Goal: Task Accomplishment & Management: Manage account settings

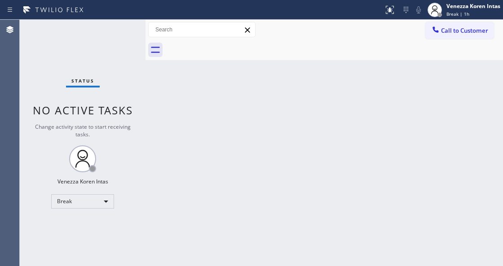
click at [480, 3] on div "Venezza Koren Intas" at bounding box center [473, 6] width 54 height 8
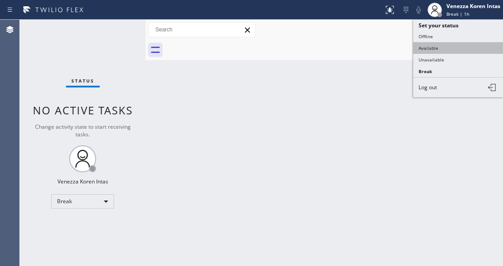
click at [447, 50] on button "Available" at bounding box center [458, 48] width 90 height 12
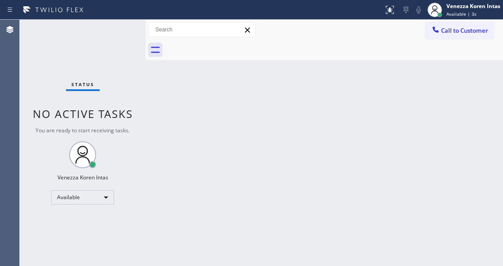
click at [148, 143] on div "Back to Dashboard Change Sender ID Customers Technicians Select a contact Outbo…" at bounding box center [324, 143] width 357 height 247
click at [68, 67] on div "Status No active tasks You are ready to start receiving tasks. Venezza Koren In…" at bounding box center [83, 143] width 126 height 247
click at [68, 66] on div "Status No active tasks You are ready to start receiving tasks. Venezza Koren In…" at bounding box center [83, 143] width 126 height 247
drag, startPoint x: 0, startPoint y: 141, endPoint x: 5, endPoint y: 138, distance: 6.1
click at [1, 141] on div "Agent Desktop" at bounding box center [9, 143] width 19 height 247
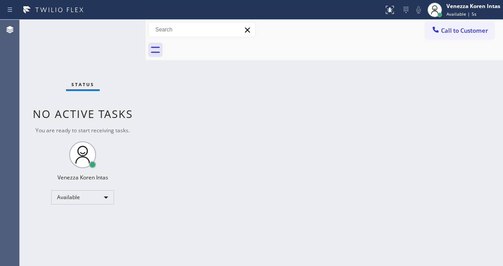
click at [56, 77] on div "Status No active tasks You are ready to start receiving tasks. Venezza Koren In…" at bounding box center [83, 143] width 126 height 247
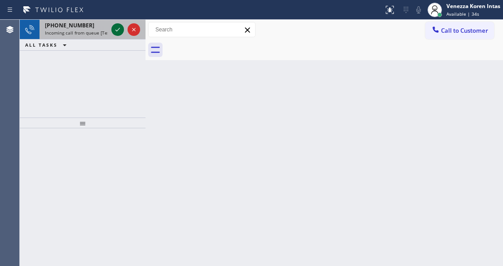
click at [116, 32] on icon at bounding box center [117, 29] width 11 height 11
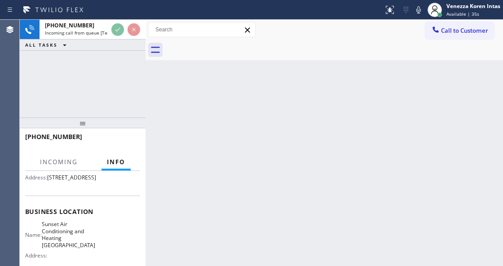
scroll to position [90, 0]
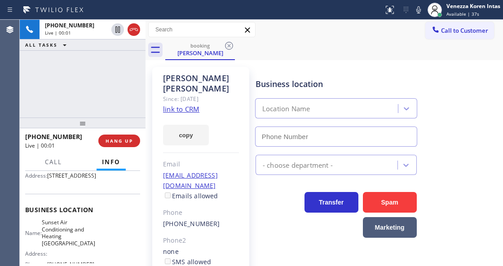
type input "(510) 621-6122"
click at [167, 104] on div "Since: 20 may 2020" at bounding box center [201, 99] width 76 height 10
click at [175, 107] on link "link to CRM" at bounding box center [181, 109] width 36 height 9
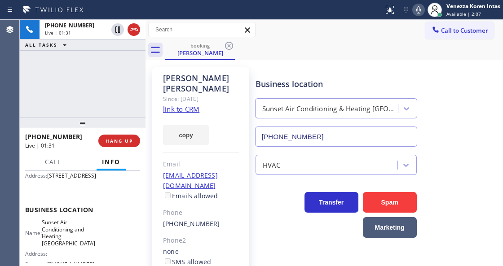
click at [415, 15] on icon at bounding box center [418, 9] width 11 height 11
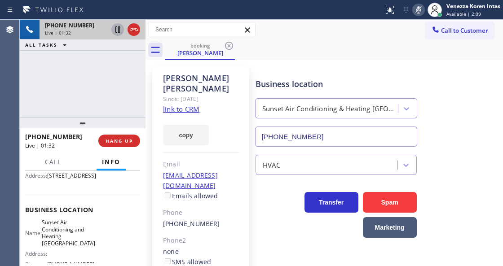
click at [116, 31] on icon at bounding box center [117, 29] width 11 height 11
click at [288, 72] on div "Business location Sunset Air Conditioning & Heating Union City (510) 621-6122" at bounding box center [336, 108] width 165 height 78
click at [419, 13] on icon at bounding box center [418, 9] width 11 height 11
click at [115, 31] on icon at bounding box center [118, 29] width 6 height 6
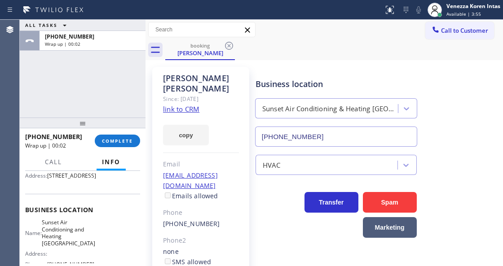
click at [35, 73] on div "ALL TASKS ALL TASKS ACTIVE TASKS TASKS IN WRAP UP +18057088487 Wrap up | 00:02" at bounding box center [83, 69] width 126 height 98
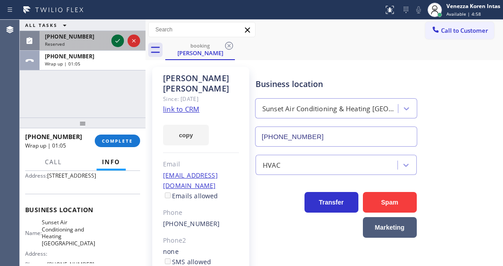
click at [116, 42] on icon at bounding box center [117, 40] width 11 height 11
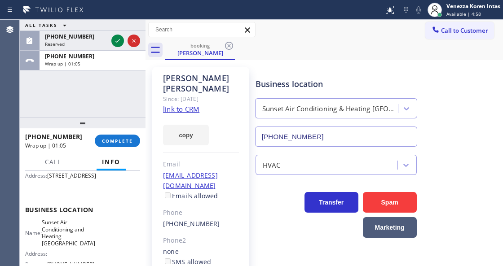
scroll to position [90, 0]
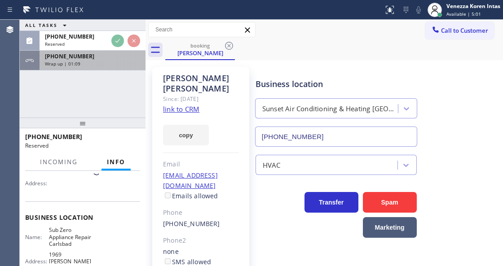
click at [87, 62] on div "Wrap up | 01:09" at bounding box center [92, 64] width 95 height 6
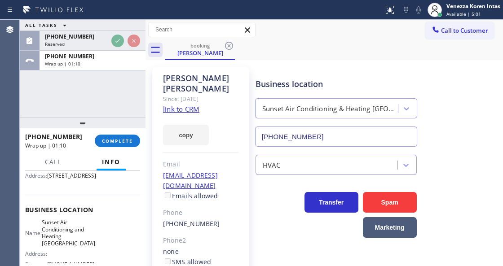
scroll to position [90, 0]
click at [122, 143] on span "COMPLETE" at bounding box center [117, 141] width 31 height 6
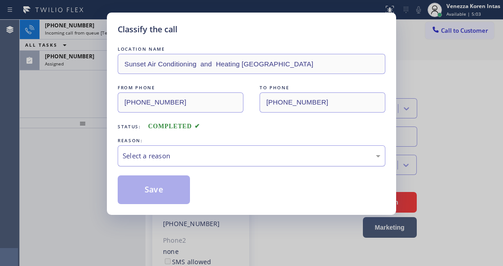
click at [189, 150] on div "Select a reason" at bounding box center [252, 156] width 268 height 21
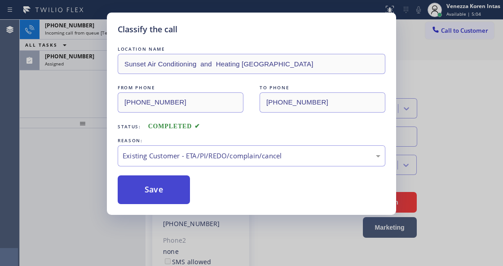
click at [178, 193] on button "Save" at bounding box center [154, 190] width 72 height 29
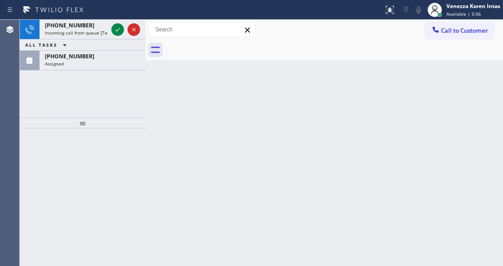
click at [120, 71] on div "+15126381630 Incoming call from queue [Test] All ALL TASKS ALL TASKS ACTIVE TAS…" at bounding box center [83, 69] width 126 height 98
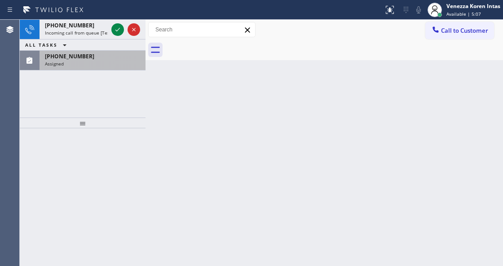
click at [123, 63] on div "Assigned" at bounding box center [92, 64] width 95 height 6
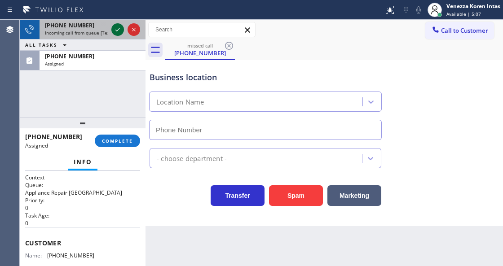
click at [117, 27] on icon at bounding box center [117, 29] width 11 height 11
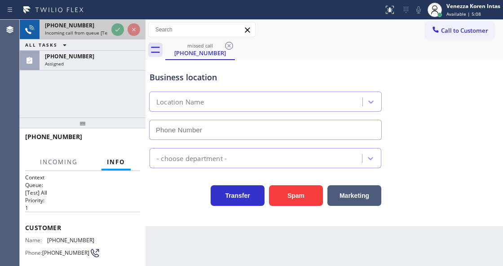
type input "(858) 264-2463"
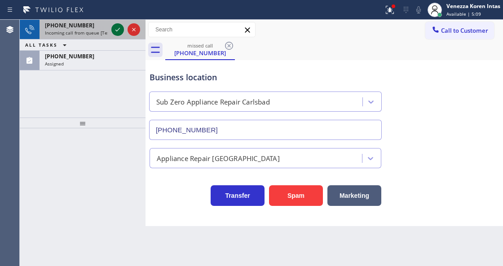
click at [115, 31] on icon at bounding box center [117, 29] width 11 height 11
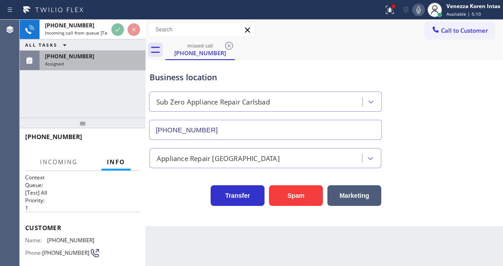
click at [110, 56] on div "(512) 638-1630" at bounding box center [92, 57] width 95 height 8
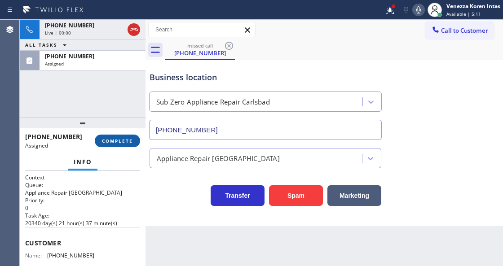
click at [134, 137] on button "COMPLETE" at bounding box center [117, 141] width 45 height 13
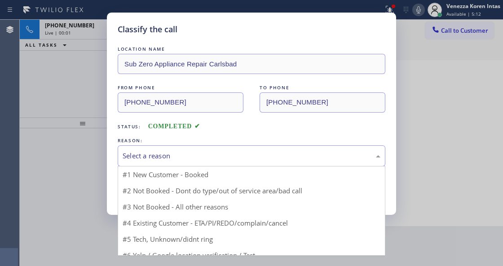
drag, startPoint x: 196, startPoint y: 151, endPoint x: 186, endPoint y: 221, distance: 70.2
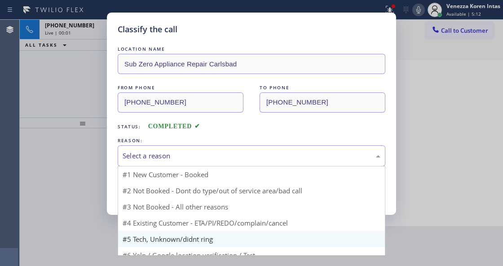
click at [196, 153] on div "Select a reason" at bounding box center [252, 156] width 258 height 10
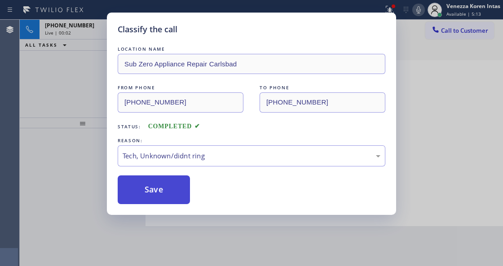
click at [170, 188] on button "Save" at bounding box center [154, 190] width 72 height 29
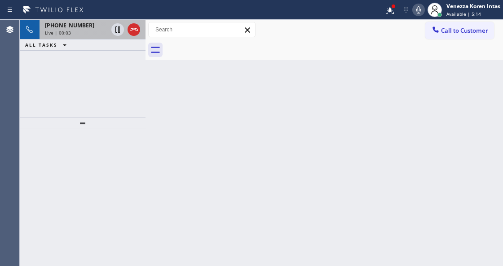
click at [67, 28] on span "+15126381630" at bounding box center [69, 26] width 49 height 8
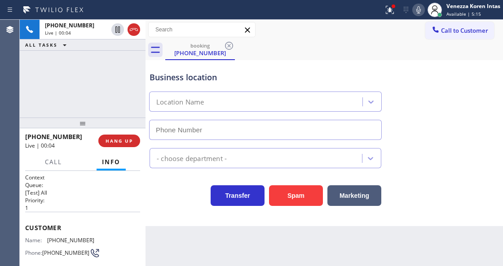
type input "(858) 264-2463"
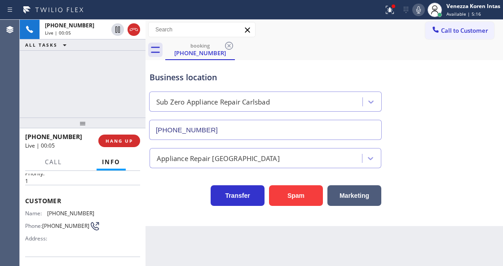
scroll to position [119, 0]
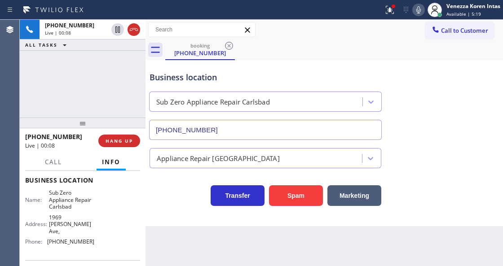
click at [78, 75] on div "+15126381630 Live | 00:08 ALL TASKS ALL TASKS ACTIVE TASKS TASKS IN WRAP UP" at bounding box center [83, 69] width 126 height 98
click at [121, 90] on div "+15126381630 Live | 00:14 ALL TASKS ALL TASKS ACTIVE TASKS TASKS IN WRAP UP" at bounding box center [83, 69] width 126 height 98
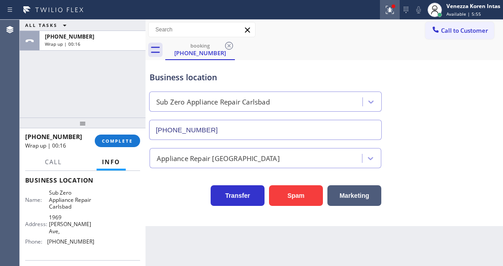
click at [404, 12] on icon at bounding box center [406, 9] width 11 height 11
click at [388, 11] on icon at bounding box center [390, 10] width 8 height 8
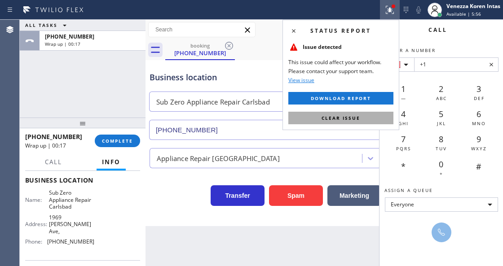
click at [365, 114] on button "Clear issue" at bounding box center [340, 118] width 105 height 13
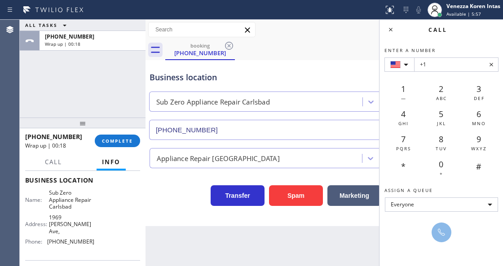
click at [376, 4] on div at bounding box center [192, 10] width 376 height 14
drag, startPoint x: 390, startPoint y: 32, endPoint x: 136, endPoint y: 130, distance: 272.4
click at [390, 32] on icon at bounding box center [390, 29] width 11 height 11
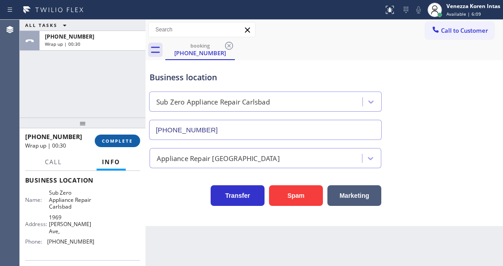
click at [136, 136] on button "COMPLETE" at bounding box center [117, 141] width 45 height 13
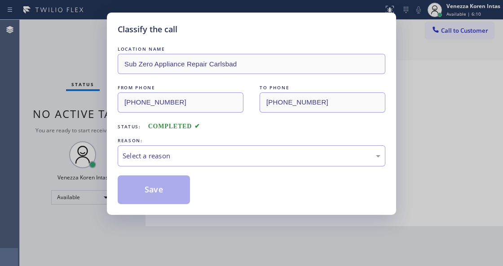
click at [194, 155] on div "Select a reason" at bounding box center [252, 156] width 258 height 10
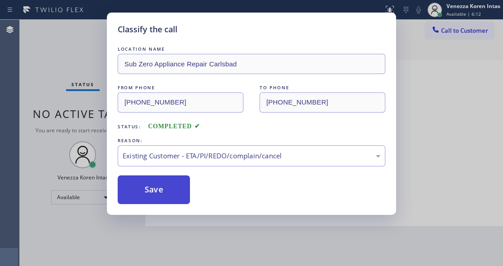
click at [158, 192] on button "Save" at bounding box center [154, 190] width 72 height 29
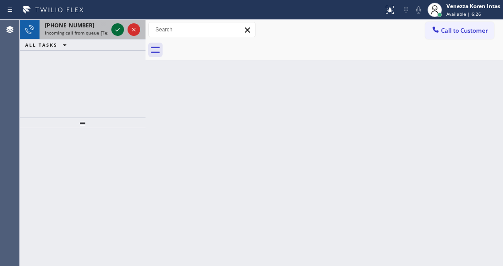
click at [118, 27] on icon at bounding box center [117, 29] width 11 height 11
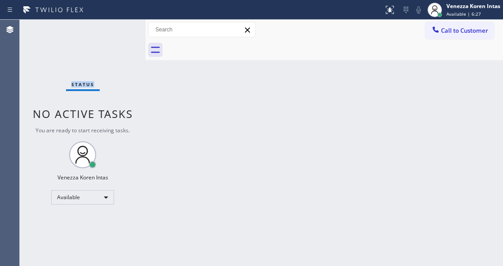
click at [118, 27] on div "Status No active tasks You are ready to start receiving tasks. Venezza Koren In…" at bounding box center [83, 143] width 126 height 247
click at [119, 30] on div "Status No active tasks You are ready to start receiving tasks. Venezza Koren In…" at bounding box center [83, 143] width 126 height 247
click at [118, 30] on div "Status No active tasks You are ready to start receiving tasks. Venezza Koren In…" at bounding box center [83, 143] width 126 height 247
click at [457, 7] on div "Venezza Koren Intas" at bounding box center [473, 6] width 54 height 8
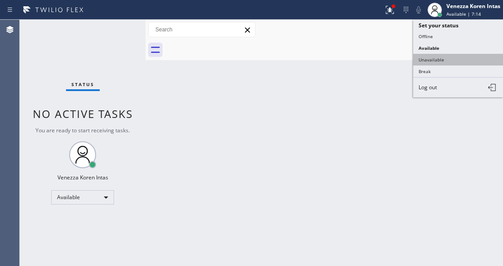
click at [465, 57] on button "Unavailable" at bounding box center [458, 60] width 90 height 12
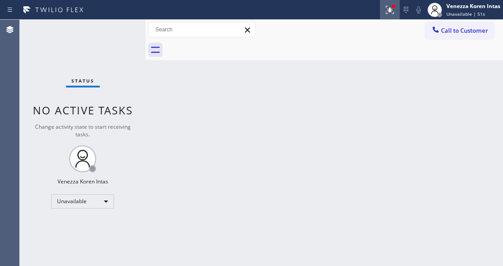
click at [380, 2] on button at bounding box center [390, 10] width 20 height 20
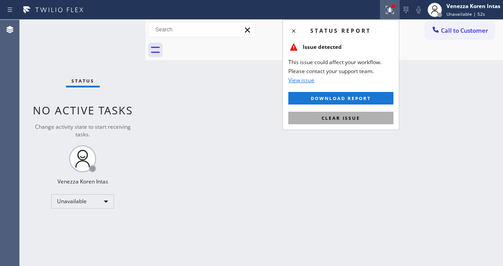
click at [367, 115] on button "Clear issue" at bounding box center [340, 118] width 105 height 13
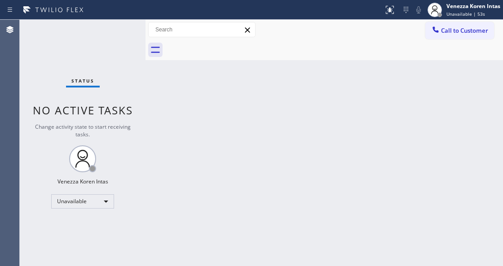
click at [106, 62] on div "Status No active tasks Change activity state to start receiving tasks. Venezza …" at bounding box center [83, 143] width 126 height 247
click at [454, 13] on span "Unavailable | 54s" at bounding box center [465, 14] width 39 height 6
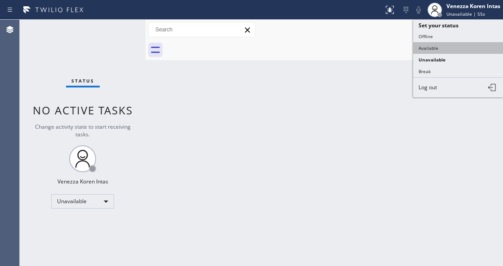
click at [442, 46] on button "Available" at bounding box center [458, 48] width 90 height 12
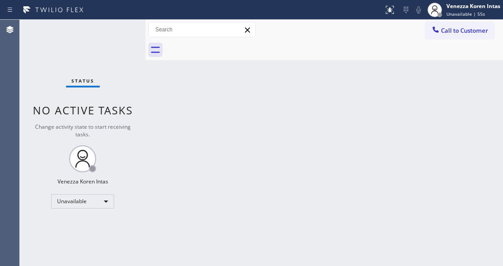
click at [242, 132] on div "Back to Dashboard Change Sender ID Customers Technicians Select a contact Outbo…" at bounding box center [324, 143] width 357 height 247
click at [114, 31] on div "Status No active tasks Change activity state to start receiving tasks. Venezza …" at bounding box center [83, 143] width 126 height 247
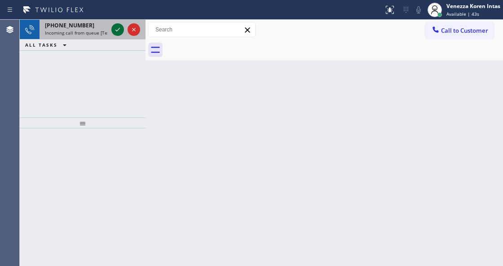
click at [118, 27] on icon at bounding box center [117, 29] width 11 height 11
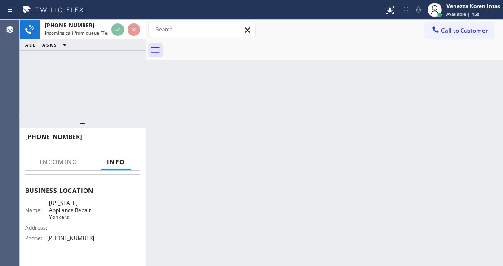
scroll to position [119, 0]
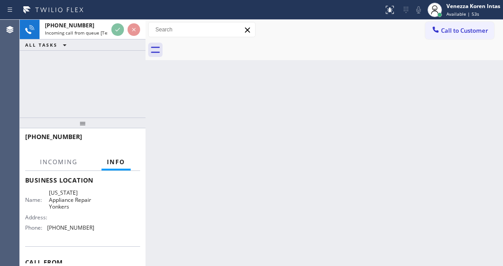
click at [282, 94] on div "Back to Dashboard Change Sender ID Customers Technicians Select a contact Outbo…" at bounding box center [324, 143] width 357 height 247
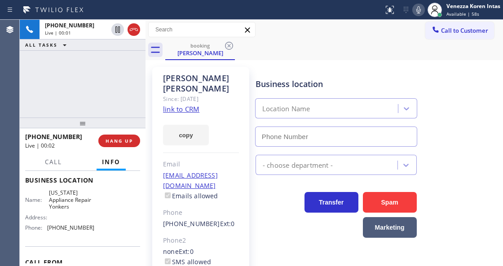
type input "(914) 873-0795"
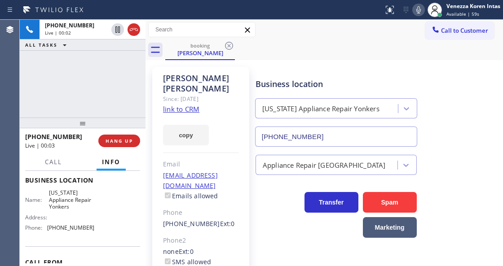
click at [177, 104] on div "John Dawson Since: 20 may 2020 link to CRM copy Email no@gmail.com Emails allow…" at bounding box center [200, 206] width 97 height 278
click at [177, 105] on link "link to CRM" at bounding box center [181, 109] width 36 height 9
click at [188, 105] on link "link to CRM" at bounding box center [181, 109] width 36 height 9
click at [424, 9] on div at bounding box center [418, 9] width 13 height 11
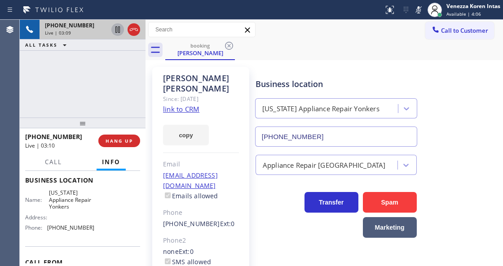
click at [120, 30] on icon at bounding box center [117, 29] width 11 height 11
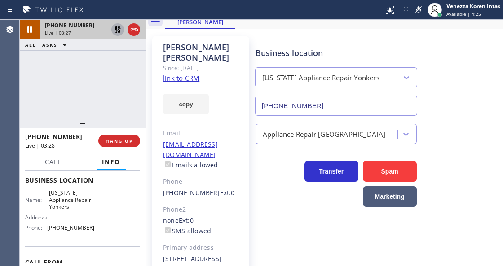
scroll to position [60, 0]
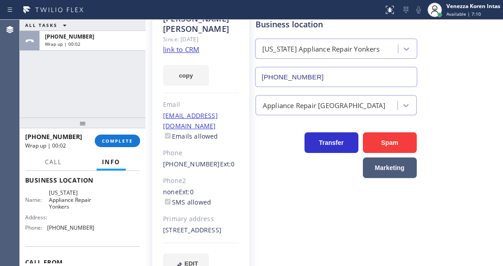
click at [118, 106] on div "ALL TASKS ALL TASKS ACTIVE TASKS TASKS IN WRAP UP +12679526268 Wrap up | 00:02" at bounding box center [83, 69] width 126 height 98
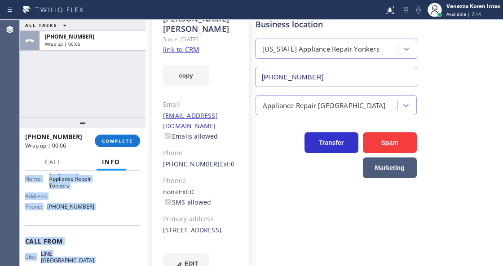
scroll to position [159, 0]
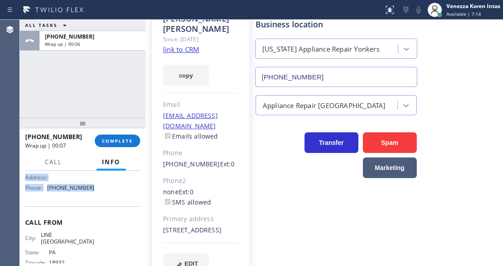
drag, startPoint x: 24, startPoint y: 223, endPoint x: 107, endPoint y: 206, distance: 84.5
click at [107, 206] on div "Context Queue: [Test] All Priority: 1 Customer Name: John Dawson Phone: (267) 9…" at bounding box center [83, 218] width 126 height 95
copy div "Customer Name: John Dawson Phone: (267) 952-6268 Address: 3988 20th St, San Fra…"
click at [129, 141] on span "COMPLETE" at bounding box center [117, 141] width 31 height 6
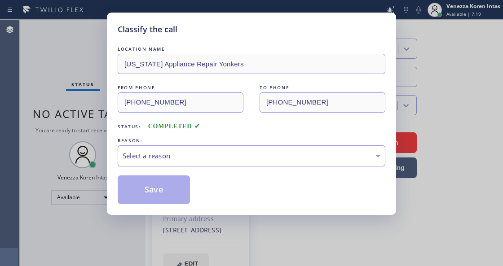
click at [208, 159] on div "Select a reason" at bounding box center [252, 156] width 258 height 10
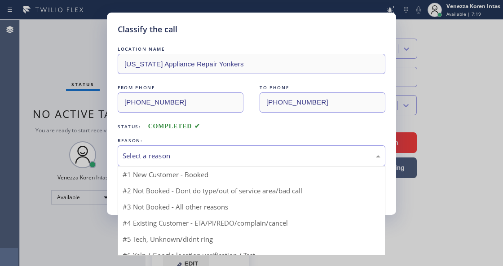
drag, startPoint x: 199, startPoint y: 192, endPoint x: 190, endPoint y: 194, distance: 10.2
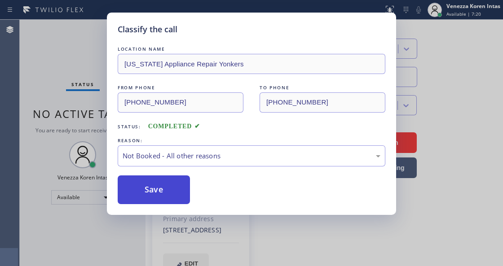
click at [182, 194] on button "Save" at bounding box center [154, 190] width 72 height 29
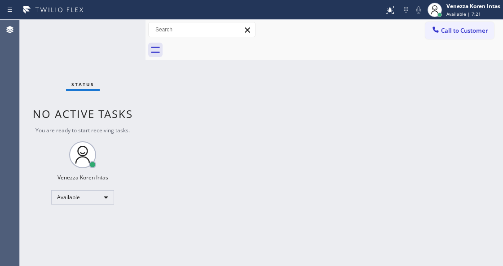
click at [464, 13] on span "Available | 7:21" at bounding box center [463, 14] width 35 height 6
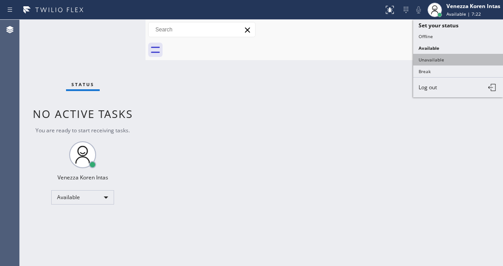
click at [452, 54] on button "Unavailable" at bounding box center [458, 60] width 90 height 12
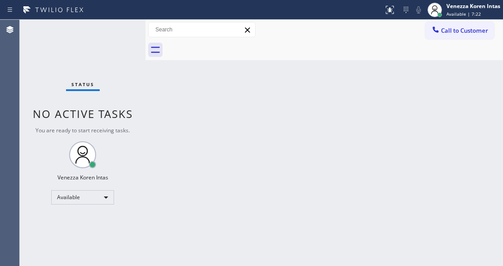
click at [446, 26] on button "Call to Customer" at bounding box center [459, 30] width 69 height 17
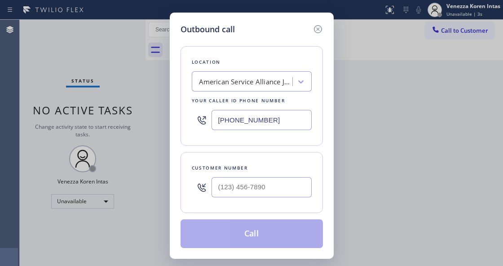
click at [247, 128] on input "(779) 212-7220" at bounding box center [262, 120] width 100 height 20
drag, startPoint x: 281, startPoint y: 120, endPoint x: 122, endPoint y: 86, distance: 163.0
click at [138, 95] on div "Outbound call Location American Service Alliance Joilet Your caller id phone nu…" at bounding box center [251, 133] width 503 height 266
paste input "914) 873-0795"
type input "(914) 873-0795"
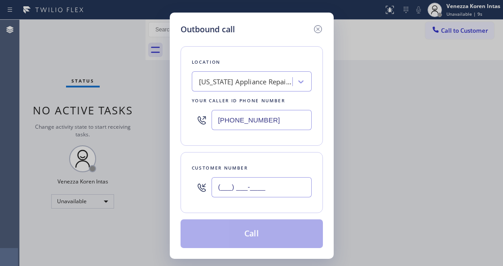
click at [231, 190] on input "(___) ___-____" at bounding box center [262, 187] width 100 height 20
paste input "267) 952-6268"
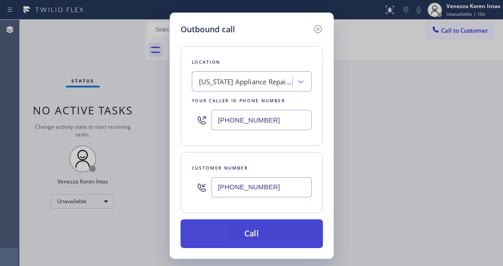
type input "(267) 952-6268"
click at [252, 236] on button "Call" at bounding box center [252, 234] width 142 height 29
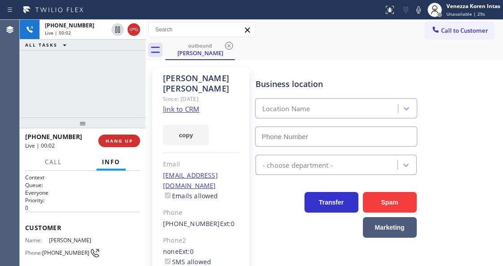
type input "(914) 873-0795"
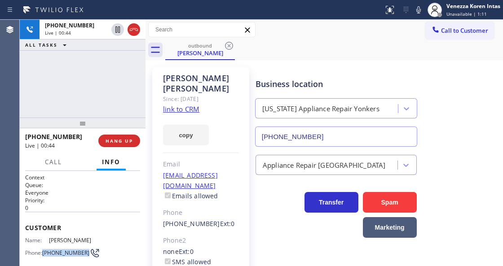
drag, startPoint x: 57, startPoint y: 256, endPoint x: 44, endPoint y: 250, distance: 14.1
click at [44, 250] on span "(267) 952-6268" at bounding box center [65, 253] width 47 height 7
copy span "(267) 952-6268"
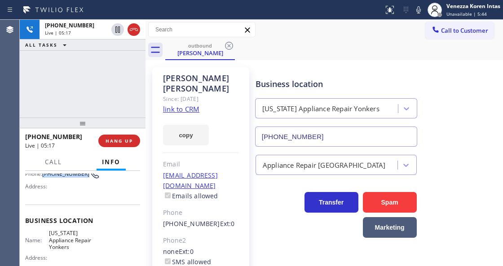
scroll to position [90, 0]
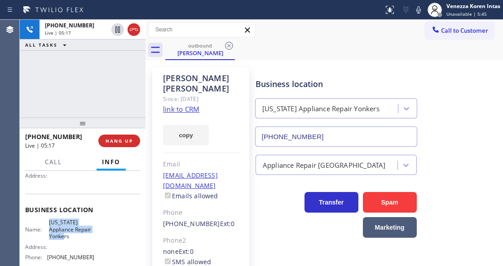
drag, startPoint x: 48, startPoint y: 219, endPoint x: 76, endPoint y: 234, distance: 32.2
click at [76, 234] on span "New York Appliance Repair Yonkers" at bounding box center [71, 229] width 45 height 21
copy span "New York Appliance Repair Yonkers"
click at [243, 101] on div "John Dawson Since: 20 may 2020 link to CRM copy Email no@gmail.com Emails allow…" at bounding box center [200, 206] width 97 height 278
click at [356, 62] on div "John Dawson Since: 20 may 2020 link to CRM copy Email no@gmail.com Emails allow…" at bounding box center [324, 205] width 353 height 287
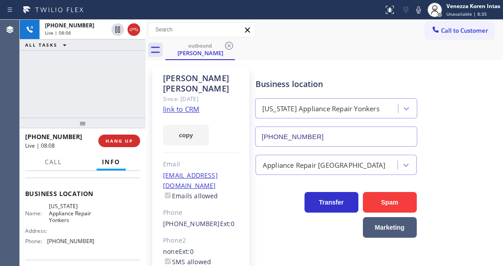
scroll to position [119, 0]
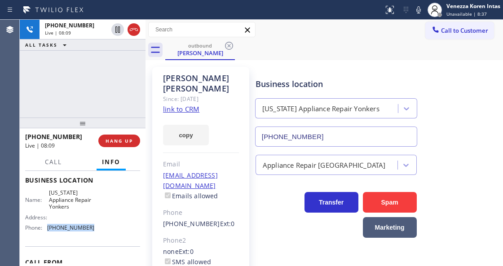
drag, startPoint x: 91, startPoint y: 227, endPoint x: 47, endPoint y: 231, distance: 44.2
click at [47, 231] on div "Name: New York Appliance Repair Yonkers Address: Phone: (914) 873-0795" at bounding box center [82, 212] width 115 height 45
copy div "(914) 873-0795"
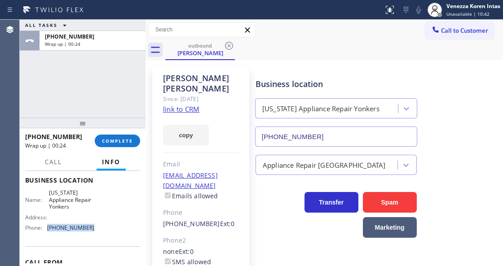
drag, startPoint x: 120, startPoint y: 142, endPoint x: 174, endPoint y: 150, distance: 54.5
click at [128, 145] on button "COMPLETE" at bounding box center [117, 141] width 45 height 13
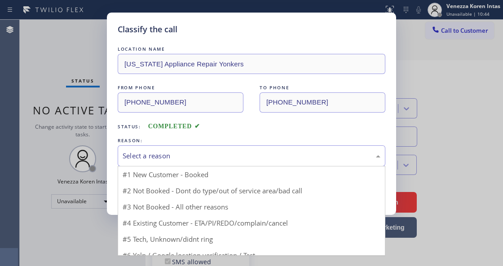
click at [192, 152] on div "Select a reason" at bounding box center [252, 156] width 258 height 10
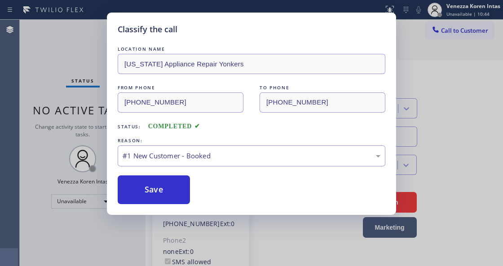
drag, startPoint x: 175, startPoint y: 190, endPoint x: 189, endPoint y: 242, distance: 53.4
click at [175, 190] on button "Save" at bounding box center [154, 190] width 72 height 29
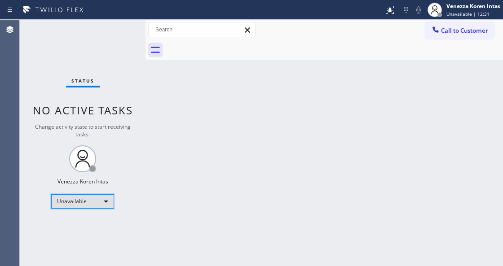
click at [102, 204] on div "Unavailable" at bounding box center [82, 201] width 63 height 14
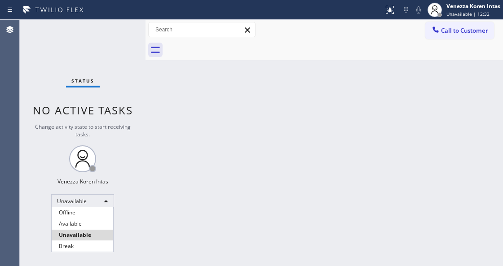
click at [89, 220] on li "Available" at bounding box center [83, 224] width 62 height 11
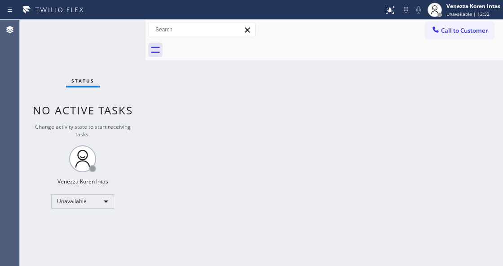
drag, startPoint x: 216, startPoint y: 204, endPoint x: 102, endPoint y: 136, distance: 132.2
click at [214, 204] on div "Back to Dashboard Change Sender ID Customers Technicians Select a contact Outbo…" at bounding box center [324, 143] width 357 height 247
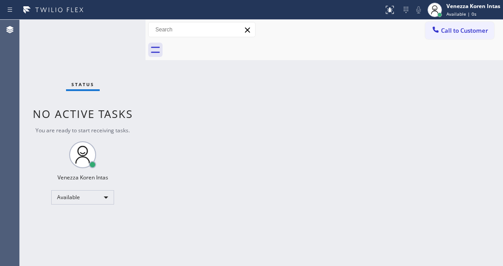
click at [166, 92] on div "Back to Dashboard Change Sender ID Customers Technicians Select a contact Outbo…" at bounding box center [324, 143] width 357 height 247
click at [244, 91] on div "Back to Dashboard Change Sender ID Customers Technicians Select a contact Outbo…" at bounding box center [324, 143] width 357 height 247
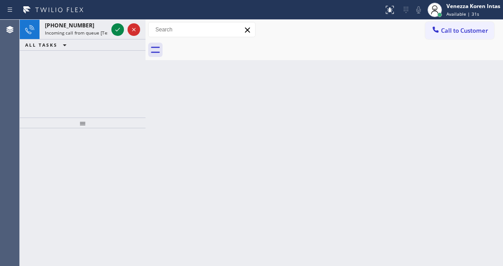
click at [115, 55] on div "+16464071634 Incoming call from queue [Test] All ALL TASKS ALL TASKS ACTIVE TAS…" at bounding box center [83, 69] width 126 height 98
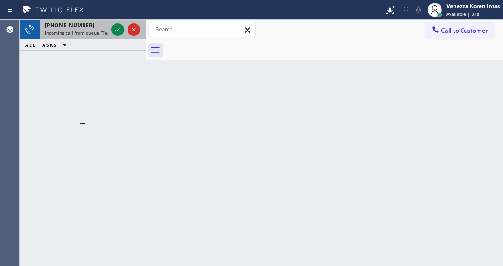
click at [119, 22] on div at bounding box center [126, 30] width 32 height 20
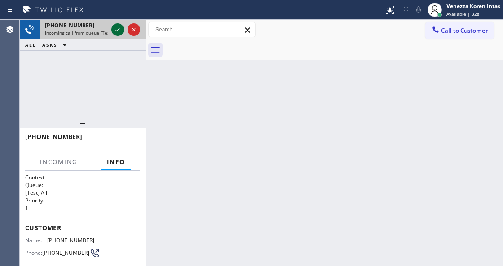
click at [119, 30] on icon at bounding box center [117, 29] width 11 height 11
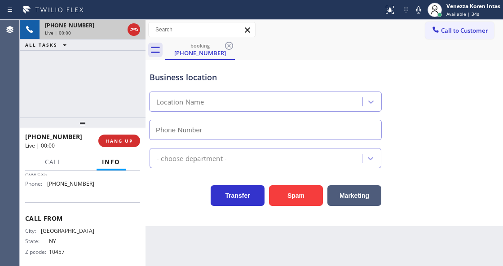
type input "(844) 988-0068"
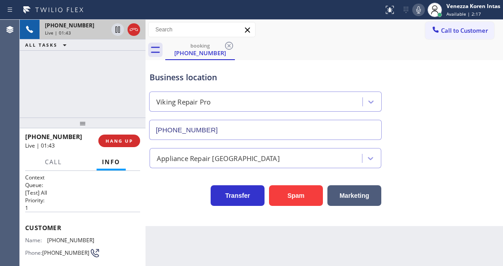
click at [421, 10] on icon at bounding box center [418, 9] width 11 height 11
click at [119, 30] on icon at bounding box center [117, 29] width 4 height 6
click at [423, 13] on div "Status report No issues detected If you experience an issue, please download th…" at bounding box center [441, 10] width 123 height 20
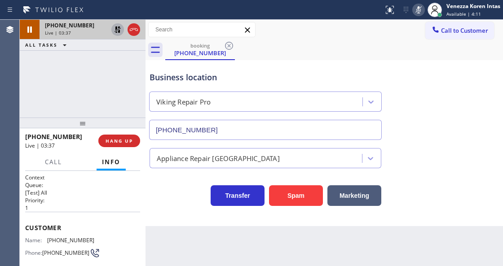
click at [420, 11] on icon at bounding box center [418, 9] width 11 height 11
click at [113, 32] on icon at bounding box center [117, 29] width 11 height 11
click at [298, 65] on div "Business location Viking Repair Pro (844) 988-0068" at bounding box center [265, 101] width 235 height 78
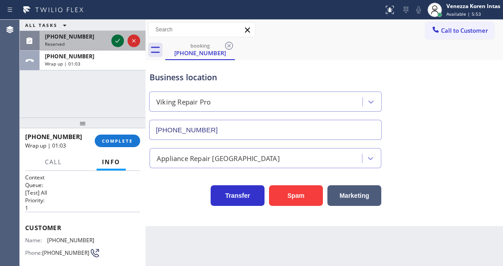
click at [119, 44] on icon at bounding box center [117, 40] width 11 height 11
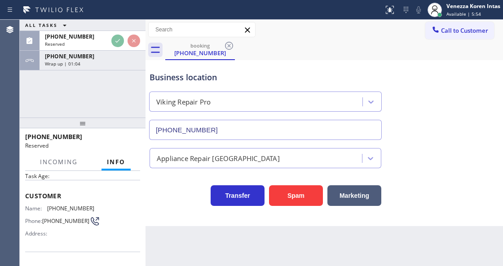
scroll to position [60, 0]
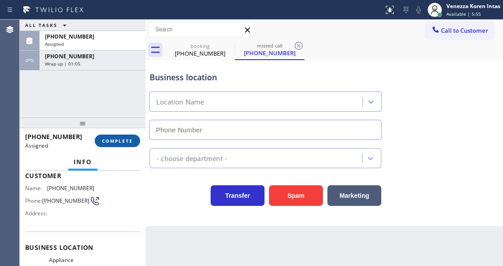
type input "(929) 298-2092"
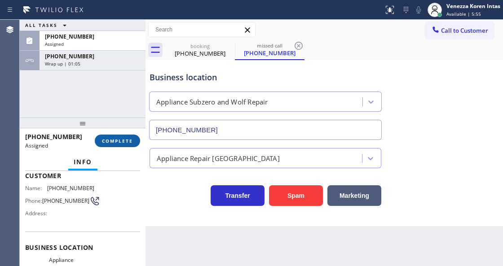
click at [125, 140] on span "COMPLETE" at bounding box center [117, 141] width 31 height 6
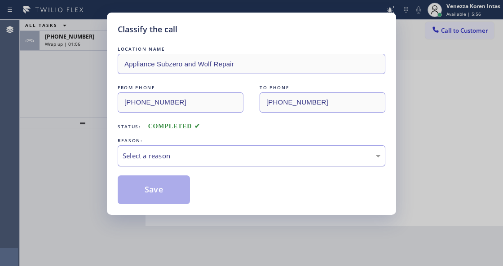
click at [225, 163] on div "Select a reason" at bounding box center [252, 156] width 268 height 21
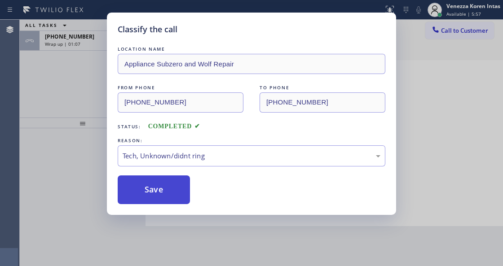
click at [178, 191] on button "Save" at bounding box center [154, 190] width 72 height 29
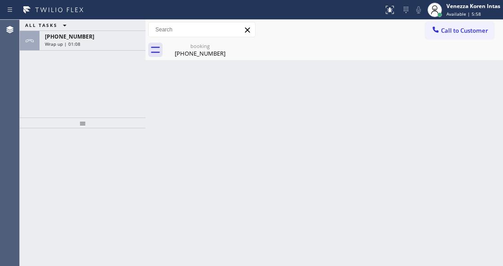
click at [96, 47] on div "+16464071634 Wrap up | 01:08" at bounding box center [91, 41] width 102 height 20
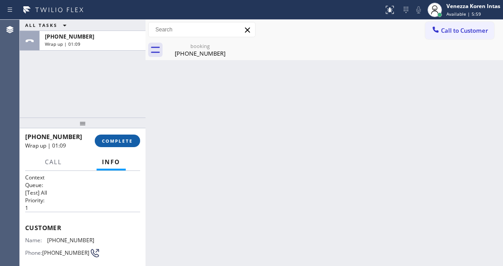
click at [130, 140] on span "COMPLETE" at bounding box center [117, 141] width 31 height 6
click at [204, 155] on div "Classify the call LOCATION NAME AR B2B SMS FROM PHONE (818) 626-4474 TO PHONE (…" at bounding box center [261, 143] width 483 height 247
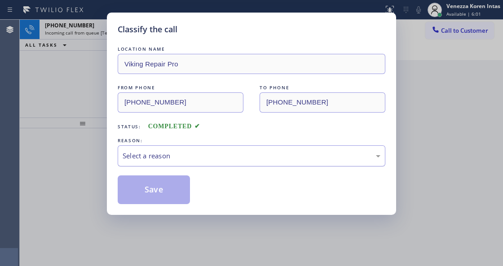
click at [204, 160] on div "Select a reason" at bounding box center [252, 156] width 258 height 10
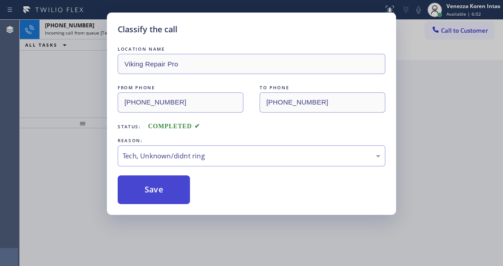
click at [173, 198] on button "Save" at bounding box center [154, 190] width 72 height 29
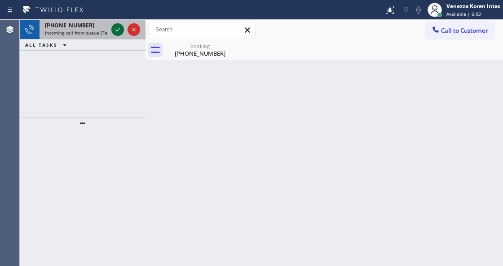
click at [115, 31] on icon at bounding box center [117, 29] width 11 height 11
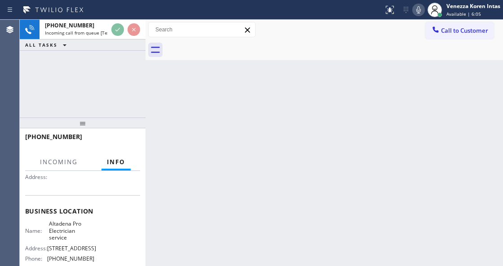
scroll to position [90, 0]
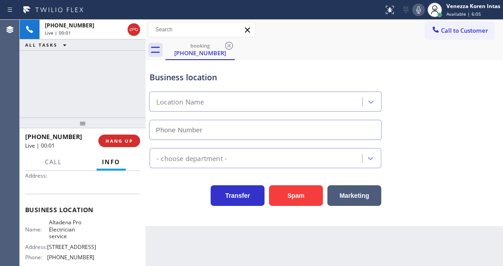
type input "(626) 768-1402"
click at [114, 79] on div "+17046571055 Live | 00:01 ALL TASKS ALL TASKS ACTIVE TASKS TASKS IN WRAP UP" at bounding box center [83, 69] width 126 height 98
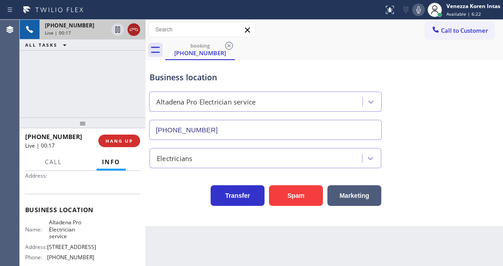
click at [137, 32] on icon at bounding box center [133, 29] width 11 height 11
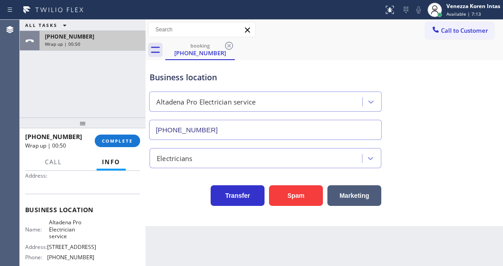
click at [141, 33] on div "+17046571055 Wrap up | 00:50" at bounding box center [91, 41] width 102 height 20
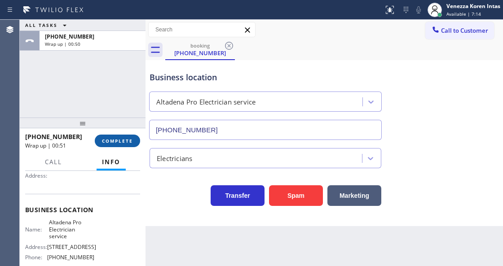
click at [108, 143] on span "COMPLETE" at bounding box center [117, 141] width 31 height 6
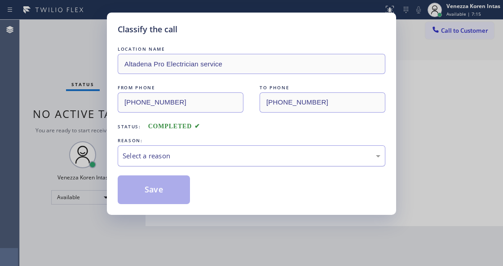
click at [215, 158] on div "Select a reason" at bounding box center [252, 156] width 258 height 10
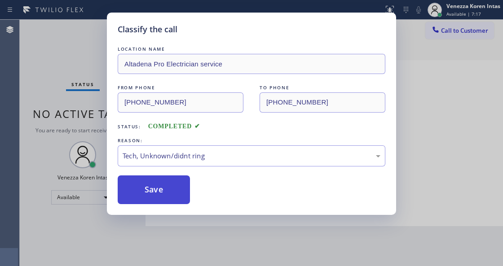
click at [173, 197] on button "Save" at bounding box center [154, 190] width 72 height 29
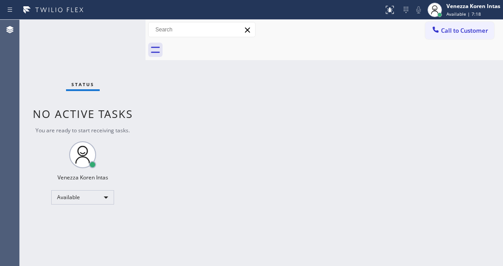
click at [296, 218] on div "Back to Dashboard Change Sender ID Customers Technicians Select a contact Outbo…" at bounding box center [324, 143] width 357 height 247
click at [286, 207] on div "Back to Dashboard Change Sender ID Customers Technicians Select a contact Outbo…" at bounding box center [324, 143] width 357 height 247
click at [257, 168] on div "Back to Dashboard Change Sender ID Customers Technicians Select a contact Outbo…" at bounding box center [324, 143] width 357 height 247
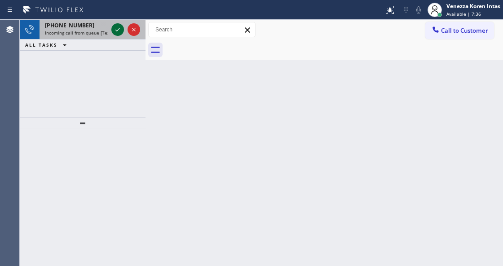
click at [119, 31] on icon at bounding box center [117, 29] width 11 height 11
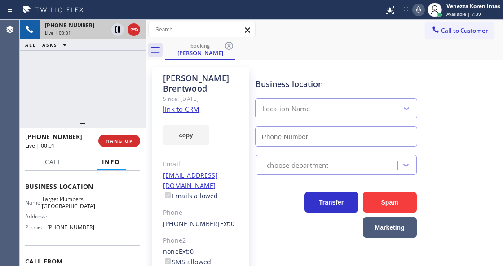
scroll to position [119, 0]
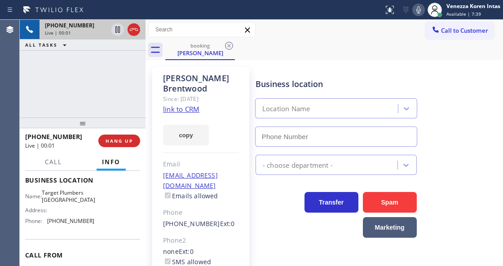
type input "(562) 242-3929"
click at [190, 105] on link "link to CRM" at bounding box center [181, 109] width 36 height 9
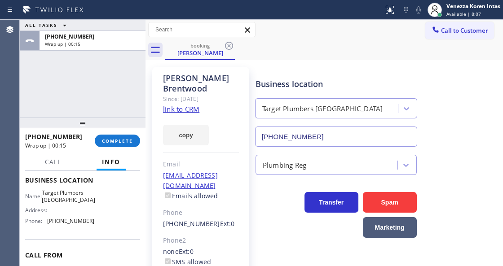
click at [53, 75] on div "ALL TASKS ALL TASKS ACTIVE TASKS TASKS IN WRAP UP +12133586774 Wrap up | 00:15" at bounding box center [83, 69] width 126 height 98
click at [82, 82] on div "ALL TASKS ALL TASKS ACTIVE TASKS TASKS IN WRAP UP +12133586774 Wrap up | 00:15" at bounding box center [83, 69] width 126 height 98
click at [124, 145] on button "COMPLETE" at bounding box center [117, 141] width 45 height 13
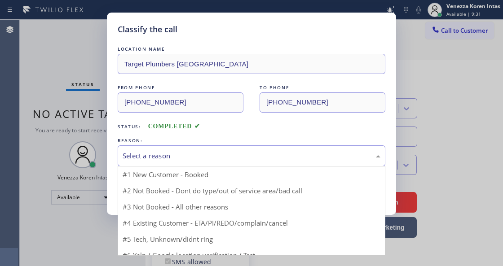
click at [234, 154] on div "Select a reason" at bounding box center [252, 156] width 258 height 10
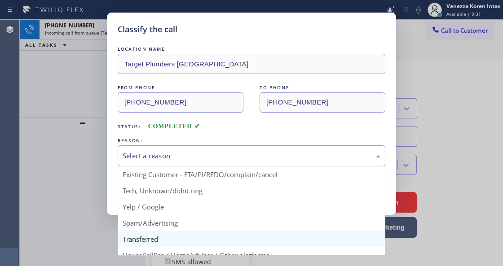
scroll to position [59, 0]
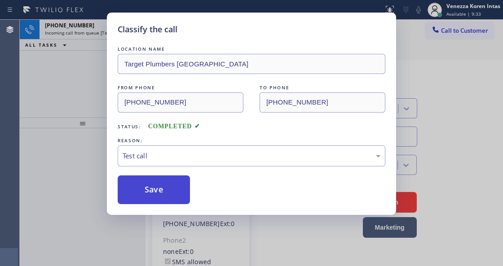
click at [163, 196] on button "Save" at bounding box center [154, 190] width 72 height 29
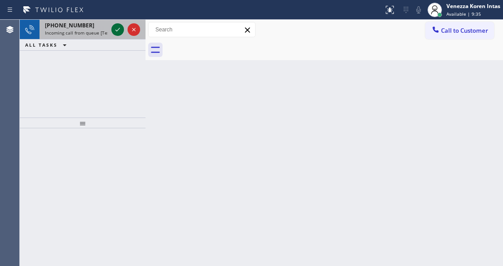
click at [118, 33] on icon at bounding box center [117, 29] width 11 height 11
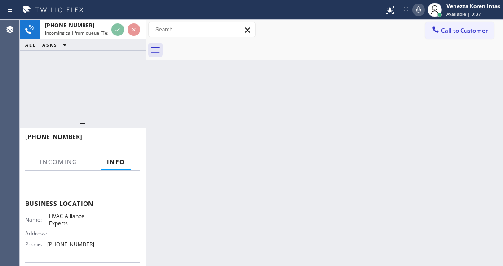
scroll to position [150, 0]
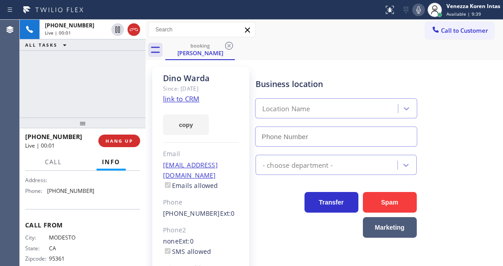
type input "(833) 558-1241"
click at [231, 93] on div "Since: 20 may 2020" at bounding box center [201, 89] width 76 height 10
click at [199, 96] on div "Dino Warda Since: 20 may 2020 link to CRM copy Email onebaddmann@yahoo.com Emai…" at bounding box center [200, 200] width 97 height 267
click at [193, 97] on link "link to CRM" at bounding box center [181, 98] width 36 height 9
click at [392, 7] on div at bounding box center [394, 6] width 4 height 4
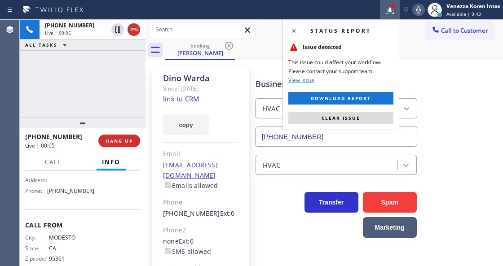
click at [359, 124] on div "Status report Issue detected This issue could affect your workflow. Please cont…" at bounding box center [340, 75] width 117 height 110
click at [369, 115] on button "Clear issue" at bounding box center [340, 118] width 105 height 13
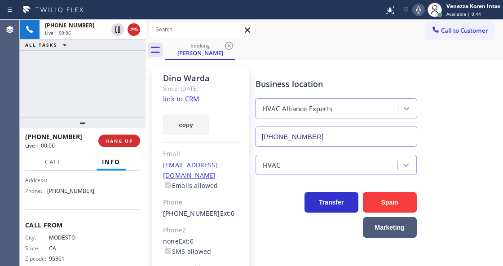
click at [448, 103] on div "Business location HVAC Alliance Experts (833) 558-1241" at bounding box center [377, 106] width 247 height 81
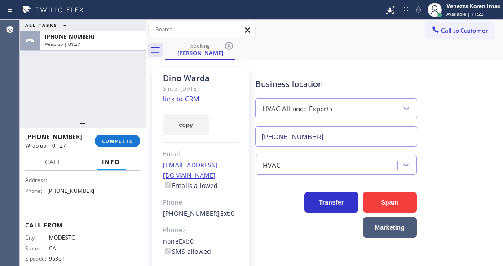
click at [127, 128] on div at bounding box center [83, 123] width 126 height 11
click at [130, 137] on button "COMPLETE" at bounding box center [117, 141] width 45 height 13
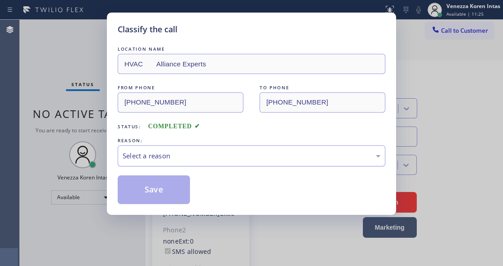
click at [186, 148] on div "Select a reason" at bounding box center [252, 156] width 268 height 21
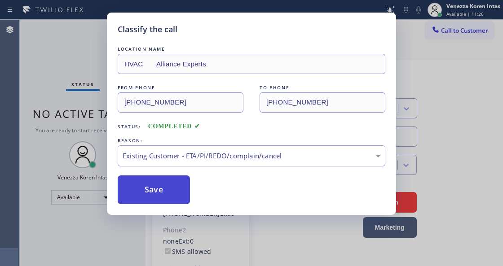
click at [185, 190] on button "Save" at bounding box center [154, 190] width 72 height 29
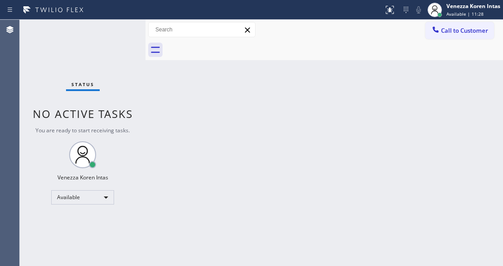
click at [397, 54] on div at bounding box center [334, 50] width 338 height 20
click at [454, 7] on div "Venezza Koren Intas" at bounding box center [473, 6] width 54 height 8
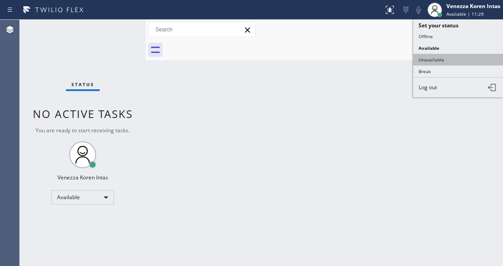
click at [458, 55] on button "Unavailable" at bounding box center [458, 60] width 90 height 12
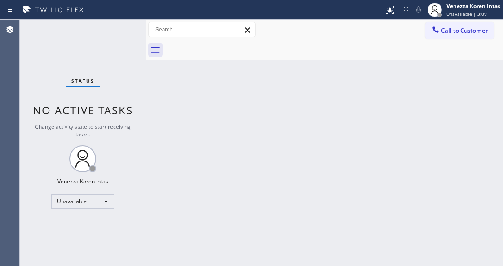
click at [227, 64] on div "Back to Dashboard Change Sender ID Customers Technicians Select a contact Outbo…" at bounding box center [324, 143] width 357 height 247
click at [456, 11] on span "Unavailable | 3:09" at bounding box center [466, 14] width 40 height 6
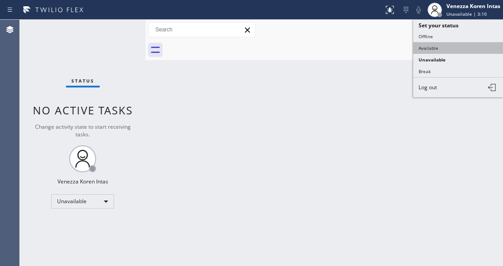
click at [441, 48] on button "Available" at bounding box center [458, 48] width 90 height 12
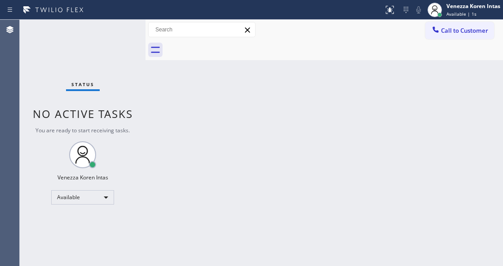
click at [106, 34] on div "Status No active tasks You are ready to start receiving tasks. Venezza Koren In…" at bounding box center [83, 143] width 126 height 247
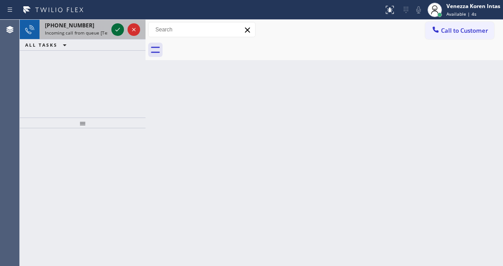
click at [115, 25] on icon at bounding box center [117, 29] width 11 height 11
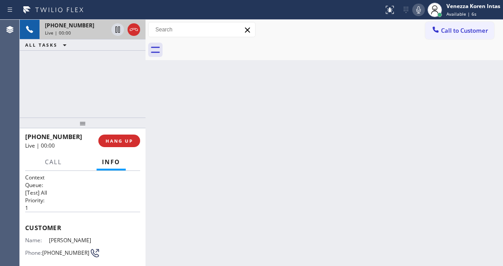
scroll to position [119, 0]
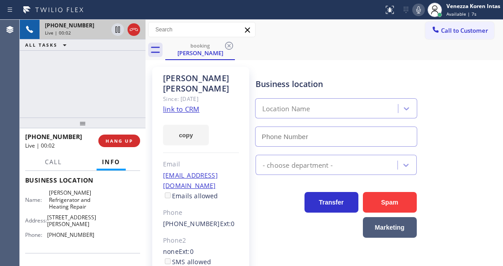
type input "(323) 676-0047"
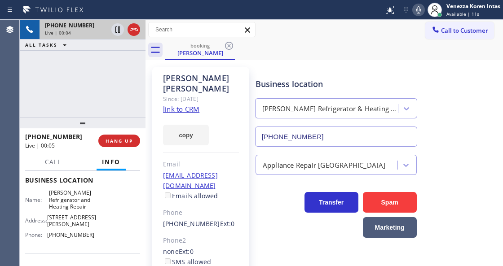
click at [194, 105] on link "link to CRM" at bounding box center [181, 109] width 36 height 9
click at [265, 67] on div "Business location Eric Viking Refrigerator & Heating Repair (323) 676-0047" at bounding box center [377, 106] width 247 height 81
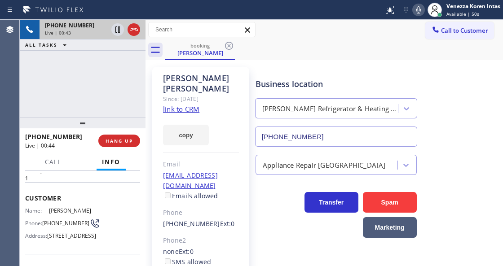
click at [24, 194] on div "Context Queue: [Test] All Priority: 1 Customer Name: Ralph Garcia Phone: (626) …" at bounding box center [83, 218] width 126 height 95
click at [415, 13] on icon at bounding box center [418, 9] width 11 height 11
click at [418, 6] on icon at bounding box center [418, 9] width 11 height 11
click at [56, 165] on span "Call" at bounding box center [53, 162] width 17 height 8
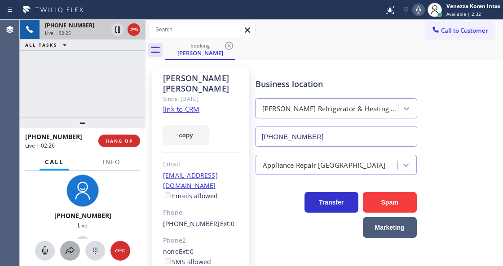
click at [76, 249] on div at bounding box center [70, 251] width 20 height 11
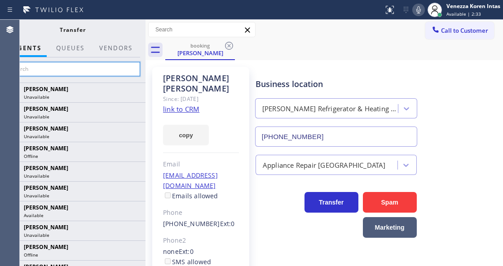
click at [112, 72] on input "text" at bounding box center [72, 69] width 135 height 14
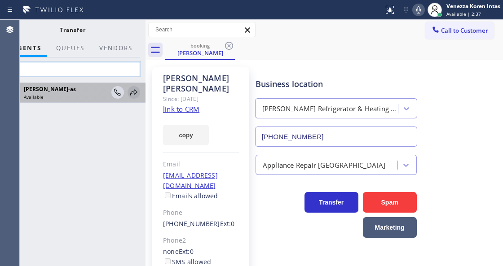
type input "jes"
click at [134, 96] on icon at bounding box center [133, 92] width 11 height 11
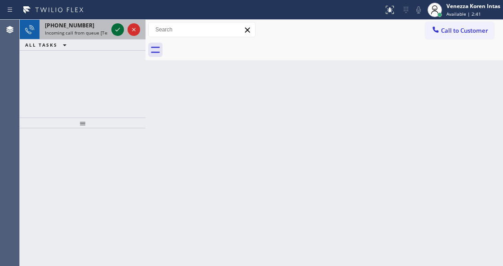
click at [117, 31] on icon at bounding box center [117, 29] width 11 height 11
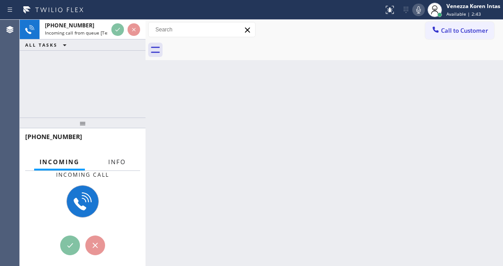
click at [115, 154] on button "Info" at bounding box center [117, 163] width 28 height 18
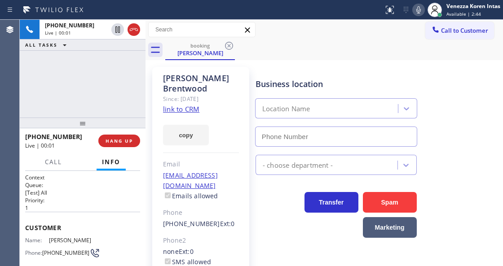
type input "(714) 452-1646"
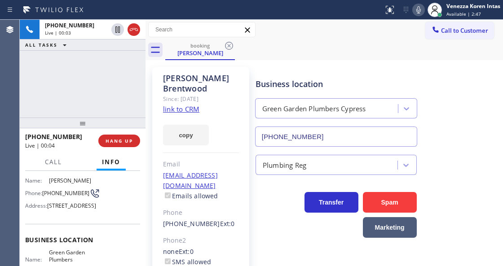
click at [284, 68] on div "Business location Green Garden Plumbers Cypress (714) 452-1646" at bounding box center [377, 106] width 247 height 81
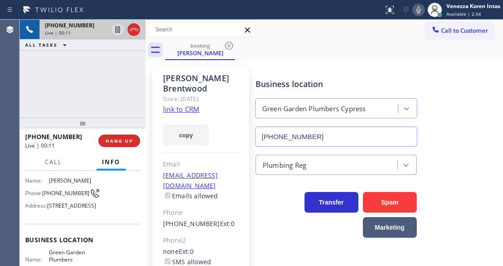
drag, startPoint x: 134, startPoint y: 31, endPoint x: 134, endPoint y: 35, distance: 4.9
click at [134, 31] on icon at bounding box center [133, 29] width 11 height 11
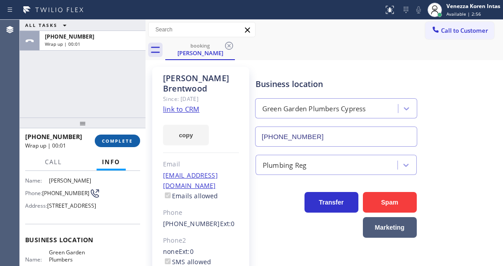
click at [120, 139] on span "COMPLETE" at bounding box center [117, 141] width 31 height 6
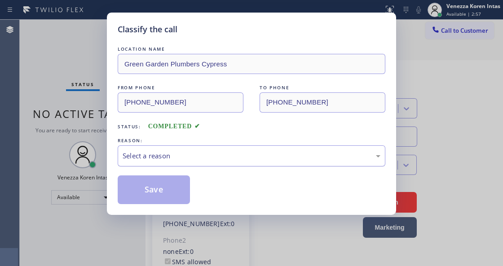
click at [228, 149] on div "Select a reason" at bounding box center [252, 156] width 268 height 21
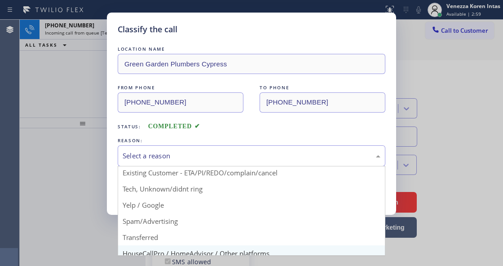
scroll to position [59, 0]
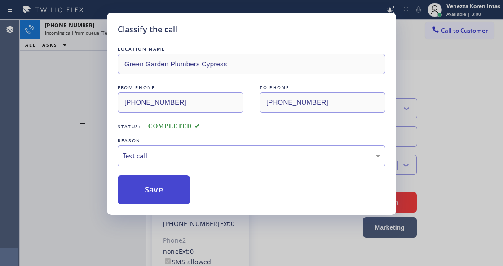
click at [176, 190] on button "Save" at bounding box center [154, 190] width 72 height 29
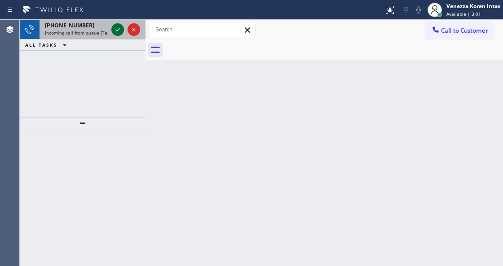
click at [115, 30] on icon at bounding box center [117, 30] width 4 height 4
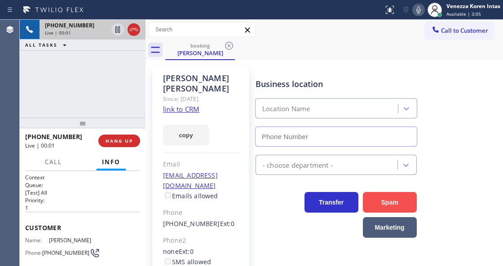
type input "(323) 676-0047"
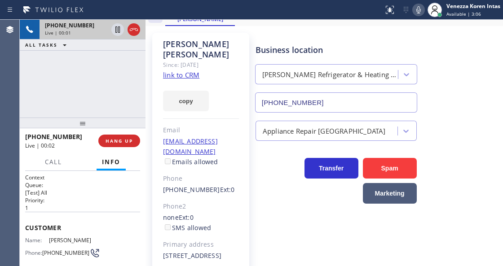
scroll to position [75, 0]
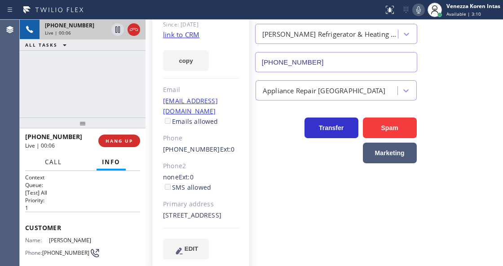
click at [53, 165] on span "Call" at bounding box center [53, 162] width 17 height 8
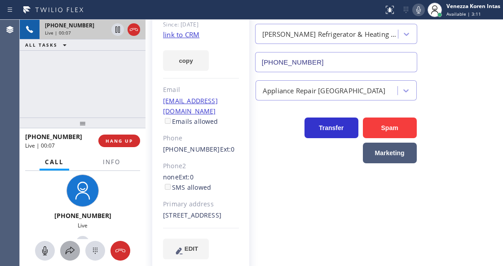
click at [69, 258] on button at bounding box center [70, 251] width 20 height 20
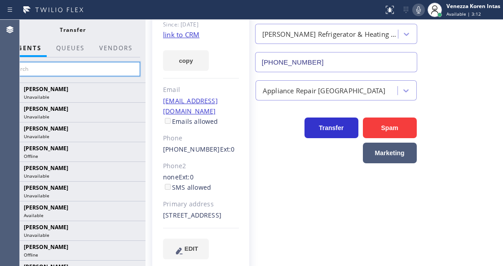
click at [121, 70] on input "text" at bounding box center [72, 69] width 135 height 14
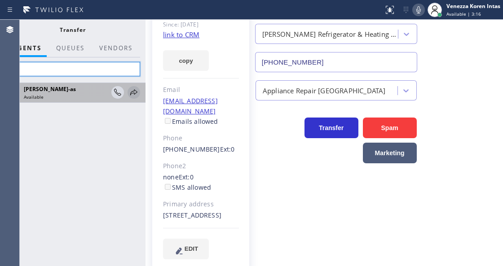
type input "jesi"
click at [132, 93] on icon at bounding box center [133, 92] width 11 height 11
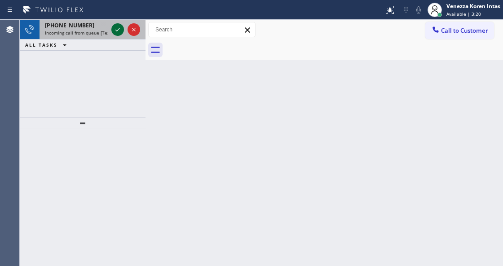
click at [118, 29] on icon at bounding box center [117, 29] width 11 height 11
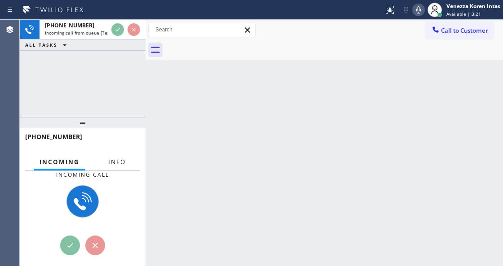
click at [121, 159] on span "Info" at bounding box center [117, 162] width 18 height 8
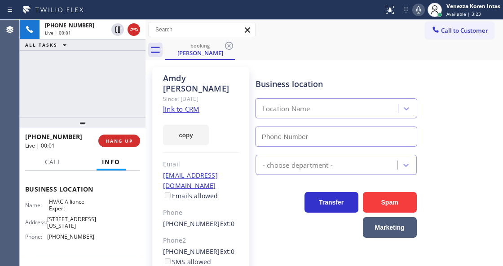
scroll to position [119, 0]
type input "(855) 999-4417"
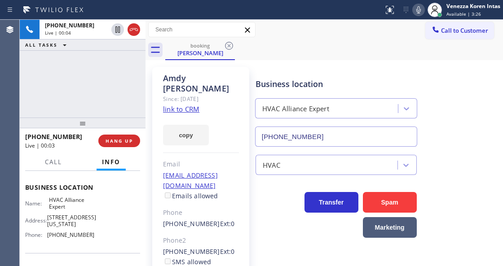
click at [171, 105] on link "link to CRM" at bounding box center [181, 109] width 36 height 9
click at [271, 49] on div "booking Amdy Chen" at bounding box center [334, 50] width 338 height 20
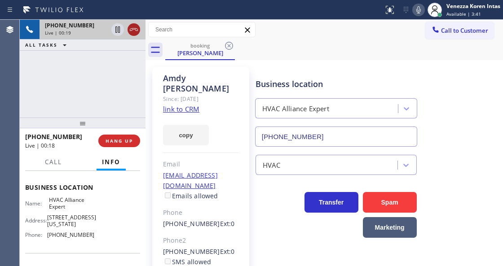
click at [134, 26] on icon at bounding box center [133, 29] width 11 height 11
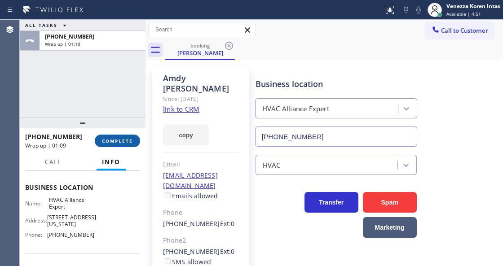
click at [120, 145] on button "COMPLETE" at bounding box center [117, 141] width 45 height 13
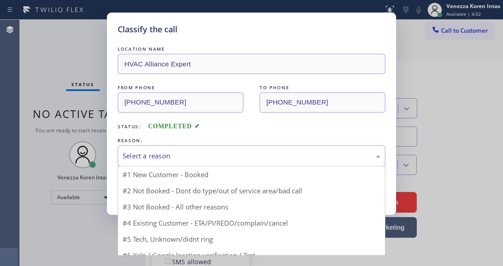
click at [177, 159] on div "Select a reason" at bounding box center [252, 156] width 258 height 10
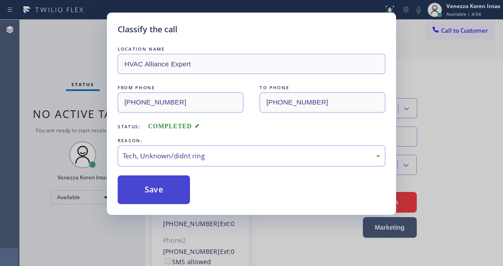
click at [173, 190] on button "Save" at bounding box center [154, 190] width 72 height 29
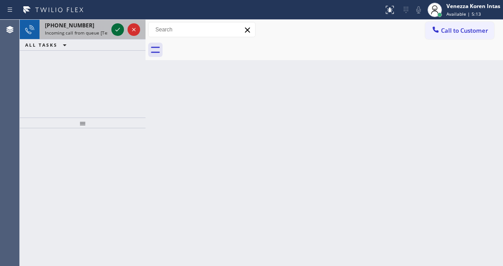
click at [117, 32] on icon at bounding box center [117, 29] width 11 height 11
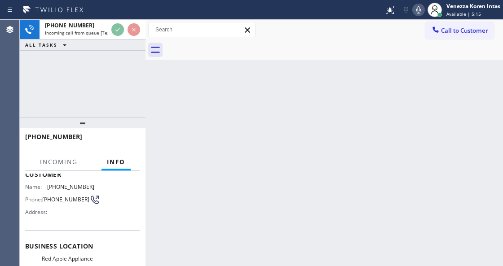
scroll to position [119, 0]
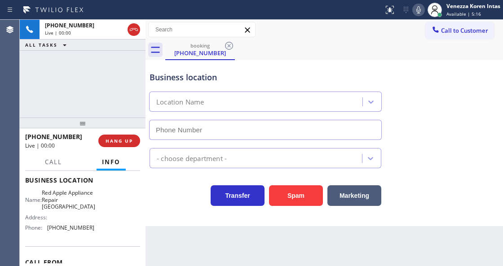
type input "(818) 698-2303"
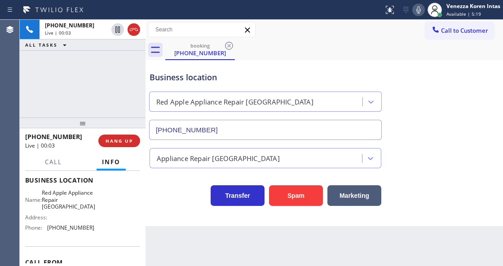
click at [93, 97] on div "+13237077024 Live | 00:03 ALL TASKS ALL TASKS ACTIVE TASKS TASKS IN WRAP UP" at bounding box center [83, 69] width 126 height 98
drag, startPoint x: 45, startPoint y: 193, endPoint x: 85, endPoint y: 207, distance: 41.9
click at [85, 207] on div "Name: Red Apple Appliance Repair Monterey Park" at bounding box center [59, 200] width 69 height 21
copy div "Red Apple Appliance Repair Monterey Park"
click at [423, 4] on icon at bounding box center [418, 9] width 11 height 11
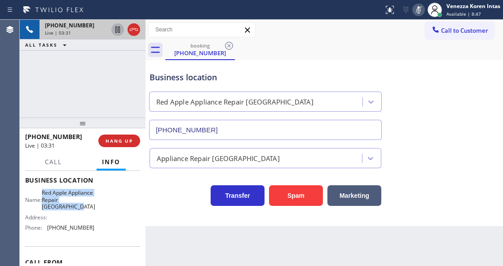
click at [119, 28] on icon at bounding box center [117, 29] width 4 height 6
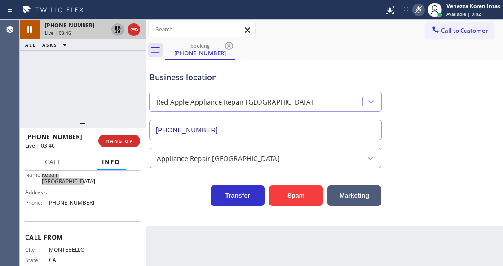
scroll to position [170, 0]
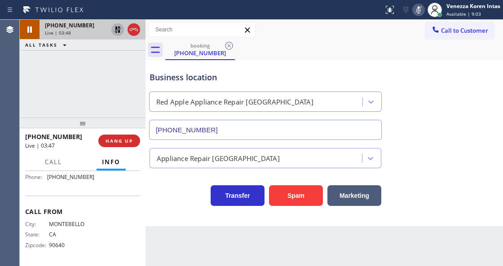
click at [282, 258] on div "Back to Dashboard Change Sender ID Customers Technicians Select a contact Outbo…" at bounding box center [324, 143] width 357 height 247
click at [413, 9] on icon at bounding box center [418, 9] width 11 height 11
click at [119, 30] on icon at bounding box center [118, 29] width 6 height 6
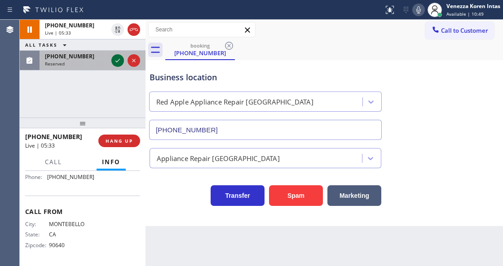
click at [116, 62] on icon at bounding box center [117, 61] width 4 height 4
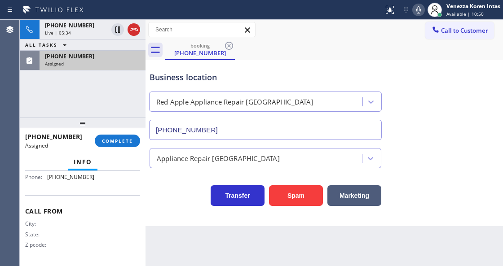
scroll to position [198, 0]
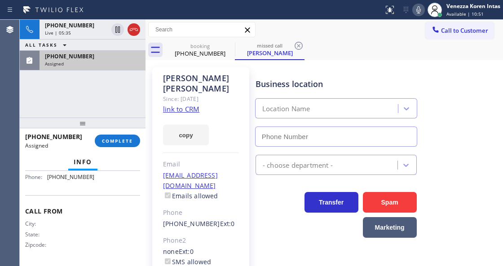
type input "(760) 388-9446"
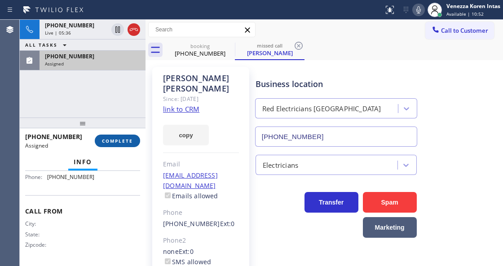
click at [121, 141] on span "COMPLETE" at bounding box center [117, 141] width 31 height 6
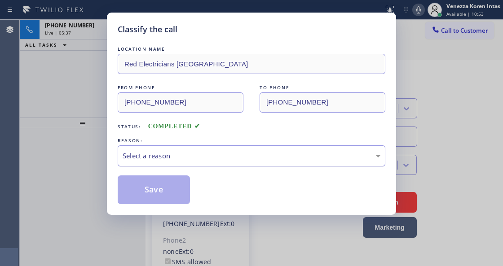
click at [247, 155] on div "Select a reason" at bounding box center [252, 156] width 258 height 10
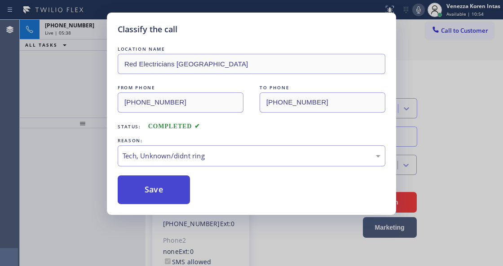
drag, startPoint x: 212, startPoint y: 225, endPoint x: 189, endPoint y: 200, distance: 34.3
click at [173, 188] on button "Save" at bounding box center [154, 190] width 72 height 29
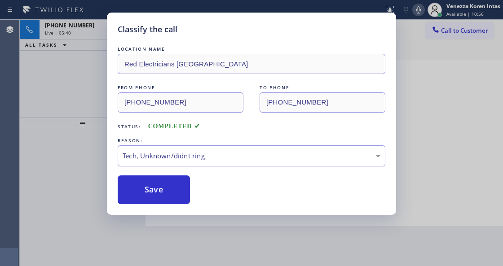
click at [80, 33] on div "Classify the call LOCATION NAME Red Electricians Palm Springs FROM PHONE (929) …" at bounding box center [251, 133] width 503 height 266
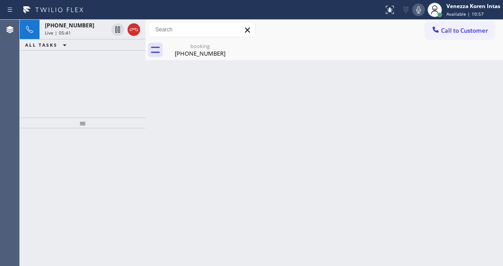
click at [154, 194] on div "Back to Dashboard Change Sender ID Customers Technicians Select a contact Outbo…" at bounding box center [324, 143] width 357 height 247
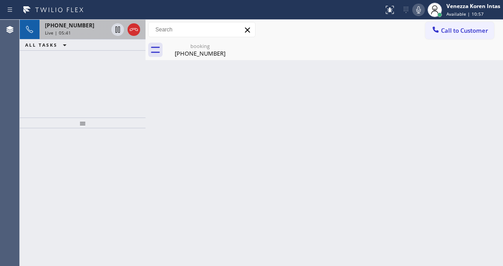
click at [87, 25] on div "+13237077024" at bounding box center [76, 26] width 63 height 8
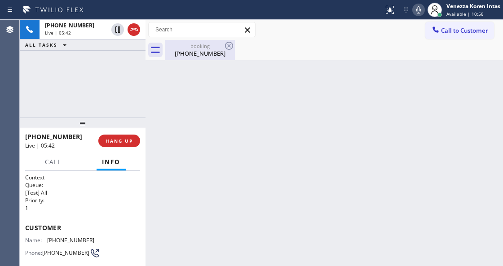
click at [195, 55] on div "(323) 707-7024" at bounding box center [200, 53] width 68 height 8
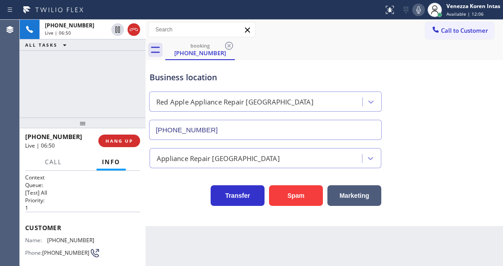
click at [83, 40] on div "ALL TASKS ALL TASKS ACTIVE TASKS TASKS IN WRAP UP" at bounding box center [83, 45] width 126 height 11
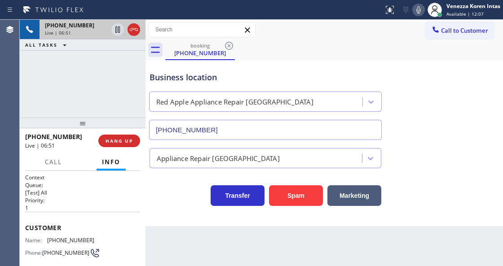
click at [83, 35] on div "+13237077024 Live | 06:51" at bounding box center [75, 30] width 70 height 20
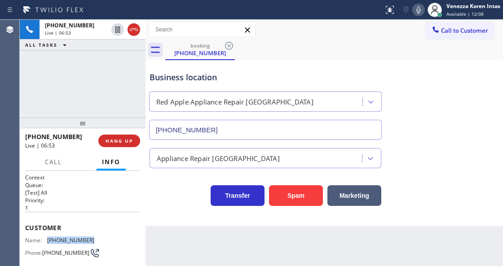
drag, startPoint x: 101, startPoint y: 237, endPoint x: 49, endPoint y: 243, distance: 52.9
click at [49, 243] on div "Name: (323) 707-7024 Phone: (323) 707-7024 Address:" at bounding box center [82, 254] width 115 height 35
copy span "(323) 707-7024"
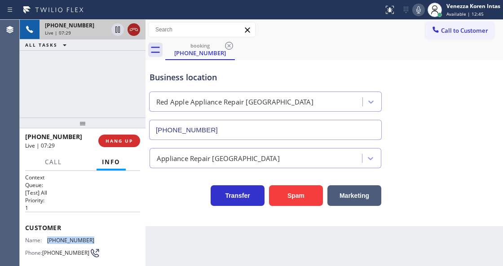
click at [135, 30] on icon at bounding box center [133, 29] width 11 height 11
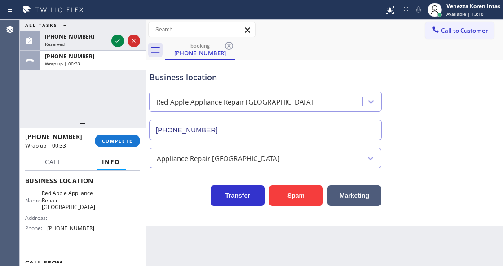
scroll to position [119, 0]
drag, startPoint x: 99, startPoint y: 229, endPoint x: 48, endPoint y: 227, distance: 51.2
click at [48, 227] on div "Name: Red Apple Appliance Repair Monterey Park Address: Phone: (818) 698-2303" at bounding box center [82, 212] width 115 height 45
copy span "(818) 698-2303"
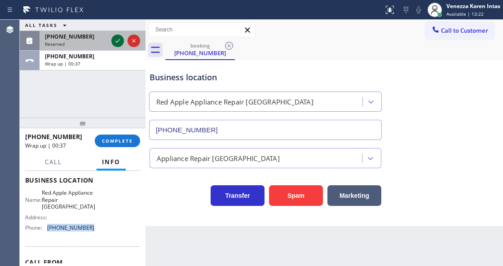
click at [116, 41] on icon at bounding box center [117, 41] width 4 height 4
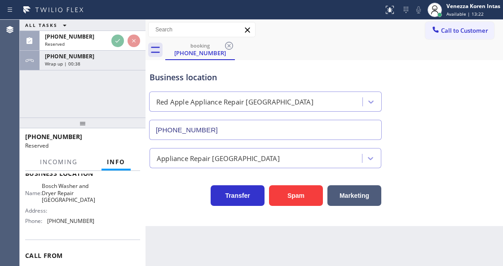
scroll to position [127, 0]
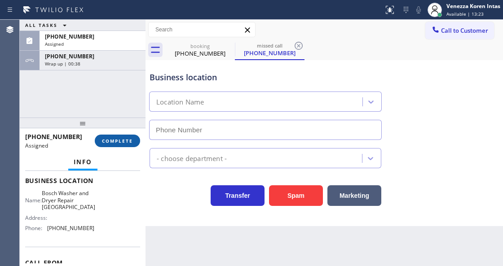
click at [113, 137] on button "COMPLETE" at bounding box center [117, 141] width 45 height 13
type input "(413) 217-1847"
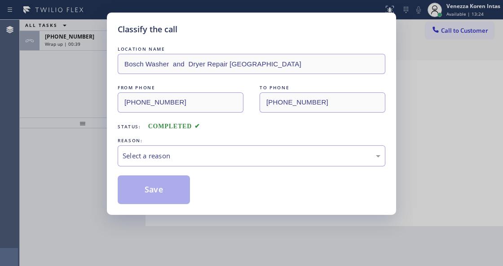
click at [214, 161] on div "Select a reason" at bounding box center [252, 156] width 258 height 10
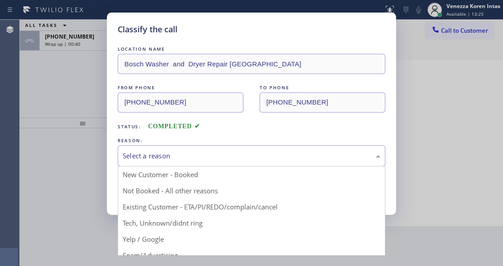
drag, startPoint x: 202, startPoint y: 230, endPoint x: 151, endPoint y: 177, distance: 74.0
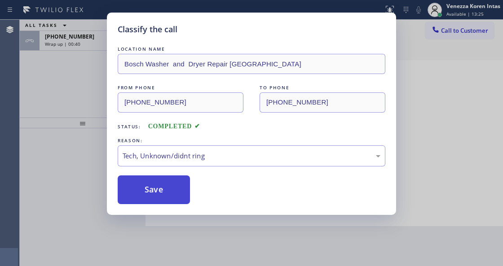
click at [151, 177] on button "Save" at bounding box center [154, 190] width 72 height 29
click at [188, 189] on button "Save" at bounding box center [154, 190] width 72 height 29
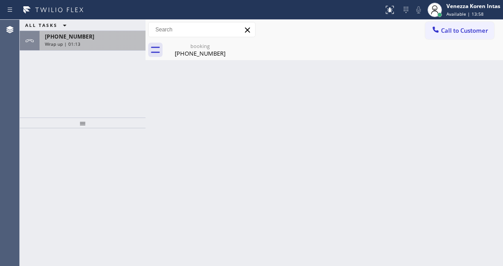
click at [112, 41] on div "Wrap up | 01:13" at bounding box center [92, 44] width 95 height 6
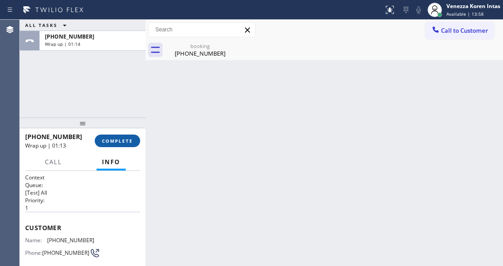
click at [105, 142] on span "COMPLETE" at bounding box center [117, 141] width 31 height 6
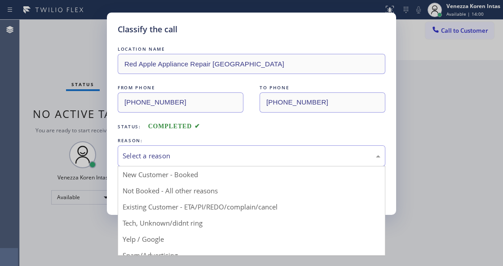
click at [238, 154] on div "Select a reason" at bounding box center [252, 156] width 258 height 10
drag, startPoint x: 208, startPoint y: 187, endPoint x: 156, endPoint y: 187, distance: 51.6
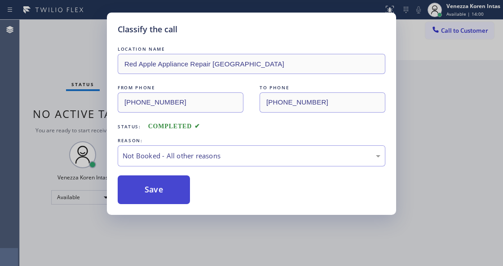
click at [156, 187] on button "Save" at bounding box center [154, 190] width 72 height 29
click at [270, 265] on div "Classify the call LOCATION NAME Red Apple Appliance Repair Monterey Park FROM P…" at bounding box center [251, 133] width 503 height 266
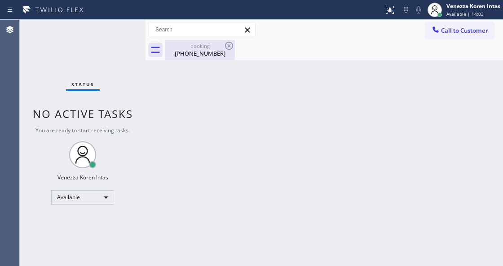
click at [193, 51] on div "(323) 707-7024" at bounding box center [200, 53] width 68 height 8
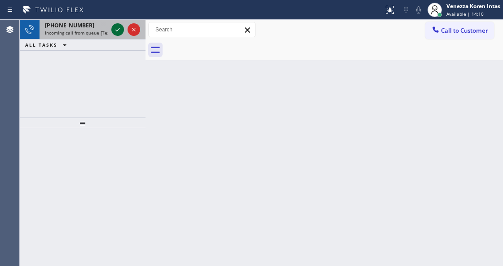
click at [118, 29] on icon at bounding box center [117, 29] width 11 height 11
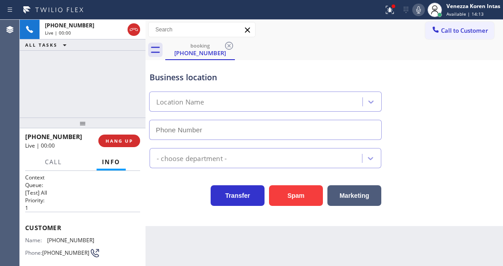
scroll to position [119, 0]
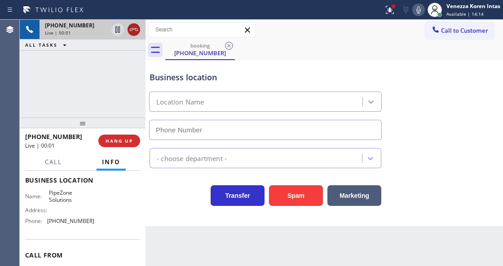
click at [133, 31] on icon at bounding box center [133, 29] width 11 height 11
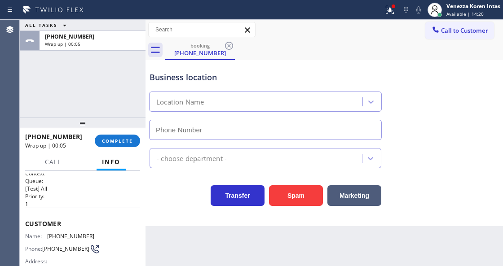
scroll to position [0, 0]
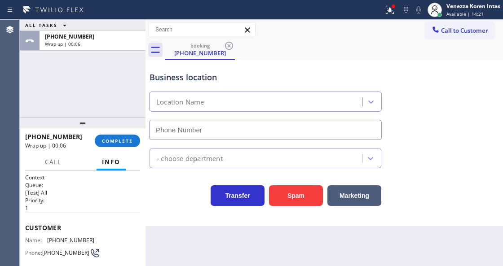
click at [74, 77] on div "ALL TASKS ALL TASKS ACTIVE TASKS TASKS IN WRAP UP +12138161472 Wrap up | 00:06" at bounding box center [83, 69] width 126 height 98
click at [134, 139] on button "COMPLETE" at bounding box center [117, 141] width 45 height 13
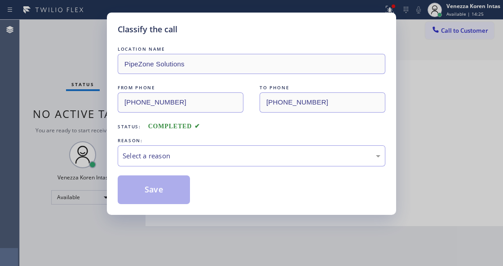
click at [211, 163] on div "Select a reason" at bounding box center [252, 156] width 268 height 21
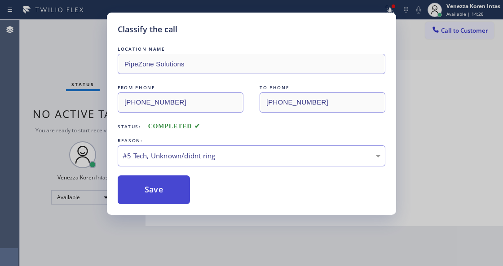
click at [176, 202] on button "Save" at bounding box center [154, 190] width 72 height 29
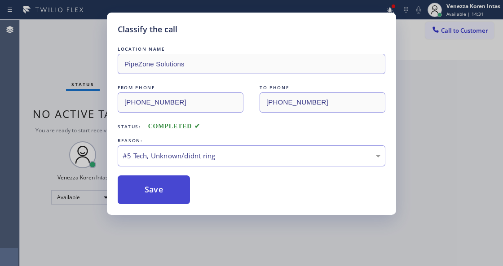
click at [167, 203] on button "Save" at bounding box center [154, 190] width 72 height 29
click at [168, 199] on button "Save" at bounding box center [154, 190] width 72 height 29
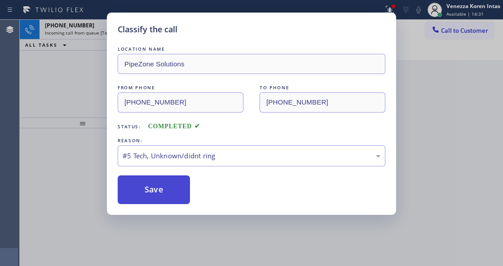
click at [169, 189] on button "Save" at bounding box center [154, 190] width 72 height 29
drag, startPoint x: 177, startPoint y: 184, endPoint x: 171, endPoint y: 182, distance: 6.5
click at [176, 184] on button "Save" at bounding box center [154, 190] width 72 height 29
drag, startPoint x: 171, startPoint y: 182, endPoint x: 154, endPoint y: 166, distance: 23.5
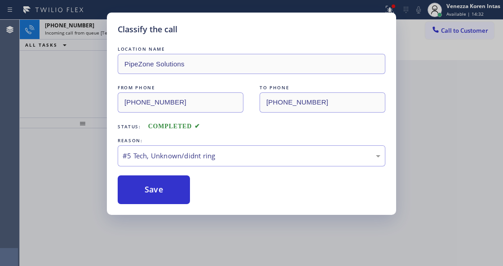
click at [169, 182] on button "Save" at bounding box center [154, 190] width 72 height 29
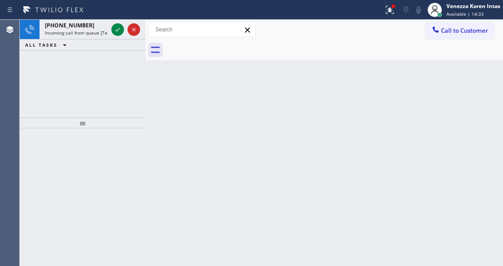
click at [160, 154] on div "Back to Dashboard Change Sender ID Customers Technicians Select a contact Outbo…" at bounding box center [324, 143] width 357 height 247
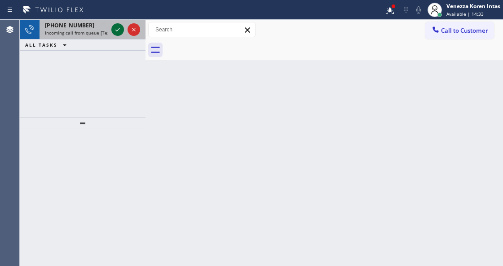
click at [116, 30] on icon at bounding box center [117, 30] width 4 height 4
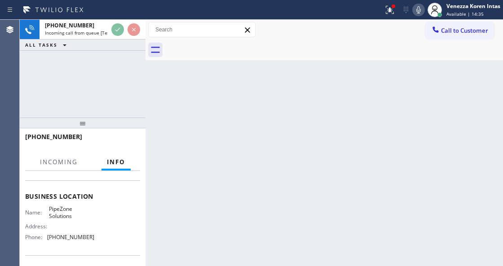
scroll to position [119, 0]
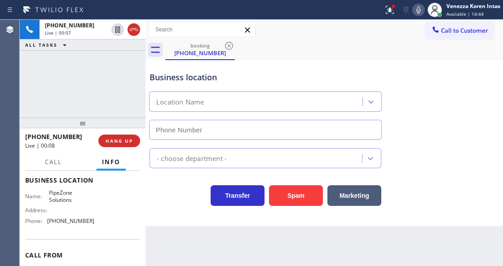
type input "(805) 678-9967"
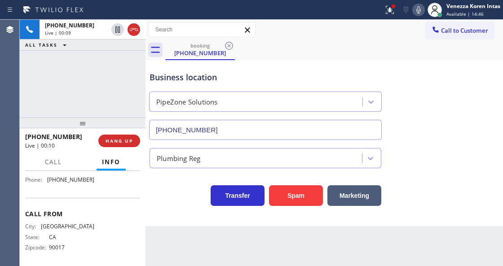
scroll to position [163, 0]
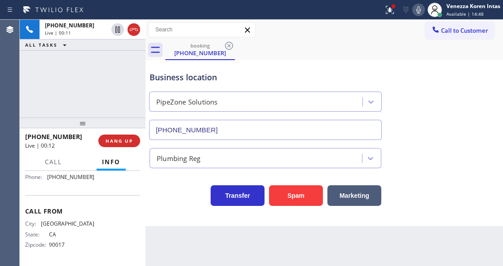
click at [201, 103] on div "PipeZone Solutions" at bounding box center [187, 102] width 62 height 10
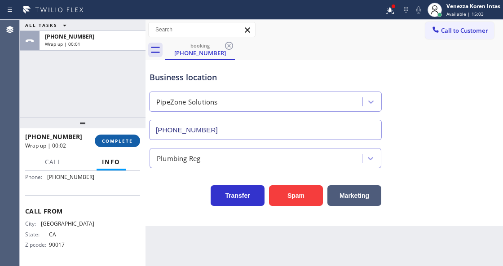
click at [117, 137] on button "COMPLETE" at bounding box center [117, 141] width 45 height 13
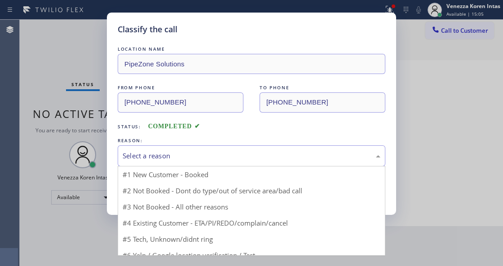
click at [213, 157] on div "Select a reason" at bounding box center [252, 156] width 258 height 10
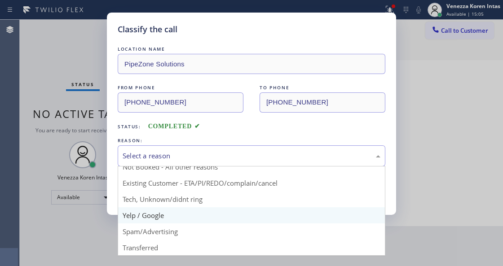
scroll to position [59, 0]
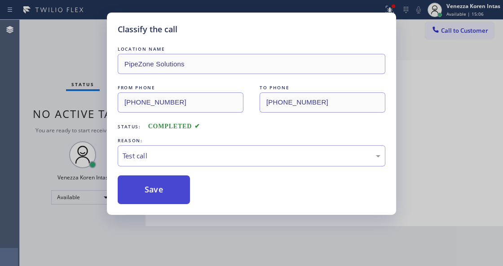
click at [158, 192] on button "Save" at bounding box center [154, 190] width 72 height 29
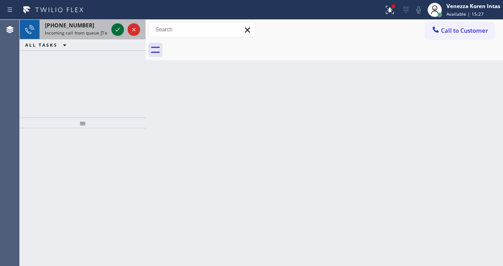
click at [117, 32] on icon at bounding box center [117, 29] width 11 height 11
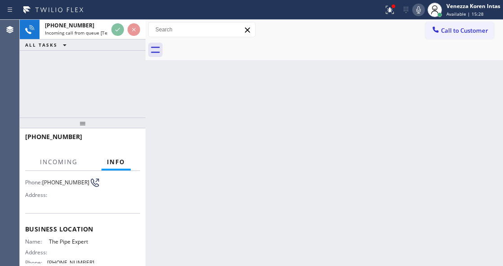
scroll to position [90, 0]
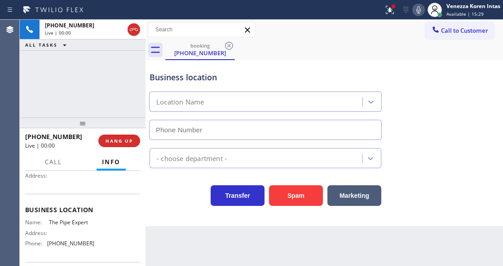
type input "(818) 722-9455"
click at [148, 204] on div "Transfer Spam Marketing" at bounding box center [265, 193] width 235 height 25
click at [313, 74] on div "Business location" at bounding box center [266, 77] width 232 height 12
click at [386, 12] on icon at bounding box center [390, 10] width 8 height 8
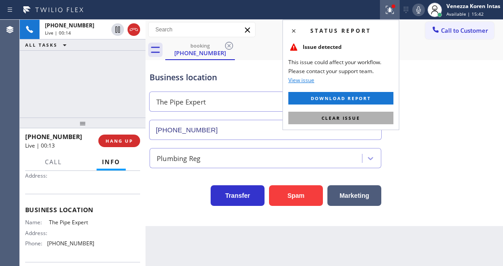
click at [379, 113] on button "Clear issue" at bounding box center [340, 118] width 105 height 13
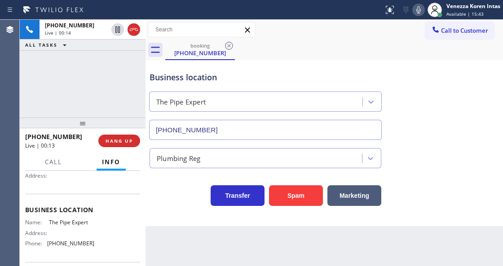
click at [416, 113] on div "Business location The Pipe Expert (818) 722-9455" at bounding box center [324, 99] width 353 height 81
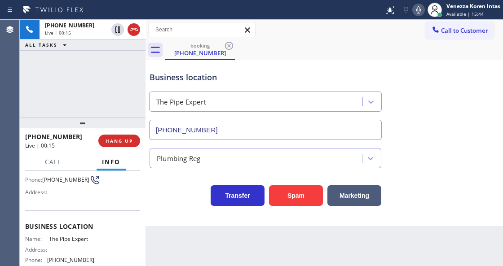
scroll to position [60, 0]
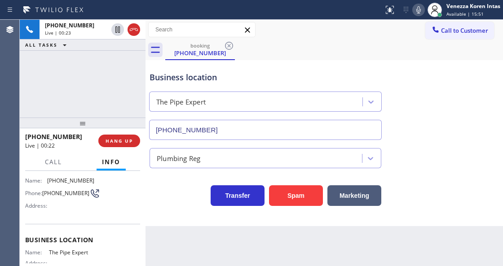
click at [137, 89] on div "+12138161472 Live | 00:23 ALL TASKS ALL TASKS ACTIVE TASKS TASKS IN WRAP UP" at bounding box center [83, 69] width 126 height 98
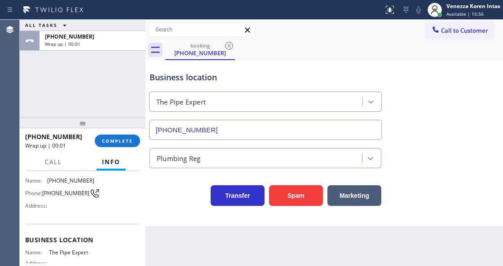
drag, startPoint x: 110, startPoint y: 142, endPoint x: 119, endPoint y: 152, distance: 13.0
click at [110, 142] on span "COMPLETE" at bounding box center [117, 141] width 31 height 6
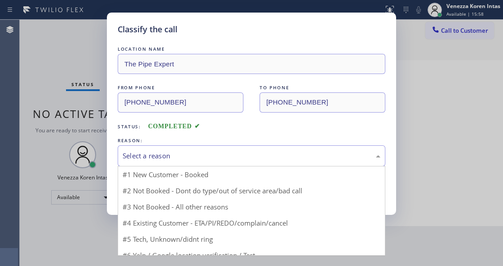
click at [181, 155] on div "Select a reason" at bounding box center [252, 156] width 258 height 10
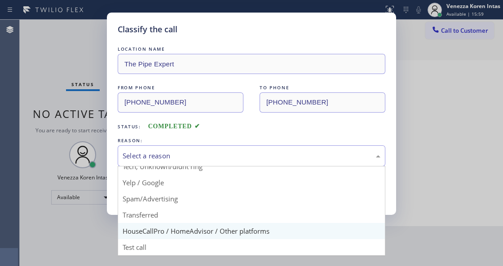
scroll to position [59, 0]
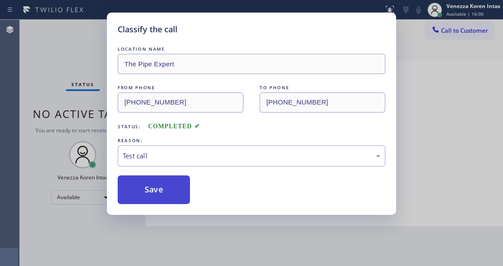
click at [156, 190] on button "Save" at bounding box center [154, 190] width 72 height 29
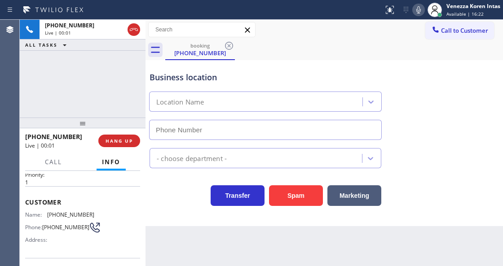
scroll to position [60, 0]
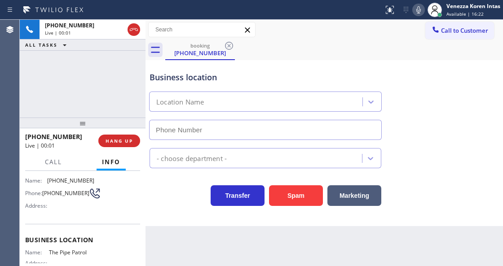
type input "(818) 877-7582"
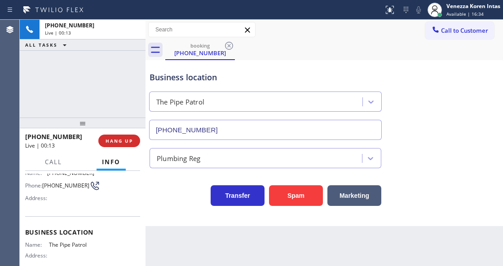
scroll to position [30, 0]
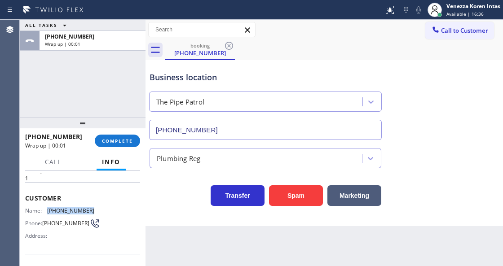
drag, startPoint x: 96, startPoint y: 212, endPoint x: 48, endPoint y: 212, distance: 48.5
click at [48, 212] on div "Name: (213) 816-1472 Phone: (213) 816-1472 Address:" at bounding box center [82, 224] width 115 height 35
copy div "(213) 816-1472"
drag, startPoint x: 141, startPoint y: 143, endPoint x: 131, endPoint y: 141, distance: 10.6
click at [140, 143] on div "+12138161472 Wrap up | 00:15 COMPLETE" at bounding box center [83, 140] width 126 height 25
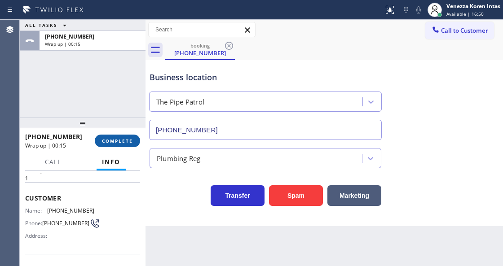
click at [131, 141] on span "COMPLETE" at bounding box center [117, 141] width 31 height 6
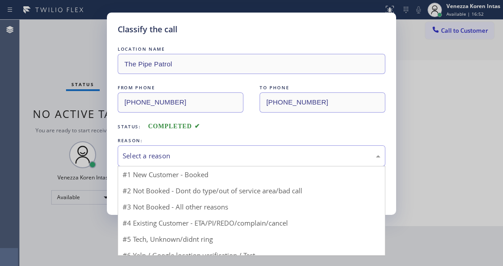
click at [190, 159] on div "Select a reason" at bounding box center [252, 156] width 258 height 10
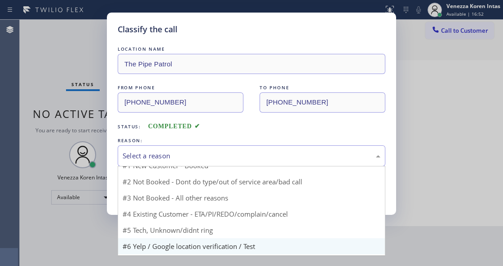
scroll to position [26, 0]
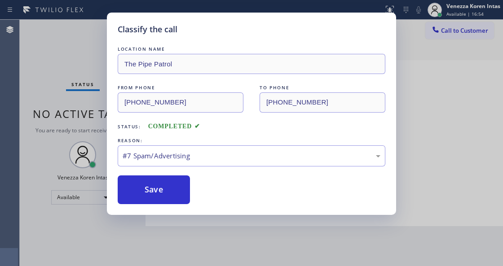
click at [180, 143] on div "REASON:" at bounding box center [252, 140] width 268 height 9
click at [181, 150] on div "#7 Spam/Advertising" at bounding box center [252, 156] width 268 height 21
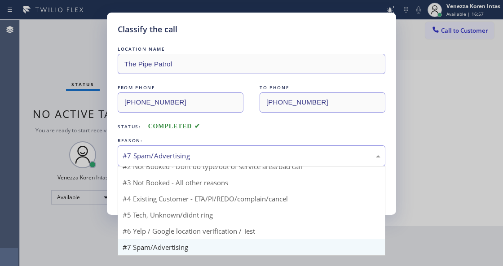
click at [237, 132] on div "LOCATION NAME The Pipe Patrol FROM PHONE (213) 816-1472 TO PHONE (818) 877-7582…" at bounding box center [252, 124] width 268 height 160
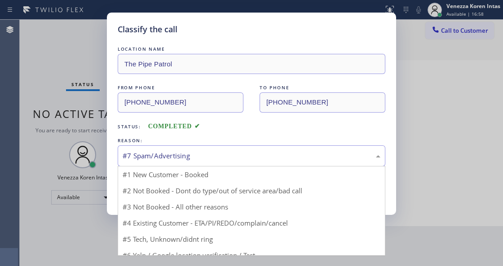
click at [217, 156] on div "#7 Spam/Advertising" at bounding box center [252, 156] width 258 height 10
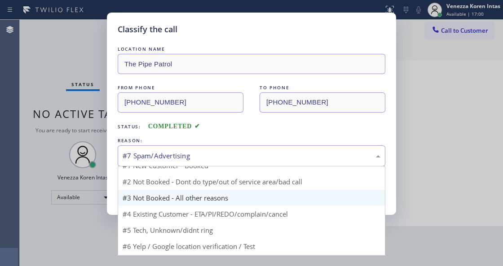
scroll to position [0, 0]
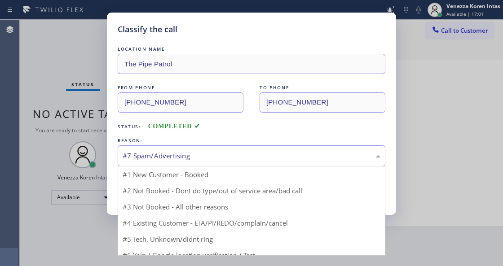
click at [233, 126] on div "Status: COMPLETED" at bounding box center [252, 124] width 268 height 14
click at [232, 157] on div "#7 Spam/Advertising" at bounding box center [252, 156] width 258 height 10
click at [238, 126] on div "Status: COMPLETED" at bounding box center [252, 124] width 268 height 14
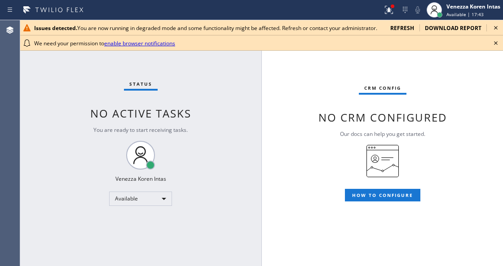
click at [117, 130] on span "You are ready to start receiving tasks." at bounding box center [140, 130] width 94 height 8
click at [495, 40] on icon at bounding box center [495, 43] width 11 height 11
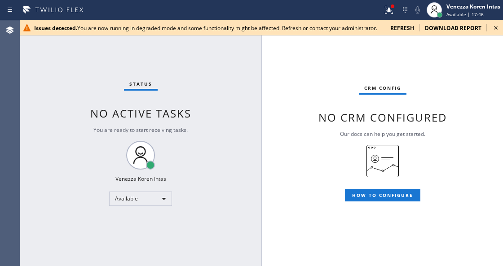
click at [497, 28] on icon at bounding box center [495, 27] width 11 height 11
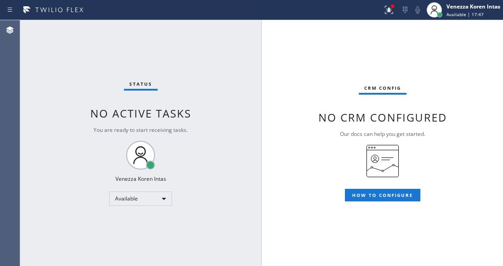
click at [341, 118] on span "No CRM configured" at bounding box center [382, 117] width 128 height 15
click at [392, 13] on icon at bounding box center [389, 10] width 8 height 8
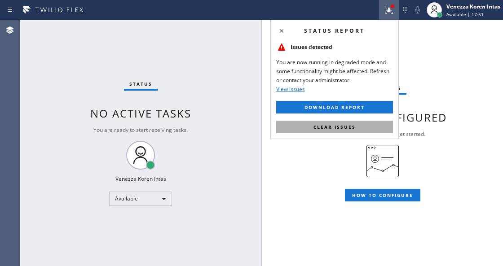
click at [378, 127] on button "Clear issues" at bounding box center [334, 127] width 117 height 13
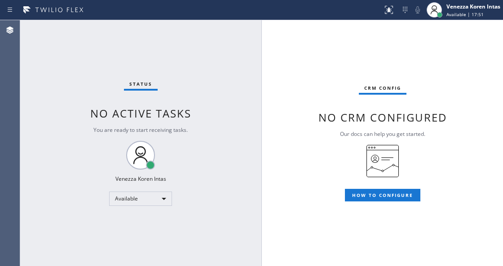
click at [413, 124] on span "No CRM configured" at bounding box center [382, 117] width 128 height 15
click at [174, 93] on div "Status No active tasks You are ready to start receiving tasks. Venezza Koren In…" at bounding box center [141, 143] width 242 height 246
click at [295, 65] on div "CRM config No CRM configured Our docs can help you get started. HOW TO CONFIGURE" at bounding box center [382, 143] width 241 height 246
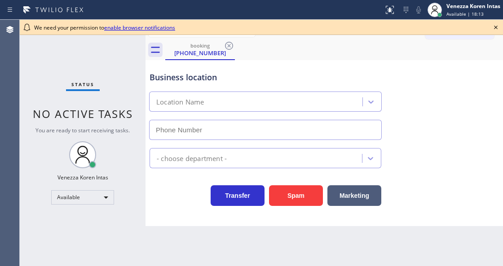
type input "(818) 877-7582"
click at [124, 67] on div "Status No active tasks You are ready to start receiving tasks. Venezza Koren In…" at bounding box center [83, 143] width 126 height 247
click at [497, 26] on icon at bounding box center [495, 27] width 11 height 11
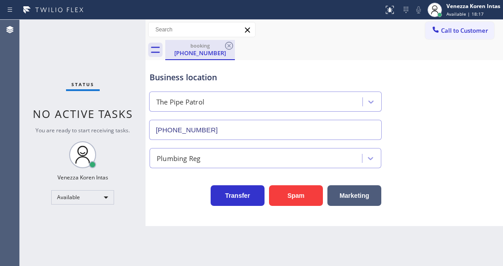
click at [199, 55] on div "(213) 816-1472" at bounding box center [200, 53] width 68 height 8
click at [226, 49] on icon at bounding box center [229, 45] width 11 height 11
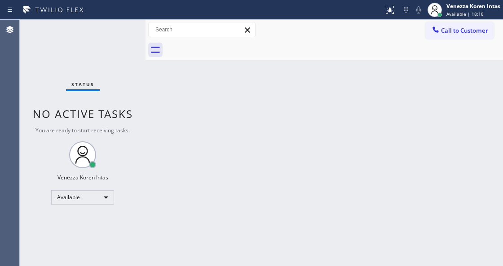
click at [229, 61] on div "Back to Dashboard Change Sender ID Customers Technicians Select a contact Outbo…" at bounding box center [324, 143] width 357 height 247
drag, startPoint x: 191, startPoint y: 144, endPoint x: 181, endPoint y: 146, distance: 10.1
click at [189, 145] on div "Back to Dashboard Change Sender ID Customers Technicians Select a contact Outbo…" at bounding box center [324, 143] width 357 height 247
click at [13, 82] on div "Agent Desktop" at bounding box center [9, 143] width 19 height 247
drag, startPoint x: 149, startPoint y: 33, endPoint x: 137, endPoint y: 34, distance: 12.2
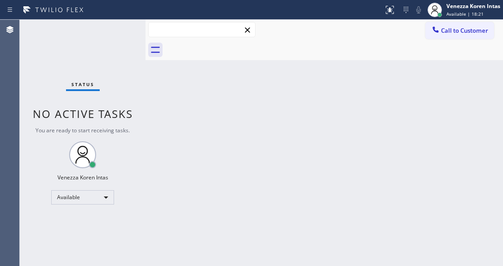
click at [132, 34] on div "Status No active tasks You are ready to start receiving tasks. Venezza Koren In…" at bounding box center [261, 143] width 483 height 247
drag, startPoint x: 144, startPoint y: 31, endPoint x: 112, endPoint y: 31, distance: 31.4
click at [112, 31] on div "Status No active tasks You are ready to start receiving tasks. Venezza Koren In…" at bounding box center [261, 143] width 483 height 247
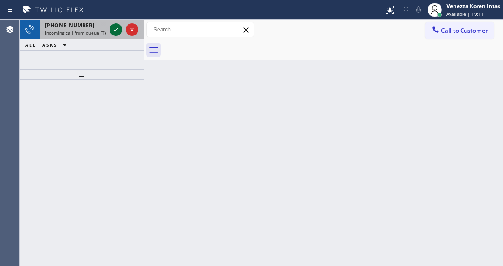
click at [115, 31] on icon at bounding box center [116, 30] width 4 height 4
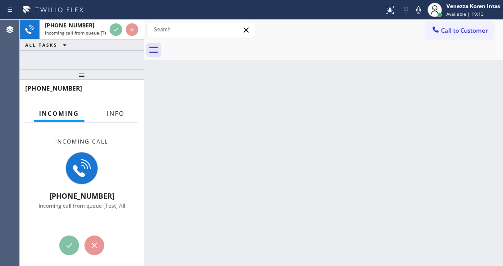
click at [123, 116] on span "Info" at bounding box center [116, 114] width 18 height 8
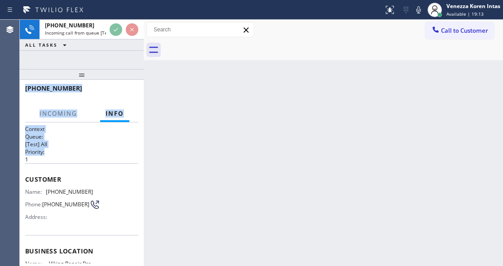
drag, startPoint x: 101, startPoint y: 64, endPoint x: 81, endPoint y: 166, distance: 103.8
click at [81, 166] on div "+16464071634 Incoming call from queue [Test] All ALL TASKS ALL TASKS ACTIVE TAS…" at bounding box center [82, 143] width 124 height 247
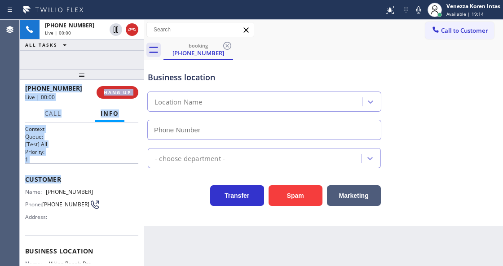
type input "(844) 988-0068"
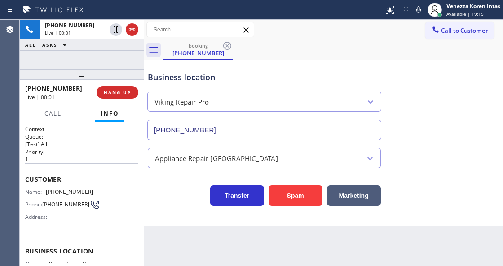
click at [84, 184] on div "Customer Name: (646) 407-1634 Phone: (646) 407-1634 Address:" at bounding box center [81, 199] width 113 height 72
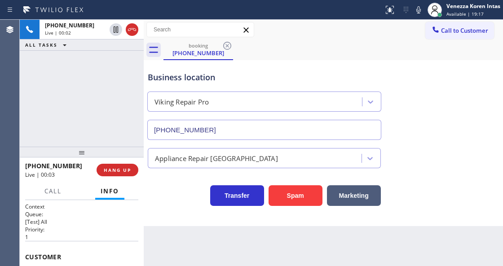
drag, startPoint x: 81, startPoint y: 79, endPoint x: 103, endPoint y: 150, distance: 73.9
click at [84, 158] on div at bounding box center [82, 152] width 124 height 11
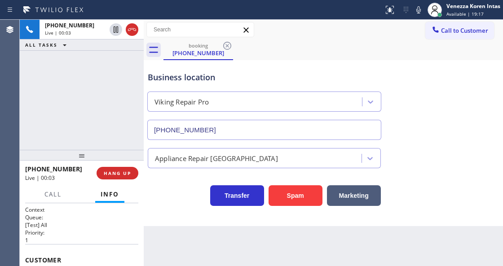
click at [118, 113] on div "+16464071634 Live | 00:03 ALL TASKS ALL TASKS ACTIVE TASKS TASKS IN WRAP UP" at bounding box center [82, 85] width 124 height 130
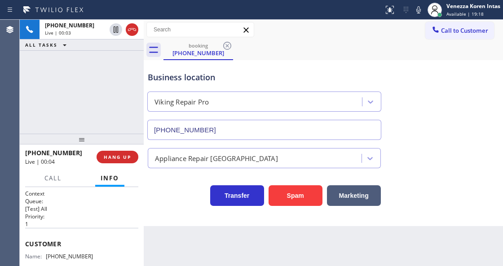
drag, startPoint x: 88, startPoint y: 156, endPoint x: 93, endPoint y: 140, distance: 16.9
click at [93, 140] on div at bounding box center [82, 139] width 124 height 11
click at [419, 9] on icon at bounding box center [418, 9] width 4 height 7
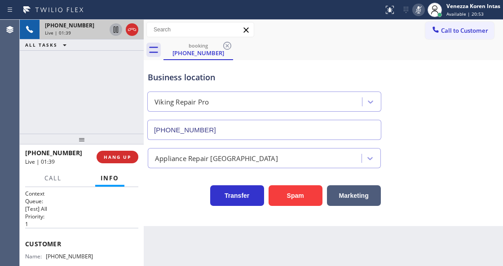
click at [116, 30] on icon at bounding box center [116, 29] width 4 height 6
drag, startPoint x: 417, startPoint y: 12, endPoint x: 391, endPoint y: 39, distance: 37.2
click at [417, 12] on icon at bounding box center [418, 9] width 11 height 11
click at [114, 27] on icon at bounding box center [116, 29] width 6 height 6
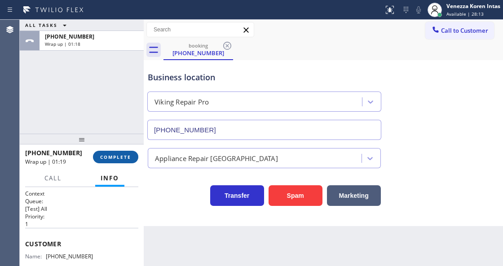
click at [125, 156] on span "COMPLETE" at bounding box center [115, 157] width 31 height 6
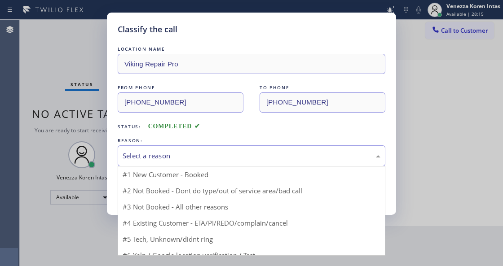
click at [217, 154] on div "Select a reason" at bounding box center [252, 156] width 258 height 10
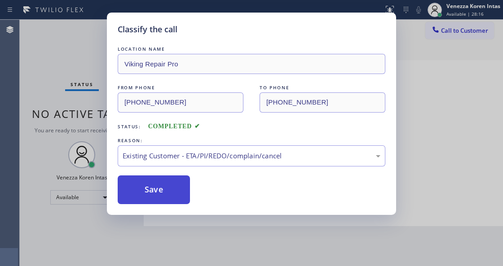
click at [176, 200] on button "Save" at bounding box center [154, 190] width 72 height 29
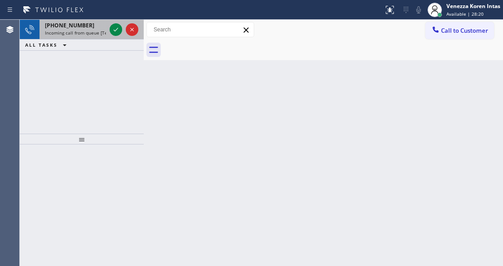
click at [119, 21] on div at bounding box center [124, 30] width 32 height 20
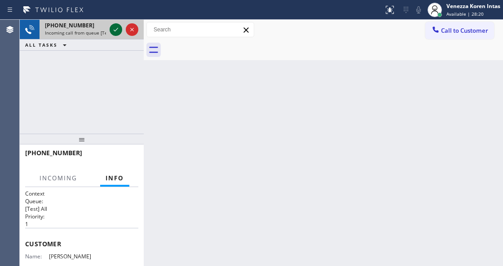
click at [117, 26] on icon at bounding box center [115, 29] width 11 height 11
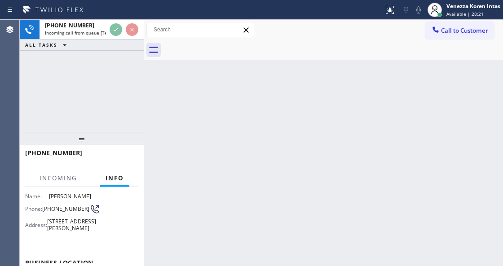
scroll to position [119, 0]
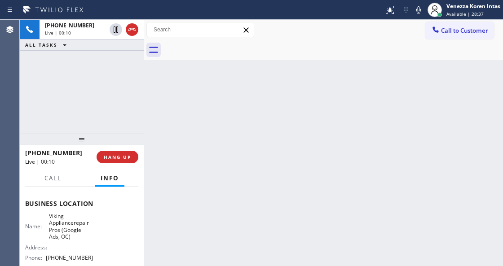
drag, startPoint x: 78, startPoint y: 23, endPoint x: 108, endPoint y: 58, distance: 46.2
click at [78, 23] on span "+13235170424" at bounding box center [69, 26] width 49 height 8
click at [144, 46] on div at bounding box center [144, 143] width 0 height 247
drag, startPoint x: 147, startPoint y: 46, endPoint x: 159, endPoint y: 74, distance: 30.4
click at [148, 49] on icon at bounding box center [153, 50] width 14 height 14
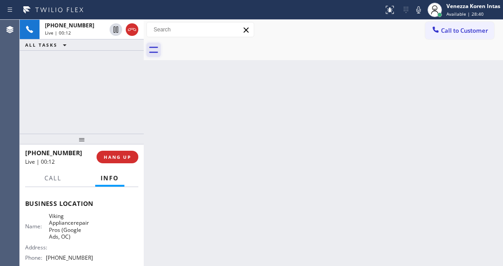
click at [154, 54] on icon at bounding box center [153, 50] width 14 height 14
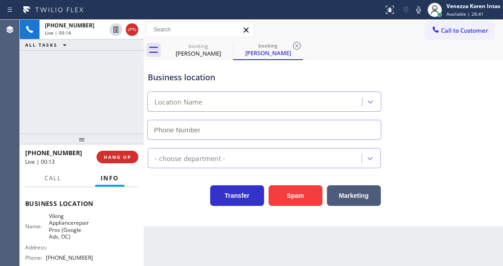
type input "(848) 266-6358"
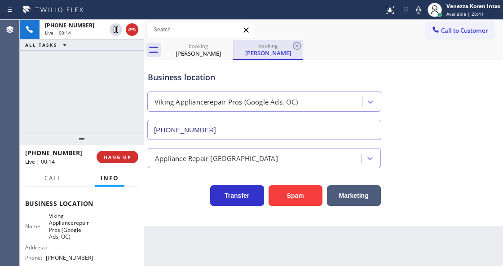
type input "(848) 266-6358"
click at [290, 45] on div "booking" at bounding box center [268, 45] width 68 height 7
click at [295, 45] on icon at bounding box center [296, 45] width 11 height 11
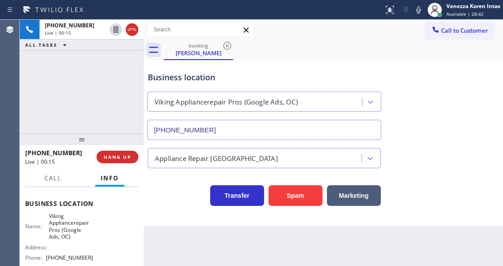
click at [295, 45] on div "booking John Lewis" at bounding box center [333, 50] width 340 height 20
click at [200, 49] on div "booking" at bounding box center [198, 45] width 68 height 7
click at [84, 94] on div "+13235170424 Live | 00:16 ALL TASKS ALL TASKS ACTIVE TASKS TASKS IN WRAP UP" at bounding box center [82, 77] width 124 height 114
click at [84, 216] on div "Business location Name: Viking Appliancerepair Pros (Google Ads, OC) Address: P…" at bounding box center [81, 232] width 113 height 89
click at [83, 16] on icon at bounding box center [53, 10] width 67 height 14
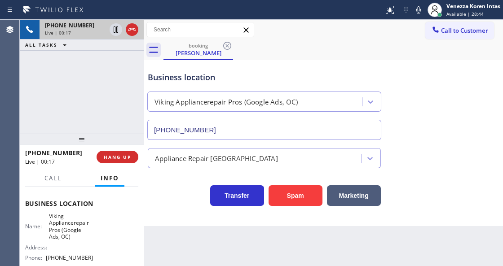
click at [84, 31] on div "Live | 00:17" at bounding box center [75, 33] width 61 height 6
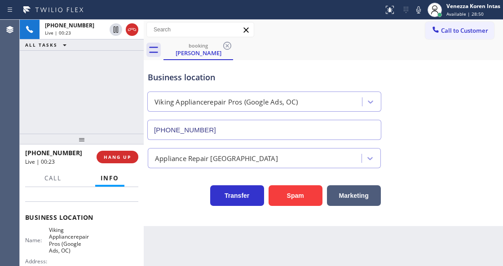
scroll to position [57, 0]
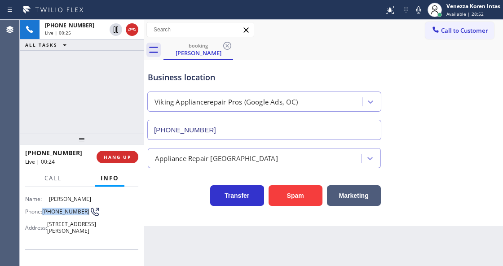
drag, startPoint x: 55, startPoint y: 216, endPoint x: 44, endPoint y: 209, distance: 12.9
click at [44, 209] on div "Phone: (323) 517-0424" at bounding box center [59, 212] width 68 height 11
copy div "(323) 517-0424"
click at [282, 51] on div "booking John Lewis" at bounding box center [333, 50] width 340 height 20
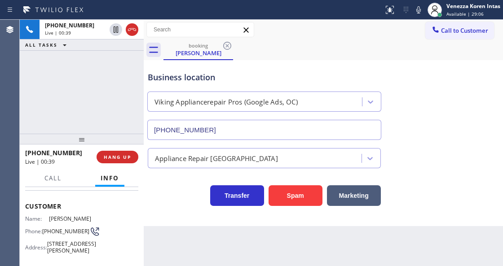
scroll to position [27, 0]
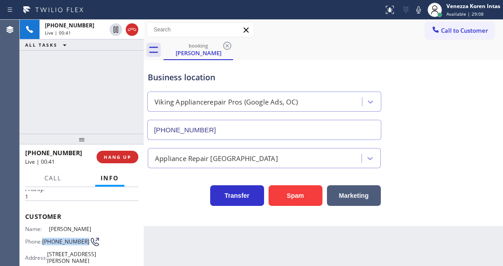
drag, startPoint x: 55, startPoint y: 246, endPoint x: 44, endPoint y: 234, distance: 16.3
click at [44, 234] on div "Name: John Lewis Phone: (323) 517-0424 Address: 6323 Zindell Ave, Commerce, CA …" at bounding box center [59, 247] width 68 height 42
copy span "(323) 517-0424"
click at [415, 9] on icon at bounding box center [418, 9] width 11 height 11
click at [418, 10] on icon at bounding box center [418, 9] width 4 height 7
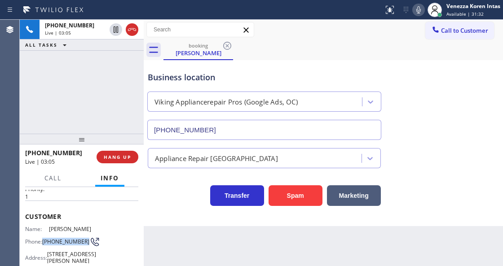
drag, startPoint x: 412, startPoint y: 6, endPoint x: 412, endPoint y: 18, distance: 11.7
click at [412, 9] on div at bounding box center [418, 9] width 13 height 11
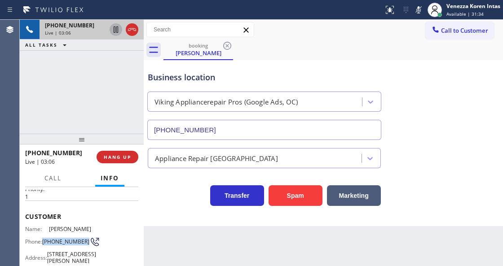
click at [116, 29] on icon at bounding box center [116, 29] width 4 height 6
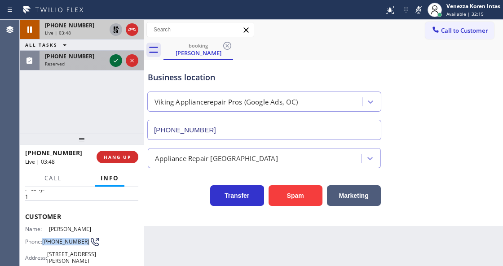
click at [115, 58] on icon at bounding box center [115, 60] width 11 height 11
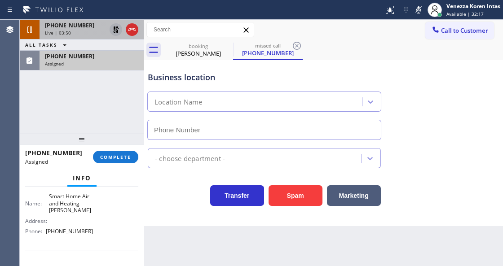
scroll to position [117, 0]
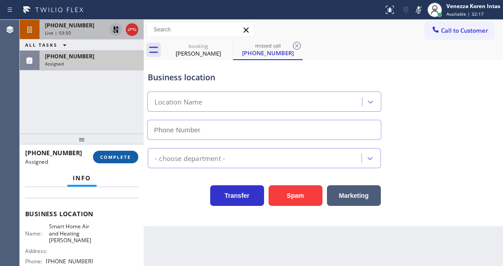
type input "(602) 671-3344"
click at [122, 159] on span "COMPLETE" at bounding box center [115, 157] width 31 height 6
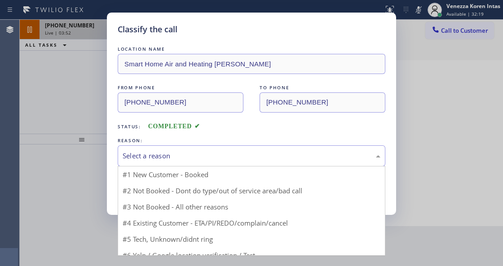
click at [171, 155] on div "Select a reason" at bounding box center [252, 156] width 258 height 10
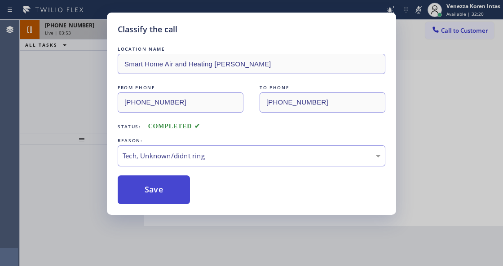
click at [164, 189] on button "Save" at bounding box center [154, 190] width 72 height 29
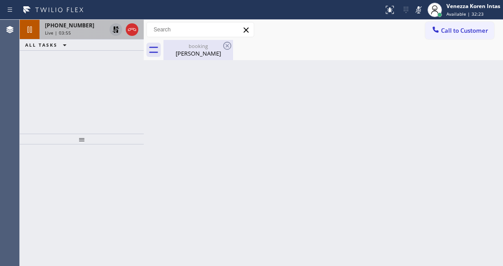
click at [200, 51] on div "John Lewis" at bounding box center [198, 53] width 68 height 8
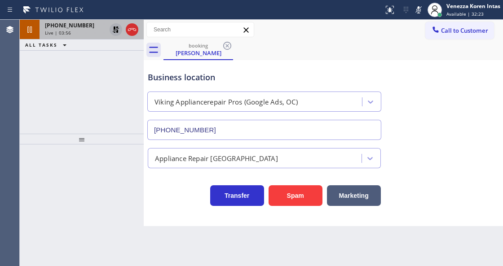
click at [74, 35] on div "+13235170424 Live | 03:56" at bounding box center [74, 30] width 68 height 20
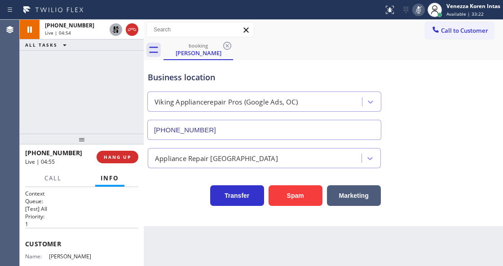
click at [419, 6] on icon at bounding box center [418, 9] width 11 height 11
click at [113, 27] on icon at bounding box center [115, 29] width 11 height 11
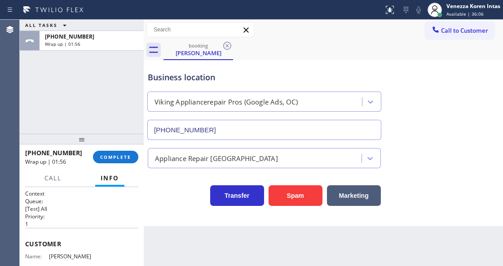
click at [107, 164] on div "+13235170424 Wrap up | 01:56 COMPLETE" at bounding box center [81, 157] width 113 height 23
click at [110, 158] on span "COMPLETE" at bounding box center [115, 157] width 31 height 6
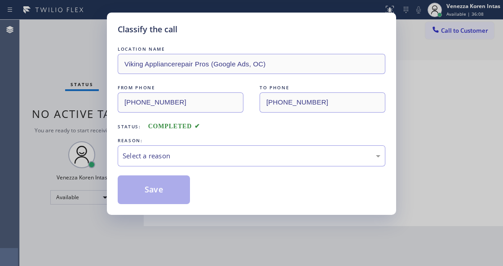
click at [203, 152] on div "Select a reason" at bounding box center [252, 156] width 258 height 10
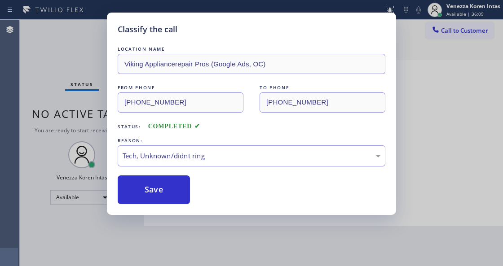
click at [195, 161] on div "Tech, Unknown/didnt ring" at bounding box center [252, 156] width 258 height 10
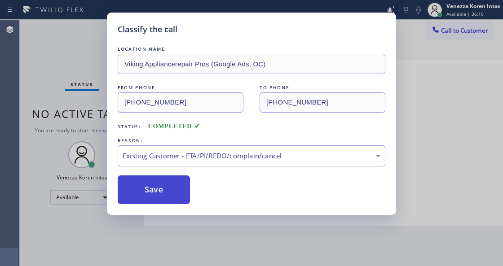
click at [168, 184] on button "Save" at bounding box center [154, 190] width 72 height 29
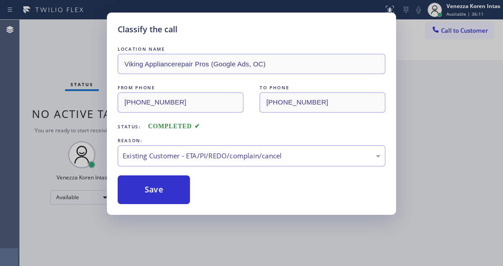
click at [63, 62] on div "Classify the call LOCATION NAME Viking Appliancerepair Pros (Google Ads, OC) FR…" at bounding box center [251, 133] width 503 height 266
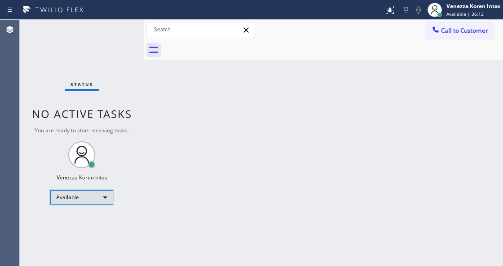
click at [97, 202] on div "Available" at bounding box center [81, 197] width 63 height 14
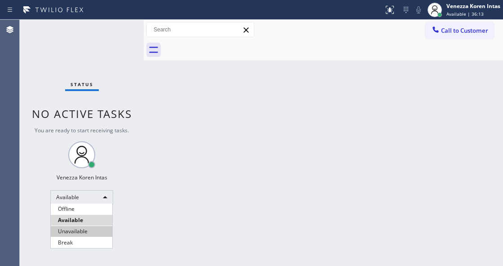
click at [93, 227] on li "Unavailable" at bounding box center [82, 231] width 62 height 11
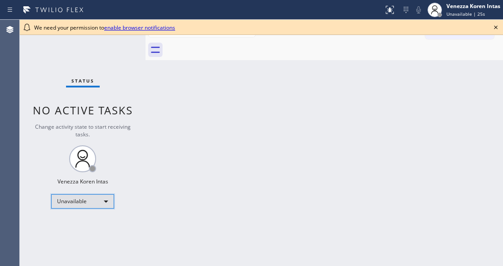
click at [92, 202] on div "Unavailable" at bounding box center [82, 201] width 63 height 14
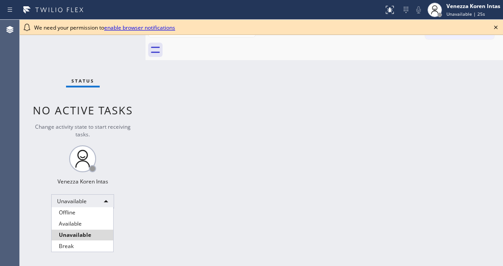
click at [89, 222] on li "Available" at bounding box center [83, 224] width 62 height 11
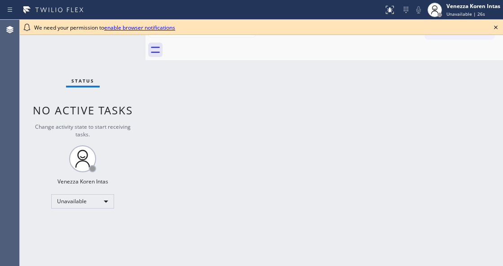
click at [190, 184] on div "Back to Dashboard Change Sender ID Customers Technicians Select a contact Outbo…" at bounding box center [324, 143] width 357 height 247
click at [494, 26] on icon at bounding box center [495, 27] width 11 height 11
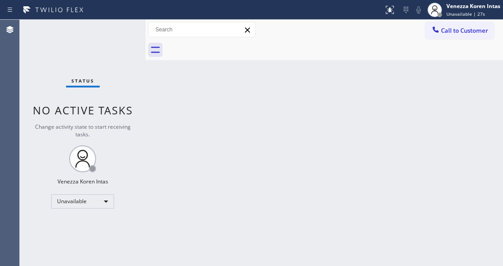
click at [278, 128] on div "Back to Dashboard Change Sender ID Customers Technicians Select a contact Outbo…" at bounding box center [324, 143] width 357 height 247
drag, startPoint x: 105, startPoint y: 51, endPoint x: 95, endPoint y: 74, distance: 24.4
click at [105, 51] on div "Status No active tasks Change activity state to start receiving tasks. Venezza …" at bounding box center [83, 143] width 126 height 247
drag, startPoint x: 170, startPoint y: 164, endPoint x: 174, endPoint y: 184, distance: 20.6
click at [171, 166] on div "Back to Dashboard Change Sender ID Customers Technicians Select a contact Outbo…" at bounding box center [324, 143] width 357 height 247
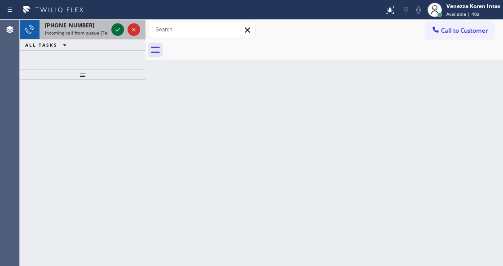
click at [114, 34] on icon at bounding box center [117, 29] width 11 height 11
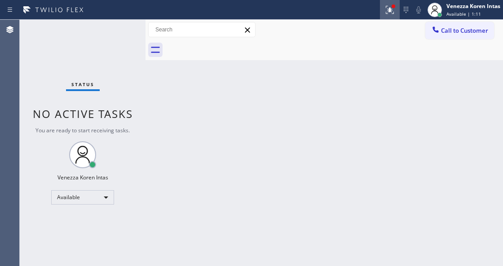
click at [388, 13] on icon at bounding box center [389, 9] width 11 height 11
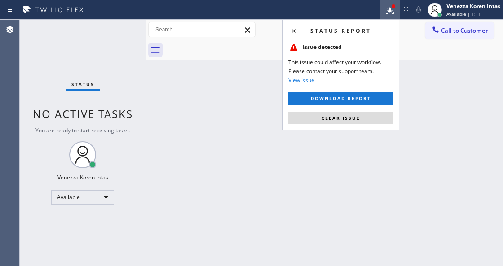
click at [361, 116] on button "Clear issue" at bounding box center [340, 118] width 105 height 13
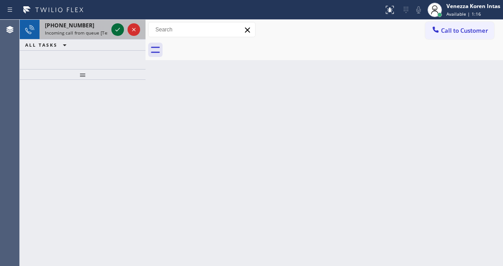
click at [118, 33] on icon at bounding box center [117, 29] width 11 height 11
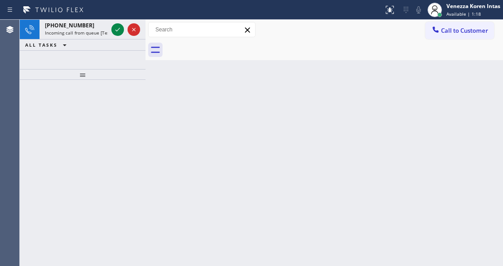
click at [116, 31] on icon at bounding box center [117, 30] width 4 height 4
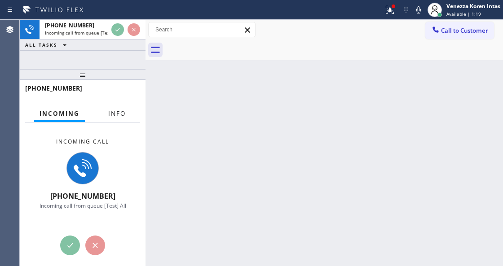
click at [118, 117] on span "Info" at bounding box center [117, 114] width 18 height 8
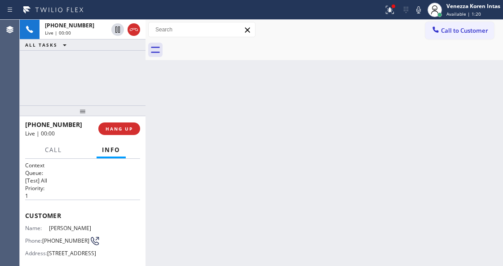
drag, startPoint x: 94, startPoint y: 80, endPoint x: 82, endPoint y: 127, distance: 47.8
click at [82, 116] on div at bounding box center [83, 111] width 126 height 11
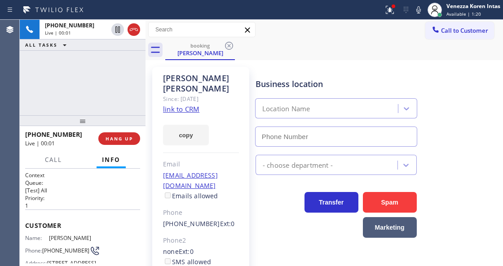
type input "(617) 219-9255"
click at [189, 105] on link "link to CRM" at bounding box center [181, 109] width 36 height 9
click at [373, 12] on div at bounding box center [192, 10] width 376 height 14
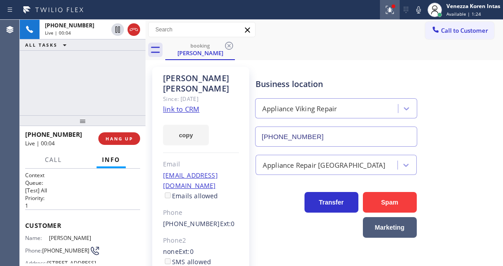
click at [387, 9] on icon at bounding box center [389, 9] width 11 height 11
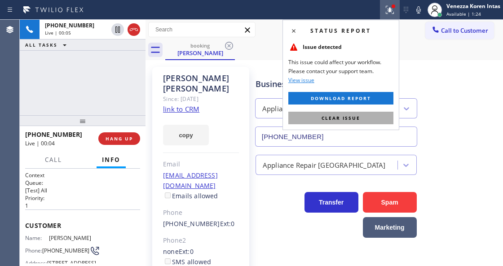
click at [370, 115] on button "Clear issue" at bounding box center [340, 118] width 105 height 13
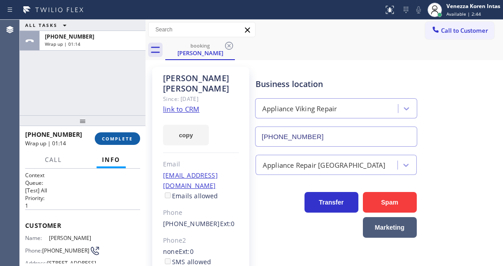
click at [122, 137] on span "COMPLETE" at bounding box center [117, 139] width 31 height 6
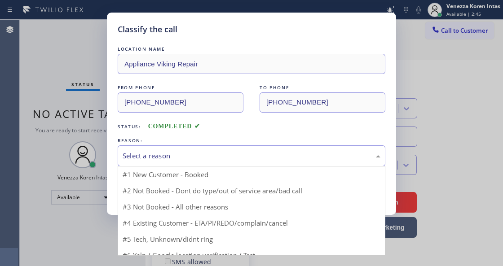
click at [188, 161] on div "Select a reason" at bounding box center [252, 156] width 258 height 10
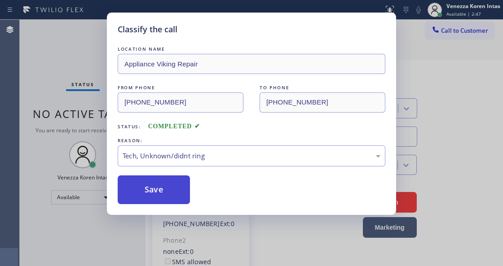
click at [176, 196] on button "Save" at bounding box center [154, 190] width 72 height 29
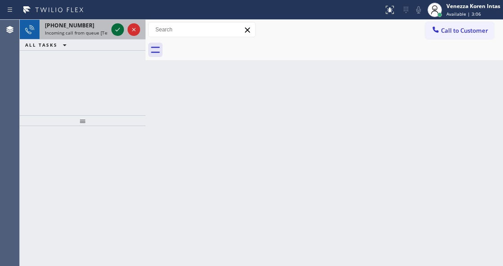
click at [116, 32] on icon at bounding box center [117, 29] width 11 height 11
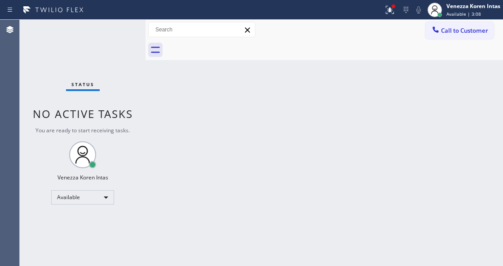
click at [116, 32] on div "Status No active tasks You are ready to start receiving tasks. Venezza Koren In…" at bounding box center [83, 143] width 126 height 247
click at [117, 31] on div "Status No active tasks You are ready to start receiving tasks. Venezza Koren In…" at bounding box center [83, 143] width 126 height 247
click at [109, 49] on div "Status No active tasks You are ready to start receiving tasks. Venezza Koren In…" at bounding box center [83, 143] width 126 height 247
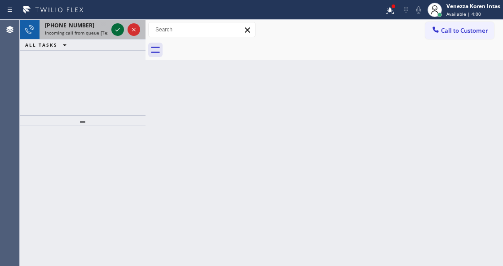
click at [116, 29] on icon at bounding box center [117, 29] width 11 height 11
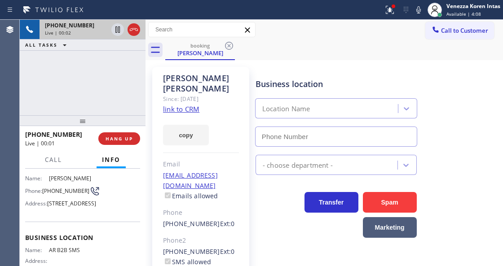
type input "(833) 692-2271"
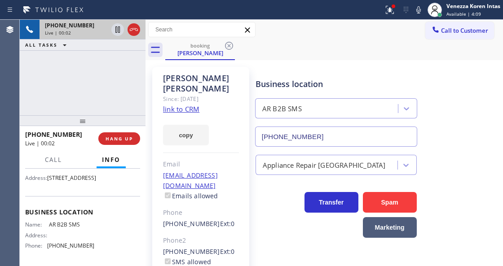
scroll to position [119, 0]
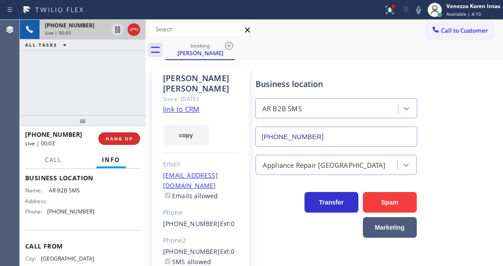
click at [169, 105] on link "link to CRM" at bounding box center [181, 109] width 36 height 9
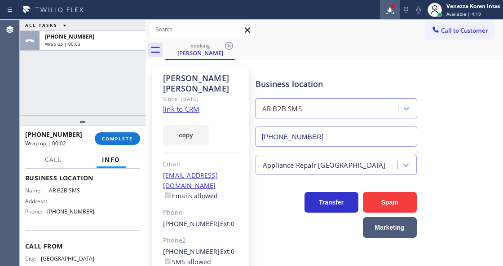
drag, startPoint x: 384, startPoint y: 9, endPoint x: 391, endPoint y: 64, distance: 55.6
click at [384, 9] on icon at bounding box center [389, 9] width 11 height 11
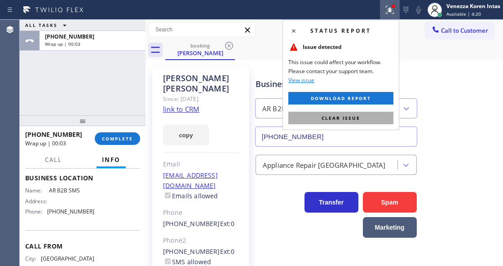
click at [367, 121] on button "Clear issue" at bounding box center [340, 118] width 105 height 13
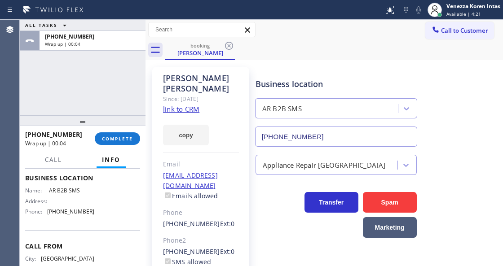
click at [328, 68] on div "Business location AR B2B SMS (833) 692-2271" at bounding box center [377, 106] width 247 height 81
click at [103, 82] on div "ALL TASKS ALL TASKS ACTIVE TASKS TASKS IN WRAP UP +17024975897 Wrap up | 00:10" at bounding box center [83, 68] width 126 height 96
click at [122, 133] on button "COMPLETE" at bounding box center [117, 138] width 45 height 13
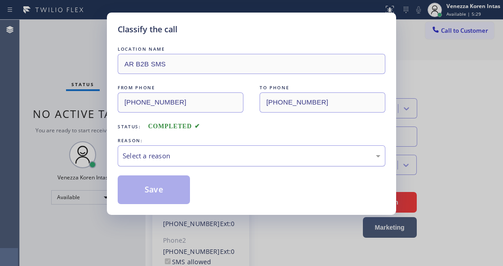
drag, startPoint x: 197, startPoint y: 155, endPoint x: 198, endPoint y: 162, distance: 6.5
click at [198, 161] on div "Select a reason" at bounding box center [252, 156] width 258 height 10
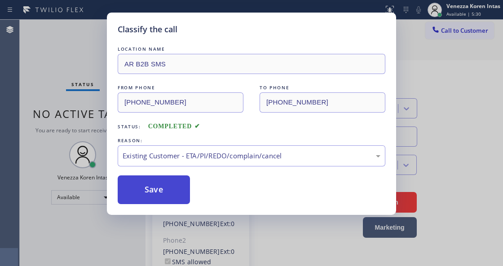
click at [181, 195] on button "Save" at bounding box center [154, 190] width 72 height 29
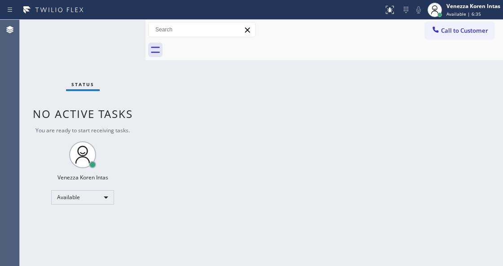
click at [114, 49] on div "Status No active tasks You are ready to start receiving tasks. Venezza Koren In…" at bounding box center [83, 143] width 126 height 247
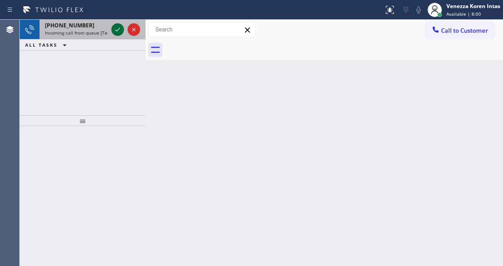
click at [118, 29] on icon at bounding box center [117, 29] width 11 height 11
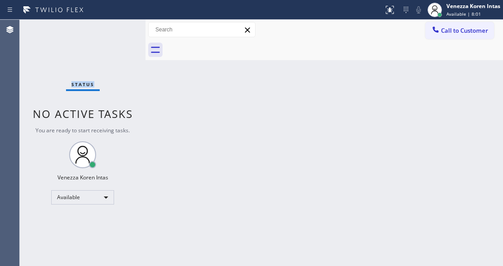
click at [118, 29] on div "Status No active tasks You are ready to start receiving tasks. Venezza Koren In…" at bounding box center [83, 143] width 126 height 247
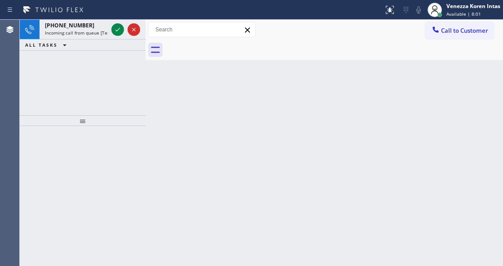
click at [118, 29] on icon at bounding box center [117, 29] width 11 height 11
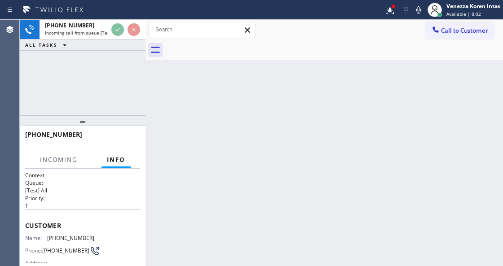
scroll to position [119, 0]
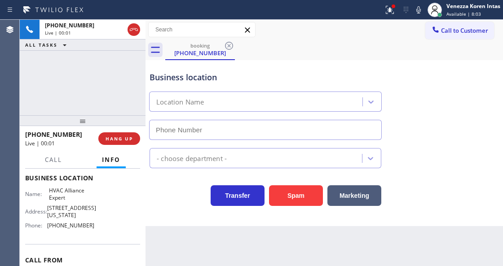
type input "(855) 999-4417"
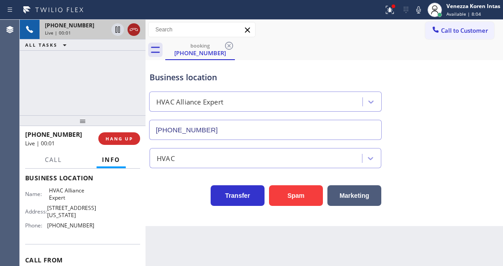
click at [136, 29] on icon at bounding box center [134, 29] width 8 height 3
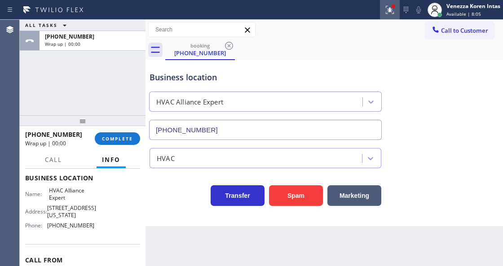
click at [391, 13] on icon at bounding box center [389, 9] width 11 height 11
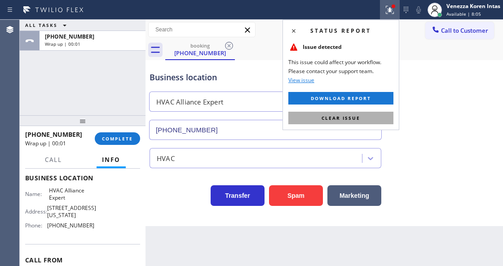
click at [377, 121] on button "Clear issue" at bounding box center [340, 118] width 105 height 13
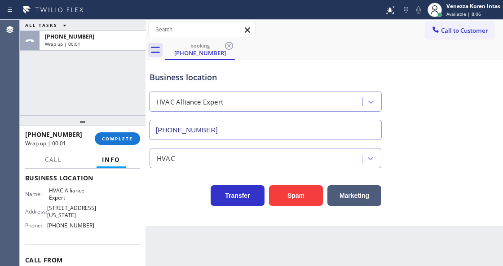
click at [402, 135] on div "Business location HVAC Alliance Expert (855) 999-4417" at bounding box center [324, 99] width 353 height 81
click at [138, 71] on div "ALL TASKS ALL TASKS ACTIVE TASKS TASKS IN WRAP UP +19092516282 Wrap up | 00:01" at bounding box center [83, 68] width 126 height 96
click at [120, 138] on span "COMPLETE" at bounding box center [117, 139] width 31 height 6
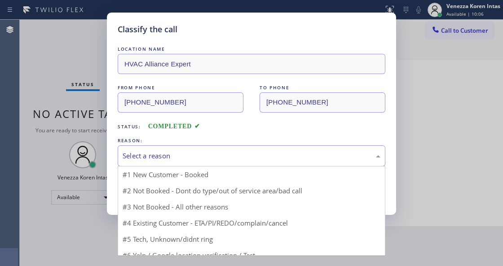
click at [191, 151] on div "Select a reason" at bounding box center [252, 156] width 258 height 10
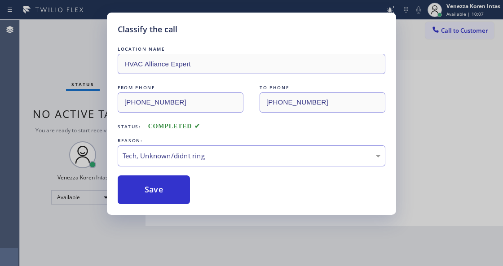
click at [164, 194] on button "Save" at bounding box center [154, 190] width 72 height 29
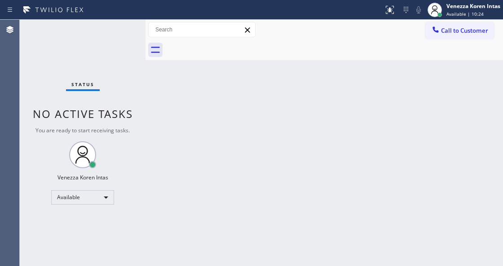
click at [114, 56] on div "Status No active tasks You are ready to start receiving tasks. Venezza Koren In…" at bounding box center [83, 143] width 126 height 247
click at [120, 32] on div "Status No active tasks You are ready to start receiving tasks. Venezza Koren In…" at bounding box center [83, 143] width 126 height 247
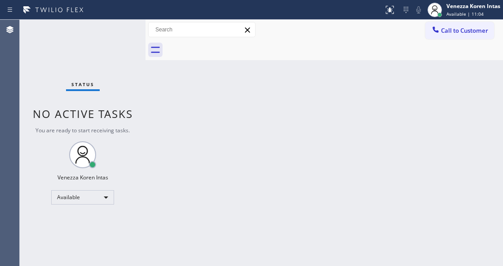
drag, startPoint x: 221, startPoint y: 90, endPoint x: 123, endPoint y: 151, distance: 115.4
click at [221, 92] on div "Back to Dashboard Change Sender ID Customers Technicians Select a contact Outbo…" at bounding box center [324, 143] width 357 height 247
click at [137, 80] on div "Status No active tasks You are ready to start receiving tasks. Venezza Koren In…" at bounding box center [83, 143] width 126 height 247
click at [107, 53] on div "Status No active tasks You are ready to start receiving tasks. Venezza Koren In…" at bounding box center [83, 143] width 126 height 247
click at [114, 38] on div "Status No active tasks You are ready to start receiving tasks. Venezza Koren In…" at bounding box center [83, 143] width 126 height 247
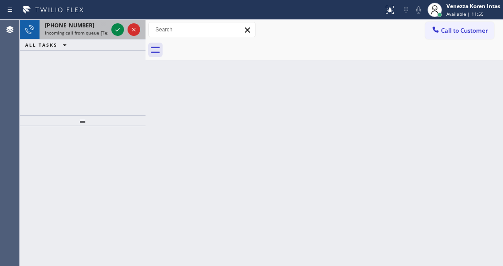
click at [91, 26] on div "+18182124619" at bounding box center [76, 26] width 63 height 8
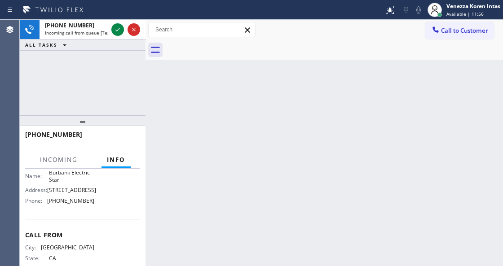
scroll to position [78, 0]
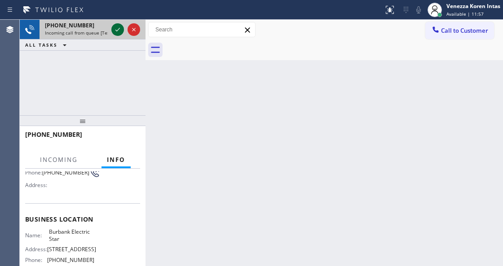
click at [116, 31] on icon at bounding box center [117, 29] width 11 height 11
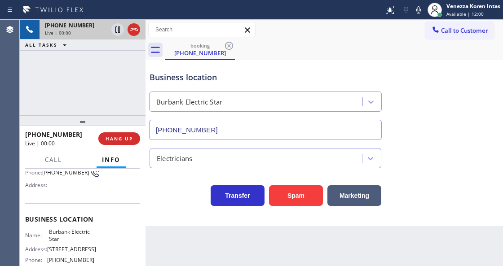
type input "(818) 276-9314"
click at [66, 107] on div "+18182124619 Live | 00:01 ALL TASKS ALL TASKS ACTIVE TASKS TASKS IN WRAP UP" at bounding box center [83, 68] width 126 height 96
click at [53, 87] on div "+18182124619 Live | 00:01 ALL TASKS ALL TASKS ACTIVE TASKS TASKS IN WRAP UP" at bounding box center [83, 68] width 126 height 96
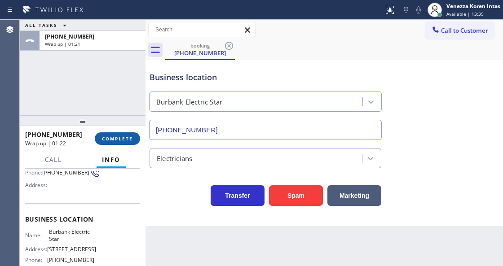
click at [125, 137] on span "COMPLETE" at bounding box center [117, 139] width 31 height 6
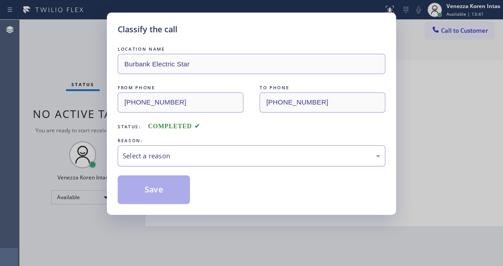
click at [201, 161] on div "Select a reason" at bounding box center [252, 156] width 258 height 10
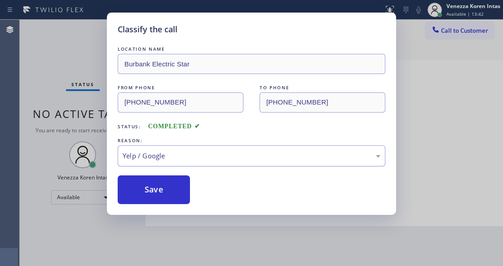
click at [177, 164] on div "Yelp / Google" at bounding box center [252, 156] width 268 height 21
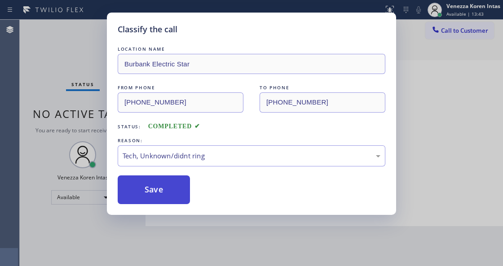
click at [170, 194] on button "Save" at bounding box center [154, 190] width 72 height 29
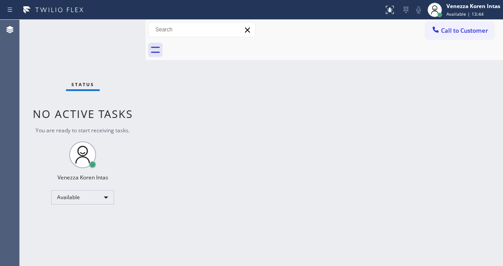
click at [100, 32] on div "Status No active tasks You are ready to start receiving tasks. Venezza Koren In…" at bounding box center [83, 143] width 126 height 247
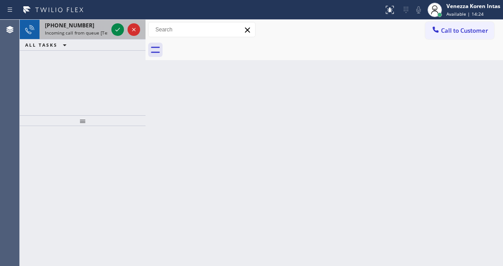
click at [88, 30] on span "Incoming call from queue [Test] All" at bounding box center [82, 33] width 75 height 6
click at [114, 29] on icon at bounding box center [117, 29] width 11 height 11
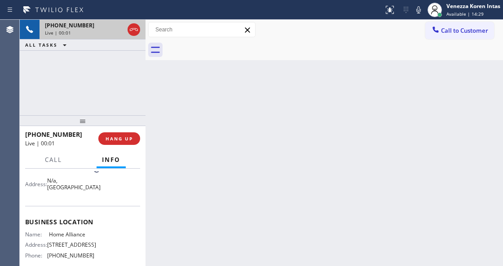
scroll to position [90, 0]
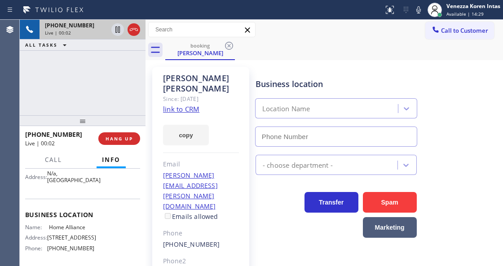
type input "(877) 777-0796"
click at [182, 105] on link "link to CRM" at bounding box center [181, 109] width 36 height 9
click at [140, 25] on div at bounding box center [126, 30] width 32 height 20
click at [137, 30] on icon at bounding box center [133, 29] width 11 height 11
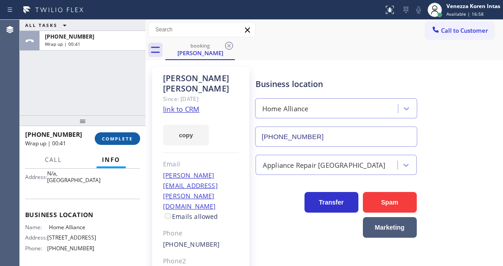
click at [130, 140] on span "COMPLETE" at bounding box center [117, 139] width 31 height 6
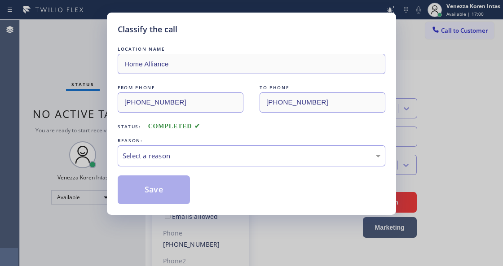
click at [201, 155] on div "Select a reason" at bounding box center [252, 156] width 258 height 10
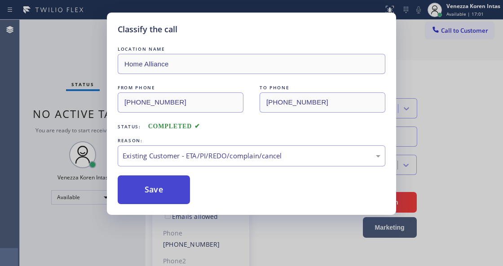
click at [180, 186] on button "Save" at bounding box center [154, 190] width 72 height 29
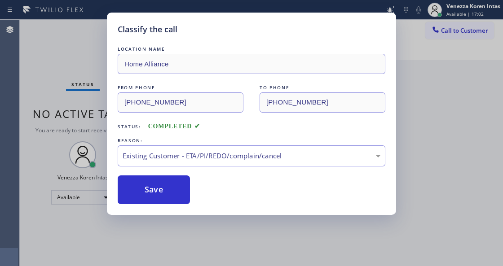
click at [82, 44] on div "Classify the call LOCATION NAME Home Alliance FROM PHONE (206) 406-4686 TO PHON…" at bounding box center [251, 133] width 503 height 266
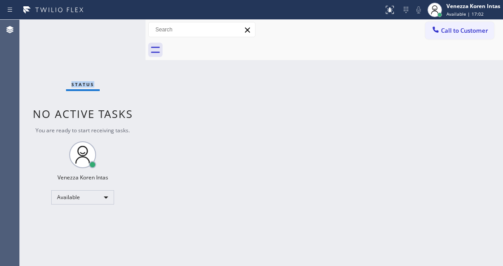
click at [82, 44] on div "Status No active tasks You are ready to start receiving tasks. Venezza Koren In…" at bounding box center [83, 143] width 126 height 247
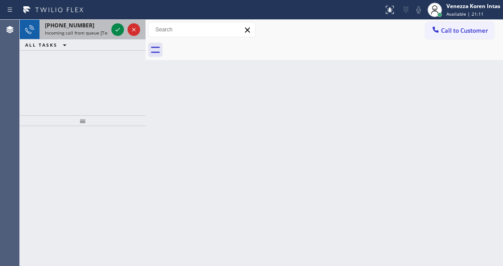
click at [84, 28] on div "+19176216777" at bounding box center [76, 26] width 63 height 8
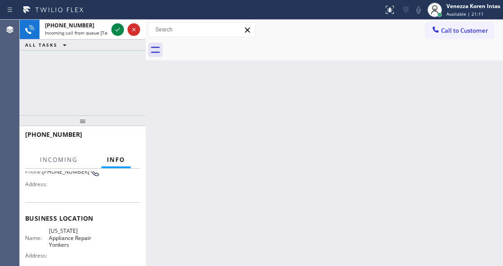
scroll to position [90, 0]
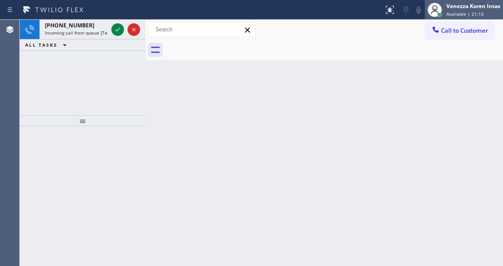
click at [448, 8] on div "Venezza Koren Intas" at bounding box center [473, 6] width 54 height 8
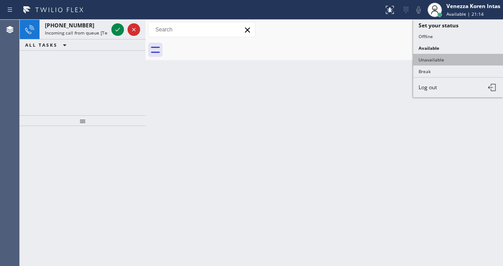
click at [444, 58] on button "Unavailable" at bounding box center [458, 60] width 90 height 12
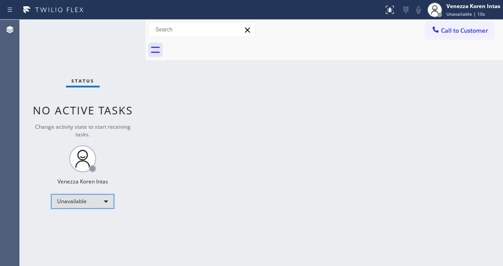
click at [91, 194] on div "Unavailable" at bounding box center [82, 201] width 63 height 14
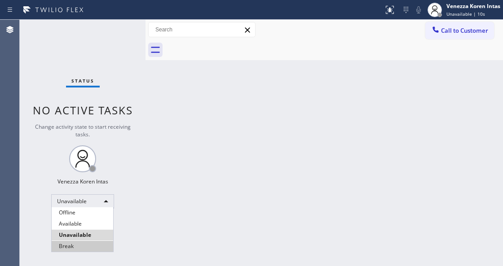
click at [76, 246] on li "Break" at bounding box center [83, 246] width 62 height 11
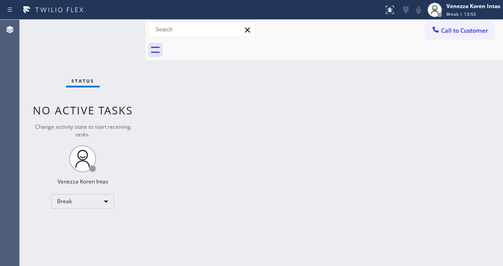
click at [234, 191] on div "Back to Dashboard Change Sender ID Customers Technicians Select a contact Outbo…" at bounding box center [324, 143] width 357 height 247
drag, startPoint x: 187, startPoint y: 168, endPoint x: 146, endPoint y: 197, distance: 50.3
click at [187, 168] on div "Back to Dashboard Change Sender ID Customers Technicians Select a contact Outbo…" at bounding box center [324, 143] width 357 height 247
click at [81, 198] on div "Break" at bounding box center [82, 201] width 63 height 14
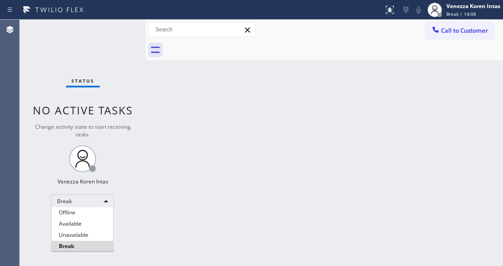
click at [83, 222] on li "Available" at bounding box center [83, 224] width 62 height 11
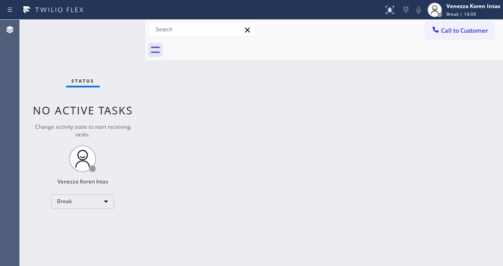
click at [179, 154] on div "Back to Dashboard Change Sender ID Customers Technicians Select a contact Outbo…" at bounding box center [324, 143] width 357 height 247
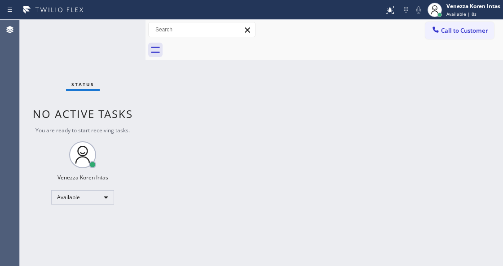
click at [111, 35] on div "Status No active tasks You are ready to start receiving tasks. Venezza Koren In…" at bounding box center [83, 143] width 126 height 247
click at [96, 38] on div "Status No active tasks You are ready to start receiving tasks. Venezza Koren In…" at bounding box center [83, 143] width 126 height 247
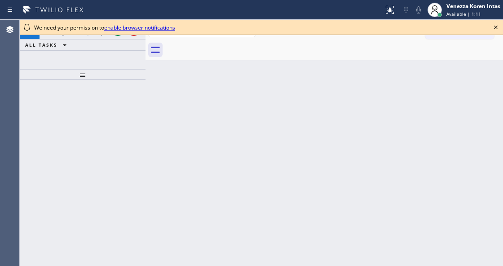
click at [495, 26] on div "We need your permission to enable browser notifications" at bounding box center [261, 27] width 483 height 15
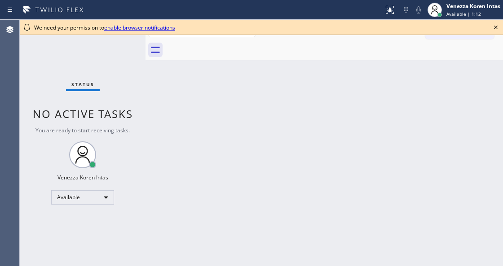
click at [495, 26] on icon at bounding box center [495, 27] width 11 height 11
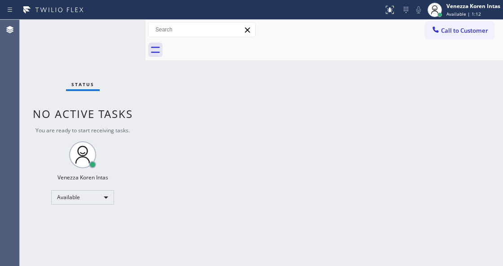
click at [128, 34] on div "Status No active tasks You are ready to start receiving tasks. Venezza Koren In…" at bounding box center [83, 143] width 126 height 247
click at [120, 31] on div "Status No active tasks You are ready to start receiving tasks. Venezza Koren In…" at bounding box center [83, 143] width 126 height 247
click at [123, 34] on div "Status No active tasks You are ready to start receiving tasks. Venezza Koren In…" at bounding box center [83, 143] width 126 height 247
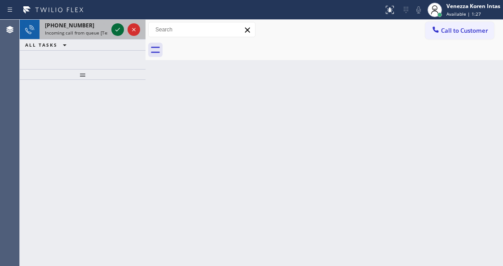
click at [117, 27] on icon at bounding box center [117, 29] width 11 height 11
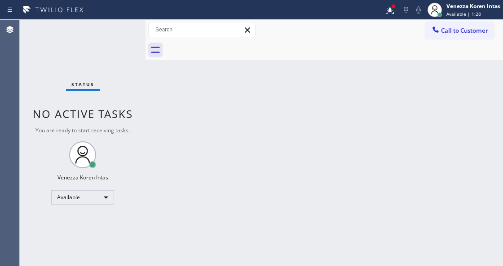
click at [126, 46] on div "Status No active tasks You are ready to start receiving tasks. Venezza Koren In…" at bounding box center [83, 143] width 126 height 247
drag, startPoint x: 392, startPoint y: 13, endPoint x: 389, endPoint y: 18, distance: 5.4
click at [392, 13] on icon at bounding box center [389, 9] width 11 height 11
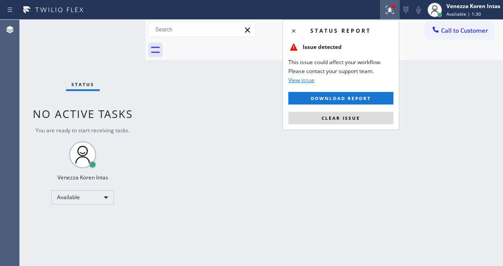
click at [356, 118] on span "Clear issue" at bounding box center [341, 118] width 39 height 6
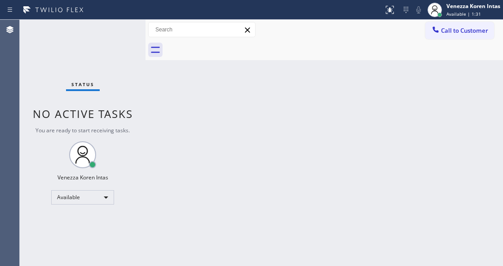
click at [110, 25] on div "Status No active tasks You are ready to start receiving tasks. Venezza Koren In…" at bounding box center [83, 143] width 126 height 247
click at [111, 27] on div "Status No active tasks You are ready to start receiving tasks. Venezza Koren In…" at bounding box center [83, 143] width 126 height 247
click at [112, 41] on div "Status No active tasks You are ready to start receiving tasks. Venezza Koren In…" at bounding box center [83, 143] width 126 height 247
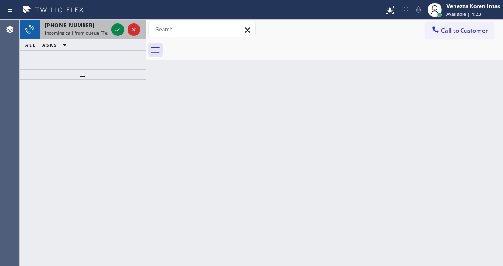
click at [101, 24] on div "[PHONE_NUMBER]" at bounding box center [76, 26] width 63 height 8
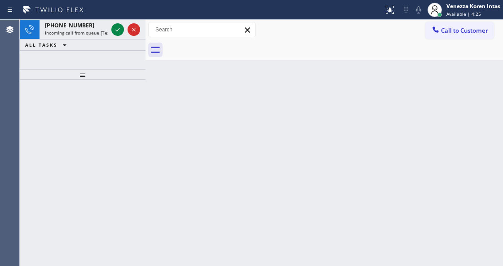
click at [123, 123] on div at bounding box center [83, 173] width 126 height 186
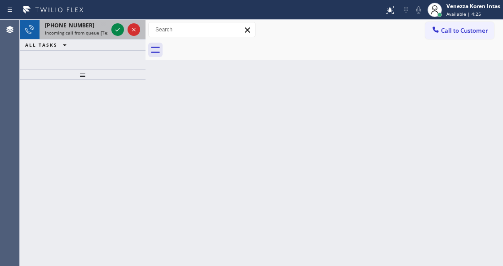
click at [107, 26] on div "[PHONE_NUMBER]" at bounding box center [76, 26] width 63 height 8
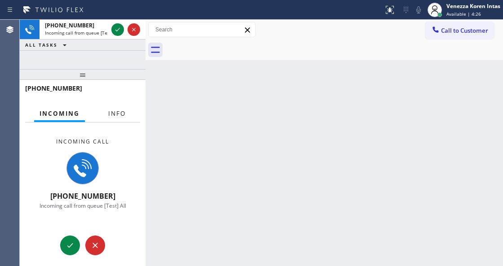
click at [118, 112] on span "Info" at bounding box center [117, 114] width 18 height 8
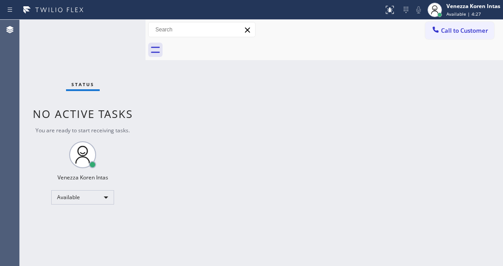
click at [119, 34] on div "Status No active tasks You are ready to start receiving tasks. Venezza Koren In…" at bounding box center [83, 143] width 126 height 247
drag, startPoint x: 416, startPoint y: 66, endPoint x: 407, endPoint y: 91, distance: 25.9
click at [417, 69] on div "Back to Dashboard Change Sender ID Customers Technicians Select a contact Outbo…" at bounding box center [324, 143] width 357 height 247
click at [146, 23] on div at bounding box center [146, 143] width 0 height 247
drag, startPoint x: 476, startPoint y: 7, endPoint x: 472, endPoint y: 13, distance: 7.3
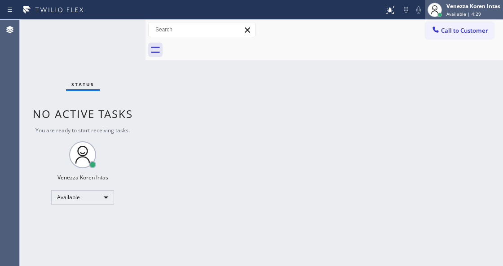
click at [476, 7] on div "Venezza Koren Intas" at bounding box center [473, 6] width 54 height 8
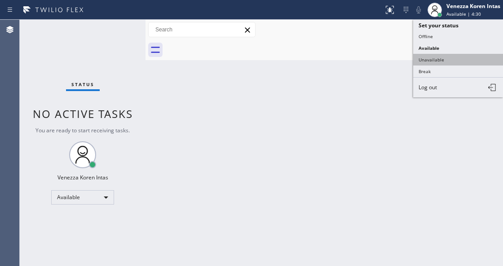
click at [447, 57] on button "Unavailable" at bounding box center [458, 60] width 90 height 12
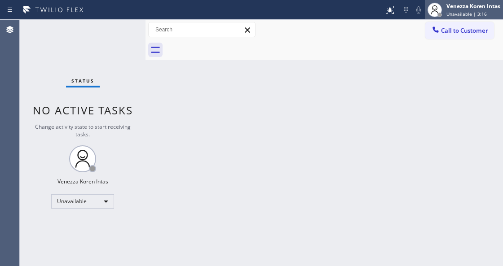
click at [491, 12] on div "Unavailable | 3:16" at bounding box center [473, 14] width 54 height 6
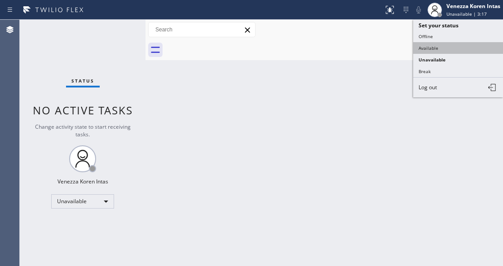
click at [461, 44] on button "Available" at bounding box center [458, 48] width 90 height 12
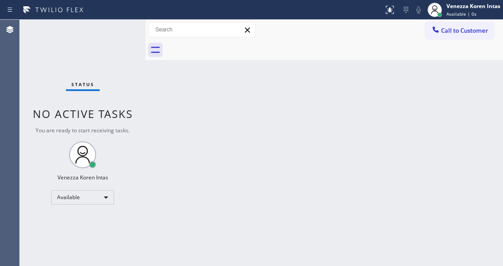
click at [441, 177] on div "Back to Dashboard Change Sender ID Customers Technicians Select a contact Outbo…" at bounding box center [324, 143] width 357 height 247
click at [79, 115] on span "No active tasks" at bounding box center [83, 113] width 100 height 15
click at [93, 66] on div "Status No active tasks You are ready to start receiving tasks. Venezza Koren In…" at bounding box center [83, 143] width 126 height 247
drag, startPoint x: 124, startPoint y: 42, endPoint x: 128, endPoint y: 37, distance: 6.1
click at [126, 40] on div "Status No active tasks You are ready to start receiving tasks. Venezza Koren In…" at bounding box center [83, 143] width 126 height 247
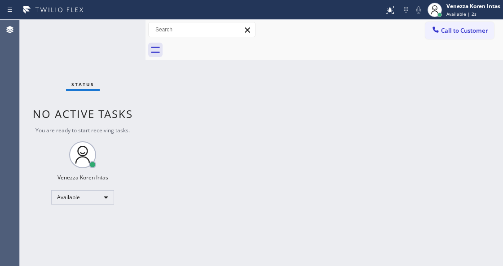
click at [128, 37] on div "Status No active tasks You are ready to start receiving tasks. Venezza Koren In…" at bounding box center [83, 143] width 126 height 247
click at [131, 137] on div "Status No active tasks You are ready to start receiving tasks. Venezza Koren In…" at bounding box center [83, 143] width 126 height 247
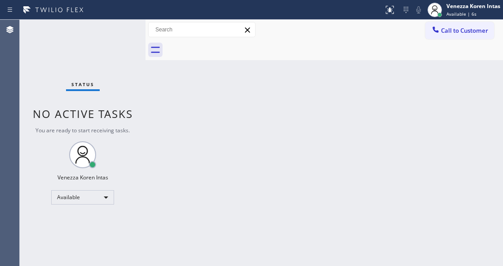
click at [100, 43] on div "Status No active tasks You are ready to start receiving tasks. Venezza Koren In…" at bounding box center [83, 143] width 126 height 247
click at [102, 42] on div "Status No active tasks You are ready to start receiving tasks. Venezza Koren In…" at bounding box center [83, 143] width 126 height 247
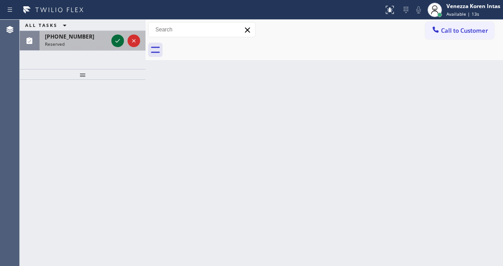
click at [117, 36] on icon at bounding box center [117, 40] width 11 height 11
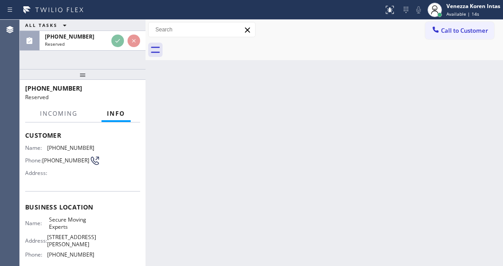
scroll to position [60, 0]
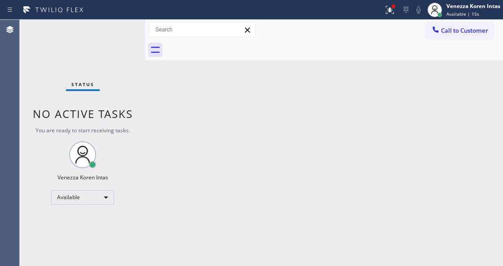
drag, startPoint x: 242, startPoint y: 83, endPoint x: 337, endPoint y: 84, distance: 95.2
click at [243, 83] on div "Back to Dashboard Change Sender ID Customers Technicians Select a contact Outbo…" at bounding box center [324, 143] width 357 height 247
click at [385, 15] on button at bounding box center [390, 10] width 20 height 20
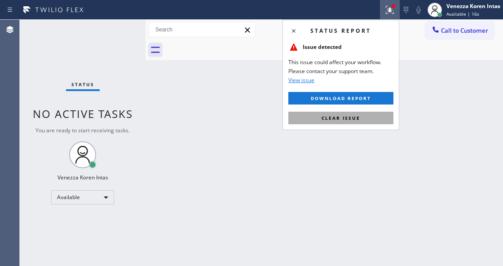
click at [340, 119] on span "Clear issue" at bounding box center [341, 118] width 39 height 6
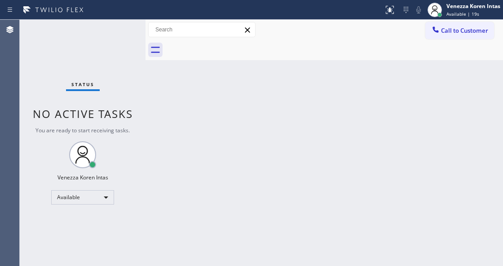
click at [175, 94] on div "Back to Dashboard Change Sender ID Customers Technicians Select a contact Outbo…" at bounding box center [324, 143] width 357 height 247
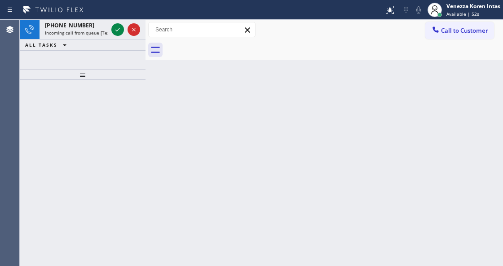
drag, startPoint x: 84, startPoint y: 32, endPoint x: 84, endPoint y: 76, distance: 44.5
click at [84, 32] on span "Incoming call from queue [Test] All" at bounding box center [82, 33] width 75 height 6
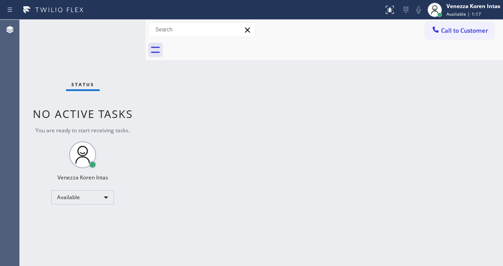
click at [155, 105] on div "Back to Dashboard Change Sender ID Customers Technicians Select a contact Outbo…" at bounding box center [324, 143] width 357 height 247
click at [114, 40] on div "Status No active tasks You are ready to start receiving tasks. Venezza Koren In…" at bounding box center [83, 143] width 126 height 247
click at [114, 36] on div "Status No active tasks You are ready to start receiving tasks. Venezza Koren In…" at bounding box center [83, 143] width 126 height 247
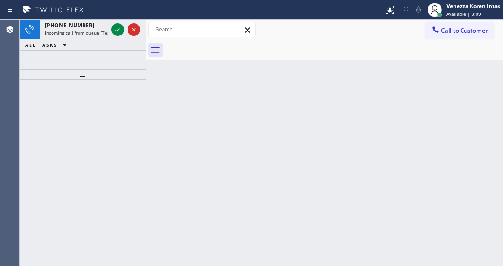
click at [114, 36] on div at bounding box center [126, 30] width 32 height 20
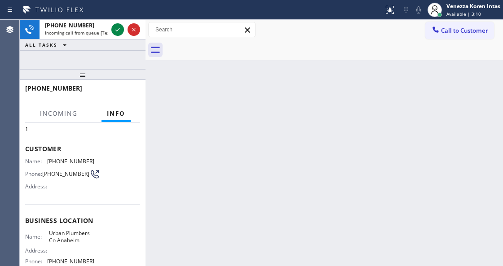
scroll to position [60, 0]
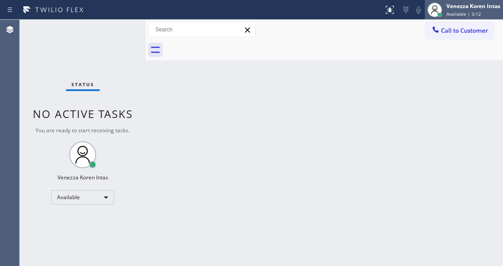
click at [457, 9] on div "Venezza Koren Intas" at bounding box center [473, 6] width 54 height 8
drag, startPoint x: 176, startPoint y: 71, endPoint x: 79, endPoint y: 63, distance: 96.9
click at [174, 72] on div "Back to Dashboard Change Sender ID Customers Technicians Select a contact Outbo…" at bounding box center [324, 143] width 357 height 247
drag, startPoint x: 31, startPoint y: 44, endPoint x: 15, endPoint y: 50, distance: 17.3
click at [26, 46] on div "Status No active tasks You are ready to start receiving tasks. Venezza Koren In…" at bounding box center [83, 143] width 126 height 247
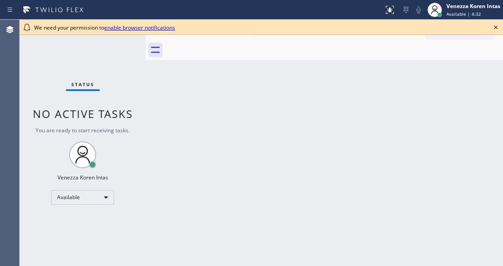
click at [497, 27] on icon at bounding box center [495, 27] width 11 height 11
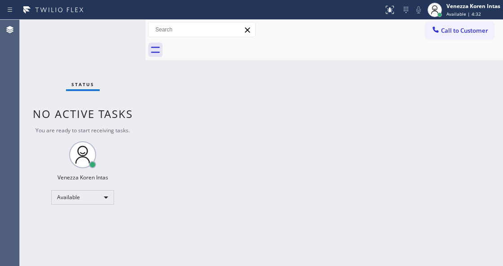
drag, startPoint x: 297, startPoint y: 99, endPoint x: 218, endPoint y: 101, distance: 79.1
click at [279, 101] on div "Back to Dashboard Change Sender ID Customers Technicians Select a contact Outbo…" at bounding box center [324, 143] width 357 height 247
click at [108, 36] on div "Status No active tasks You are ready to start receiving tasks. Venezza Koren In…" at bounding box center [83, 143] width 126 height 247
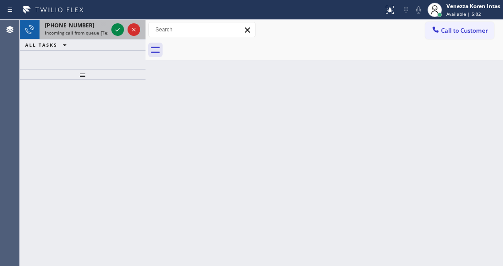
click at [109, 36] on div "[PHONE_NUMBER] Incoming call from queue [Test] All" at bounding box center [75, 30] width 70 height 20
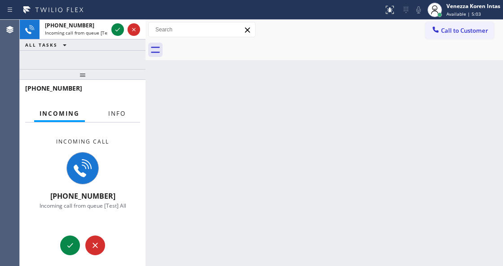
click at [120, 115] on button "Info" at bounding box center [117, 114] width 28 height 18
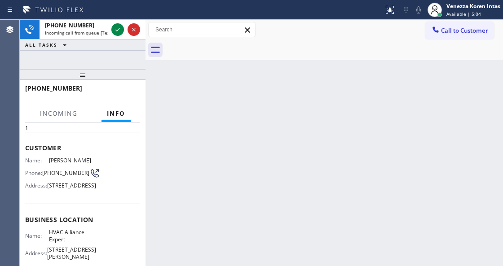
scroll to position [90, 0]
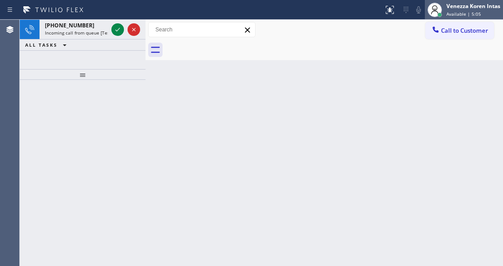
drag, startPoint x: 465, startPoint y: 7, endPoint x: 452, endPoint y: 58, distance: 52.9
click at [465, 9] on div "Venezza Koren Intas" at bounding box center [473, 6] width 54 height 8
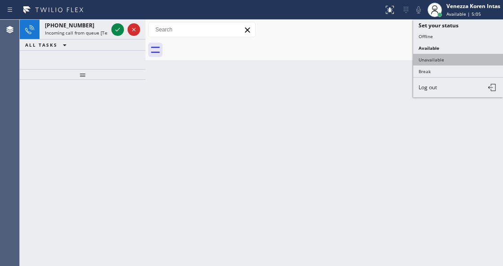
click at [452, 59] on button "Unavailable" at bounding box center [458, 60] width 90 height 12
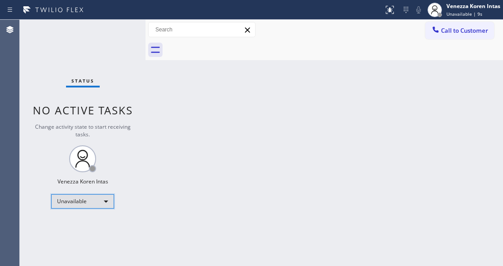
click at [75, 199] on div "Unavailable" at bounding box center [82, 201] width 63 height 14
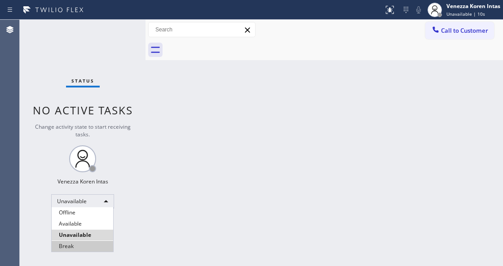
click at [75, 243] on li "Break" at bounding box center [83, 246] width 62 height 11
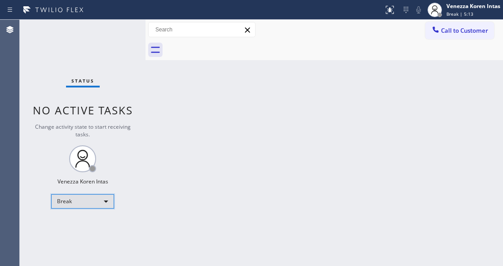
click at [101, 197] on div "Break" at bounding box center [82, 201] width 63 height 14
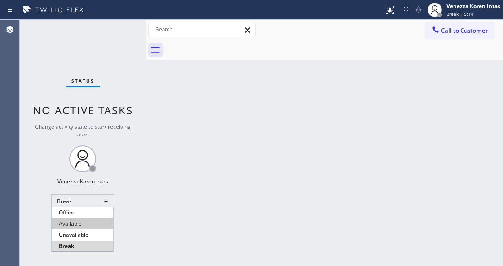
click at [92, 225] on li "Available" at bounding box center [83, 224] width 62 height 11
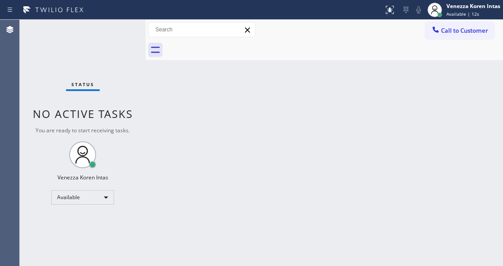
click at [124, 114] on span "No active tasks" at bounding box center [83, 113] width 100 height 15
click at [104, 70] on div "Status No active tasks You are ready to start receiving tasks. Venezza Koren In…" at bounding box center [83, 143] width 126 height 247
click at [108, 49] on div "Status No active tasks You are ready to start receiving tasks. Venezza Koren In…" at bounding box center [83, 143] width 126 height 247
click at [122, 45] on div "Status No active tasks You are ready to start receiving tasks. Venezza Koren In…" at bounding box center [83, 143] width 126 height 247
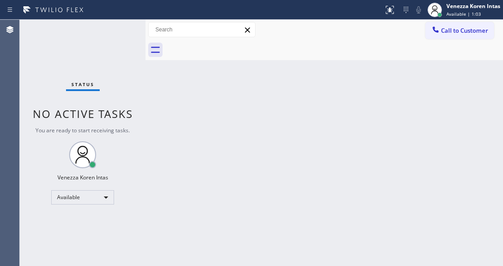
click at [146, 103] on div at bounding box center [146, 143] width 0 height 247
click at [101, 69] on div "Status No active tasks You are ready to start receiving tasks. Venezza Koren In…" at bounding box center [83, 143] width 126 height 247
click at [109, 44] on div "Status No active tasks You are ready to start receiving tasks. Venezza Koren In…" at bounding box center [83, 143] width 126 height 247
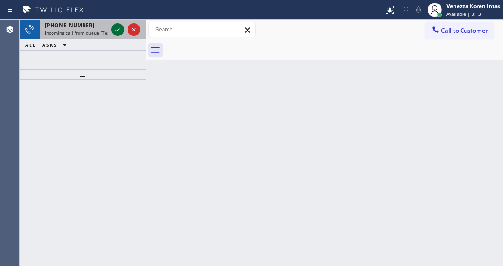
click at [119, 31] on icon at bounding box center [117, 29] width 11 height 11
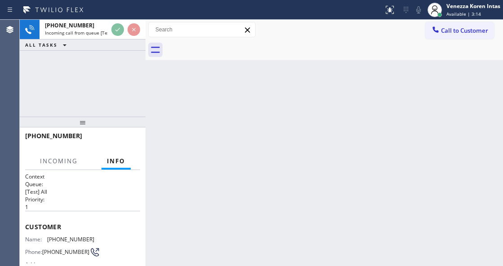
drag, startPoint x: 92, startPoint y: 74, endPoint x: 91, endPoint y: 124, distance: 49.9
click at [91, 124] on div at bounding box center [83, 122] width 126 height 11
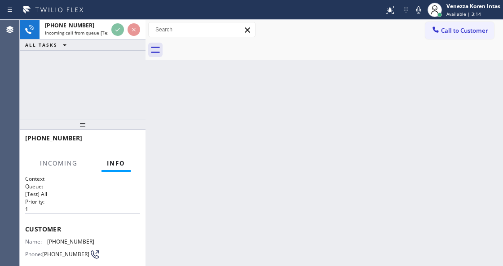
click at [123, 162] on span "Info" at bounding box center [116, 163] width 18 height 8
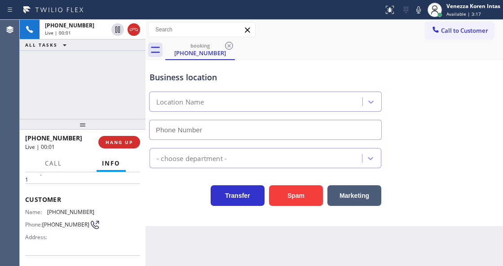
scroll to position [90, 0]
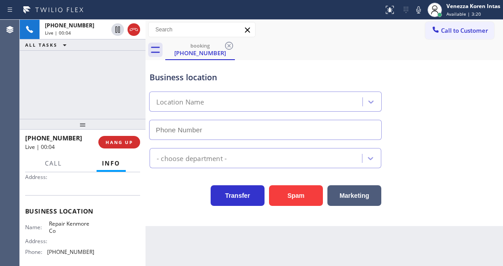
click at [93, 87] on div "[PHONE_NUMBER] Live | 00:04 ALL TASKS ALL TASKS ACTIVE TASKS TASKS IN WRAP UP" at bounding box center [83, 69] width 126 height 99
type input "[PHONE_NUMBER]"
click at [296, 91] on div "Repair Kenmore Co" at bounding box center [265, 100] width 236 height 24
click at [321, 52] on div "booking [PHONE_NUMBER]" at bounding box center [334, 50] width 338 height 20
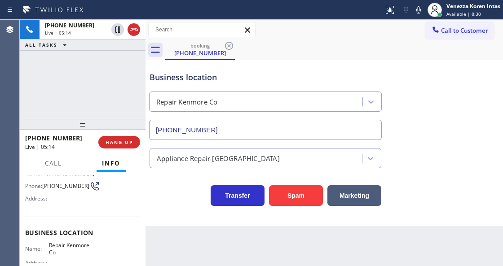
scroll to position [0, 0]
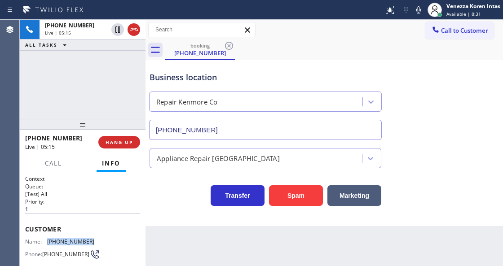
drag, startPoint x: 98, startPoint y: 241, endPoint x: 48, endPoint y: 239, distance: 49.9
click at [48, 239] on div "Name: [PHONE_NUMBER] Phone: [PHONE_NUMBER] Address:" at bounding box center [82, 255] width 115 height 35
copy span "[PHONE_NUMBER]"
click at [278, 66] on div "Business location Repair Kenmore Co [PHONE_NUMBER]" at bounding box center [265, 101] width 235 height 78
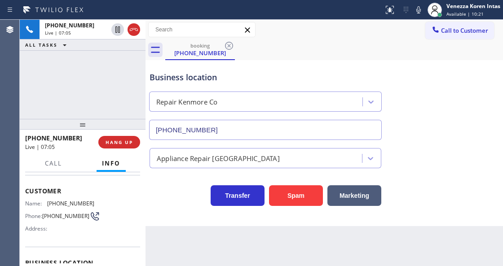
scroll to position [90, 0]
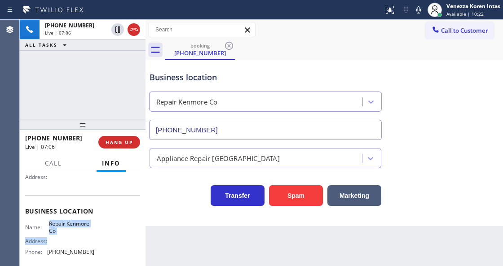
drag, startPoint x: 47, startPoint y: 222, endPoint x: 60, endPoint y: 237, distance: 19.7
click at [60, 237] on div "Name: Repair Kenmore Co Address: Phone: [PHONE_NUMBER]" at bounding box center [59, 240] width 69 height 39
click at [68, 228] on span "Repair Kenmore Co" at bounding box center [71, 228] width 45 height 14
drag, startPoint x: 49, startPoint y: 222, endPoint x: 59, endPoint y: 236, distance: 16.4
click at [59, 236] on div "Name: Repair Kenmore Co Address: Phone: [PHONE_NUMBER]" at bounding box center [59, 240] width 69 height 39
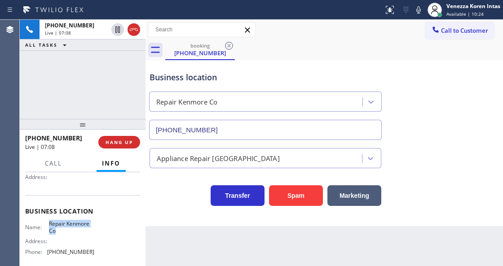
copy span "Repair Kenmore Co"
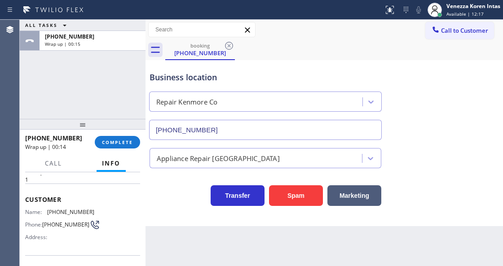
scroll to position [119, 0]
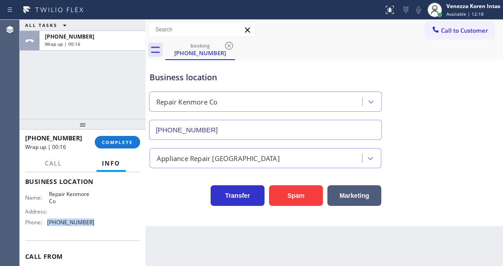
drag, startPoint x: 91, startPoint y: 224, endPoint x: 46, endPoint y: 223, distance: 44.9
click at [46, 223] on div "Name: Repair Kenmore Co Address: Phone: [PHONE_NUMBER]" at bounding box center [82, 210] width 115 height 39
copy div "[PHONE_NUMBER]"
click at [124, 145] on span "COMPLETE" at bounding box center [117, 142] width 31 height 6
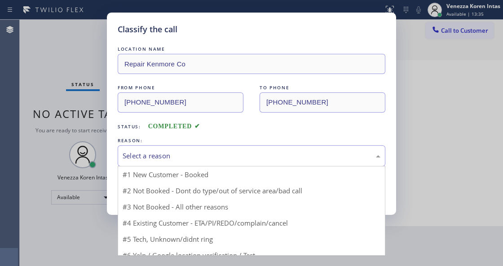
click at [183, 150] on div "Select a reason" at bounding box center [252, 156] width 268 height 21
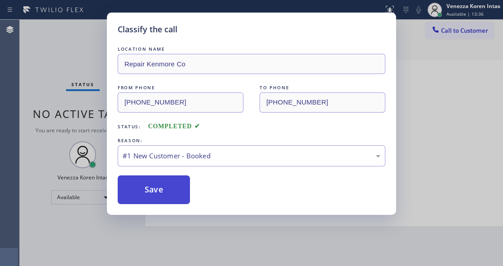
click at [163, 193] on button "Save" at bounding box center [154, 190] width 72 height 29
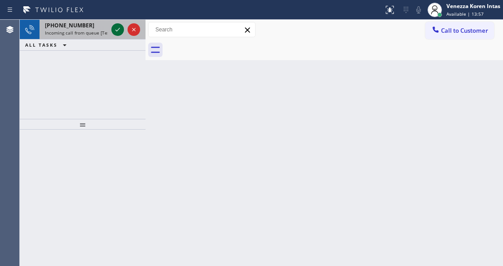
click at [115, 29] on icon at bounding box center [117, 29] width 11 height 11
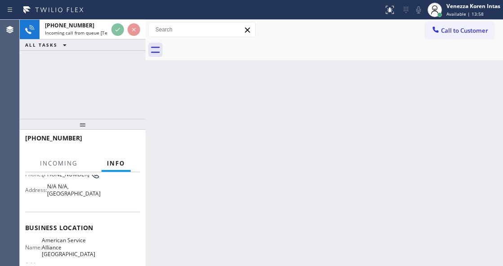
scroll to position [90, 0]
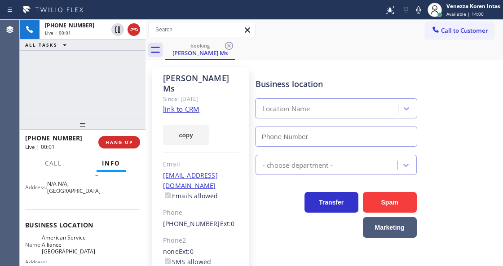
type input "[PHONE_NUMBER]"
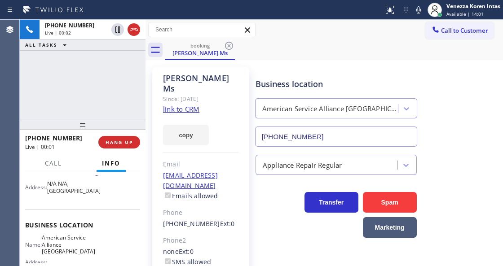
click at [186, 105] on link "link to CRM" at bounding box center [181, 109] width 36 height 9
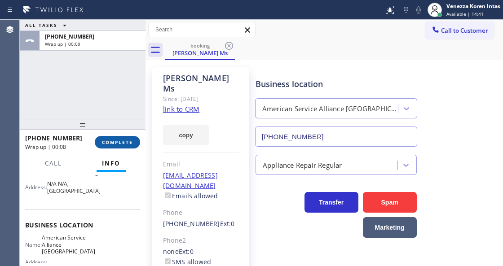
click at [123, 143] on span "COMPLETE" at bounding box center [117, 142] width 31 height 6
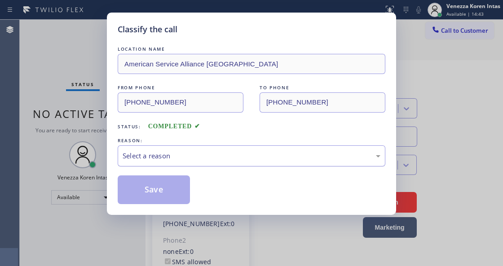
click at [216, 151] on div "Select a reason" at bounding box center [252, 156] width 258 height 10
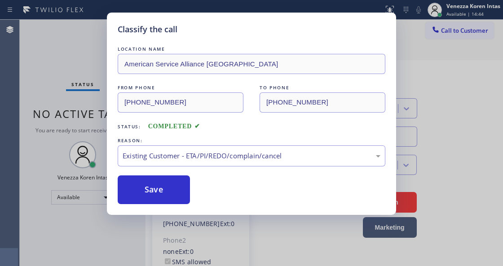
click at [171, 198] on button "Save" at bounding box center [154, 190] width 72 height 29
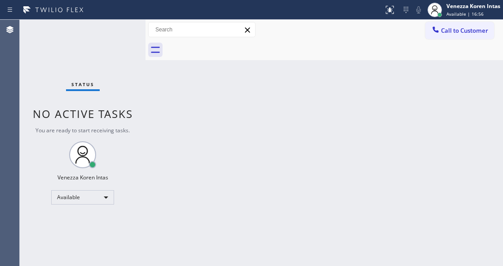
click at [212, 188] on div "Back to Dashboard Change Sender ID Customers Technicians Select a contact Outbo…" at bounding box center [324, 143] width 357 height 247
click at [152, 91] on div "Back to Dashboard Change Sender ID Customers Technicians Select a contact Outbo…" at bounding box center [324, 143] width 357 height 247
click at [124, 49] on div "Status No active tasks You are ready to start receiving tasks. Venezza Koren In…" at bounding box center [83, 143] width 126 height 247
click at [106, 43] on div "Status No active tasks You are ready to start receiving tasks. Venezza Koren In…" at bounding box center [83, 143] width 126 height 247
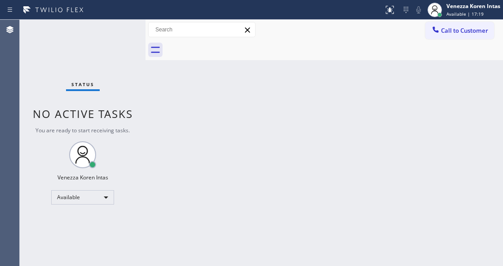
click at [119, 34] on div "Status No active tasks You are ready to start receiving tasks. Venezza Koren In…" at bounding box center [83, 143] width 126 height 247
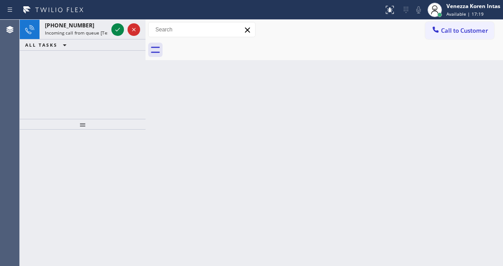
click at [119, 32] on icon at bounding box center [117, 29] width 11 height 11
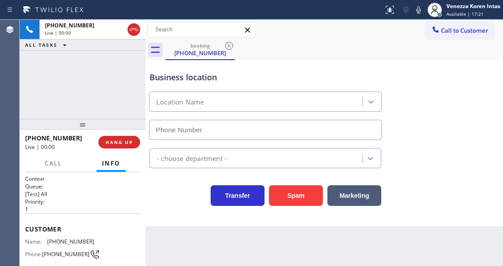
type input "[PHONE_NUMBER]"
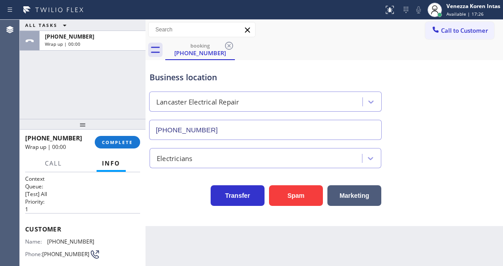
click at [310, 50] on div "booking [PHONE_NUMBER]" at bounding box center [334, 50] width 338 height 20
click at [120, 142] on span "COMPLETE" at bounding box center [117, 142] width 31 height 6
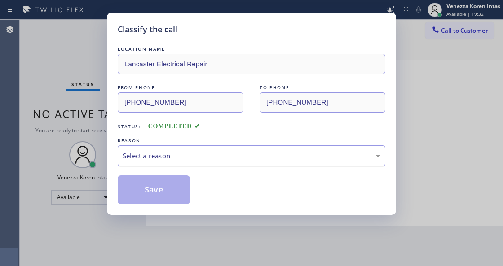
drag, startPoint x: 198, startPoint y: 156, endPoint x: 195, endPoint y: 164, distance: 8.8
click at [195, 164] on div "Select a reason" at bounding box center [252, 156] width 268 height 21
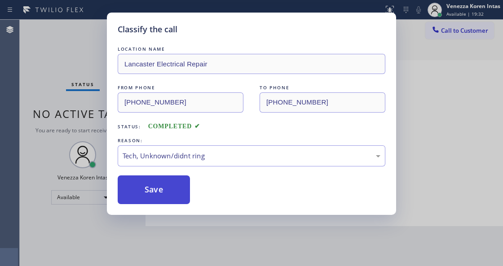
click at [175, 177] on button "Save" at bounding box center [154, 190] width 72 height 29
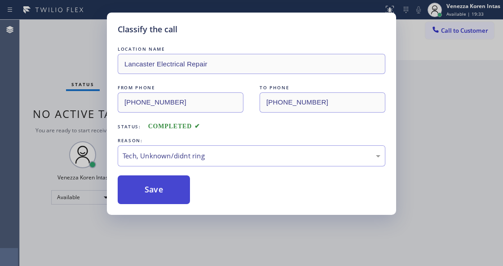
click at [175, 195] on button "Save" at bounding box center [154, 190] width 72 height 29
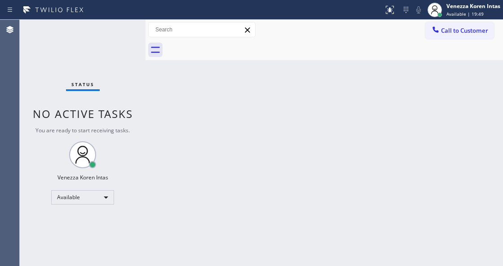
click at [131, 71] on div "Status No active tasks You are ready to start receiving tasks. Venezza Koren In…" at bounding box center [83, 143] width 126 height 247
click at [100, 26] on div "Status No active tasks You are ready to start receiving tasks. Venezza Koren In…" at bounding box center [83, 143] width 126 height 247
click at [109, 36] on div "Status No active tasks You are ready to start receiving tasks. Venezza Koren In…" at bounding box center [83, 143] width 126 height 247
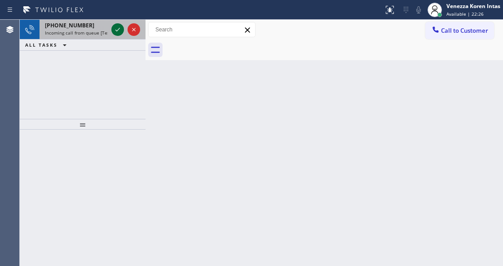
click at [117, 31] on icon at bounding box center [117, 30] width 4 height 4
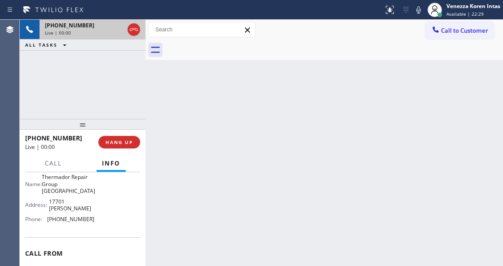
scroll to position [150, 0]
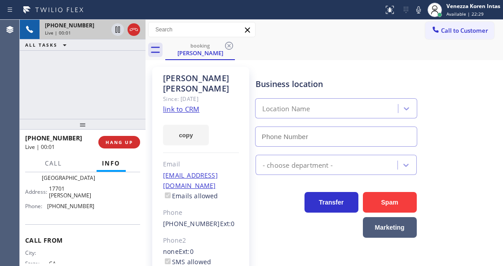
type input "[PHONE_NUMBER]"
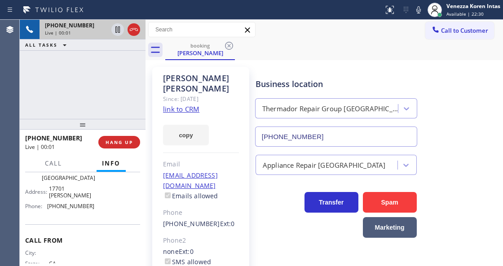
click at [180, 105] on link "link to CRM" at bounding box center [181, 109] width 36 height 9
click at [418, 8] on icon at bounding box center [418, 9] width 11 height 11
click at [417, 12] on icon at bounding box center [418, 9] width 4 height 7
click at [150, 95] on div "[PERSON_NAME] Since: [DATE] link to CRM copy Email [EMAIL_ADDRESS][DOMAIN_NAME]…" at bounding box center [201, 205] width 106 height 287
drag, startPoint x: 421, startPoint y: 7, endPoint x: 287, endPoint y: 64, distance: 146.1
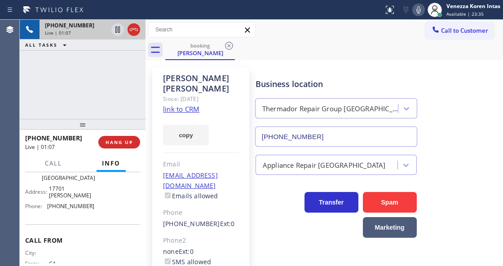
click at [420, 8] on icon at bounding box center [418, 9] width 11 height 11
click at [120, 29] on icon at bounding box center [117, 29] width 11 height 11
click at [419, 9] on icon at bounding box center [418, 9] width 11 height 11
click at [114, 33] on icon at bounding box center [117, 29] width 11 height 11
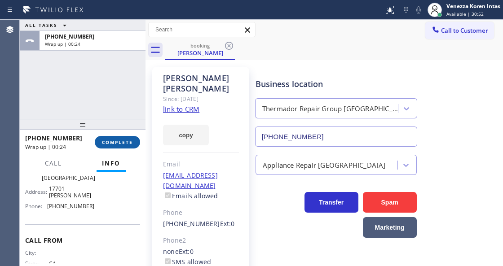
click at [132, 145] on span "COMPLETE" at bounding box center [117, 142] width 31 height 6
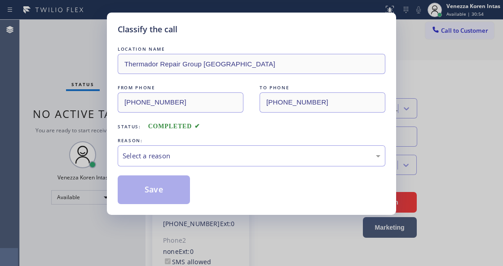
click at [211, 155] on div "Select a reason" at bounding box center [252, 156] width 258 height 10
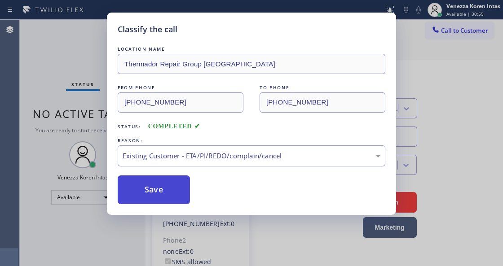
click at [171, 188] on button "Save" at bounding box center [154, 190] width 72 height 29
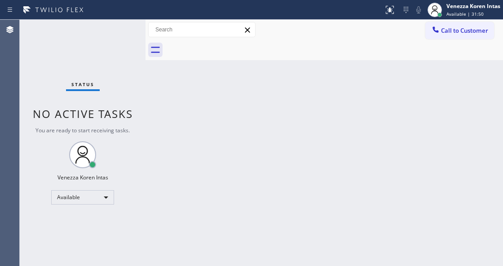
click at [120, 41] on div "Status No active tasks You are ready to start receiving tasks. Venezza Koren In…" at bounding box center [83, 143] width 126 height 247
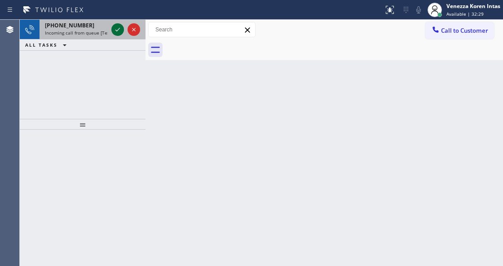
click at [119, 29] on icon at bounding box center [117, 30] width 4 height 4
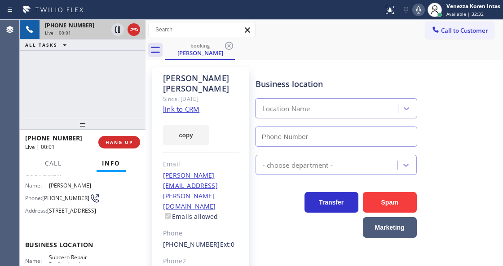
type input "[PHONE_NUMBER]"
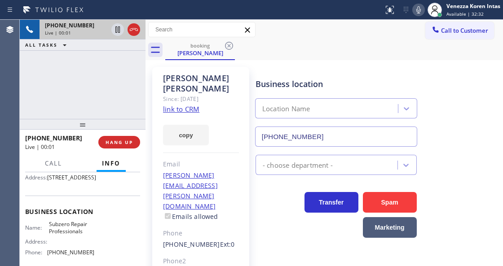
scroll to position [90, 0]
click at [191, 105] on link "link to CRM" at bounding box center [181, 109] width 36 height 9
click at [417, 10] on icon at bounding box center [418, 9] width 11 height 11
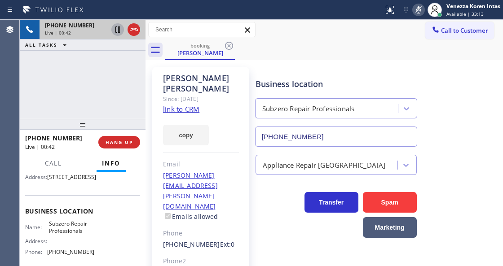
click at [120, 30] on icon at bounding box center [117, 29] width 11 height 11
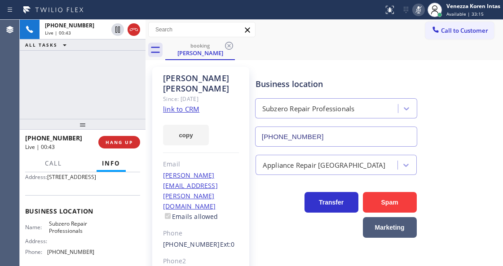
click at [99, 73] on div "[PHONE_NUMBER] Live | 00:43 ALL TASKS ALL TASKS ACTIVE TASKS TASKS IN WRAP UP" at bounding box center [83, 69] width 126 height 99
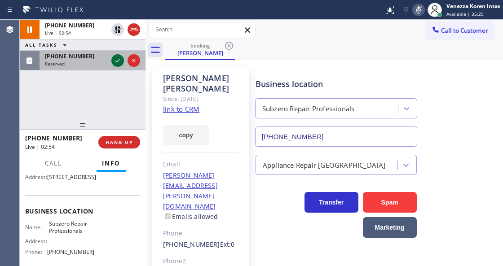
click at [118, 59] on icon at bounding box center [117, 60] width 11 height 11
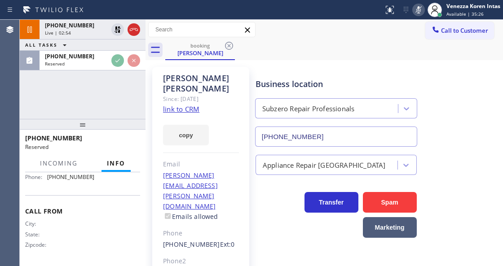
scroll to position [187, 0]
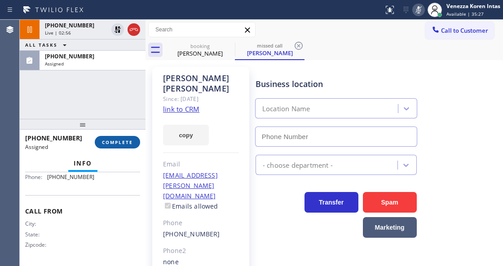
click at [128, 137] on button "COMPLETE" at bounding box center [117, 142] width 45 height 13
type input "[PHONE_NUMBER]"
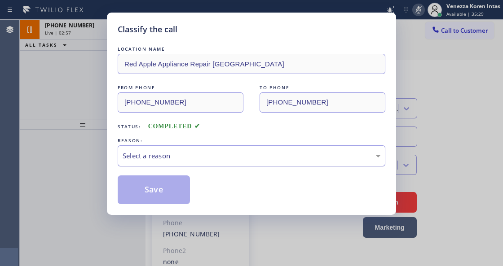
drag, startPoint x: 226, startPoint y: 154, endPoint x: 226, endPoint y: 163, distance: 9.9
click at [226, 157] on div "Select a reason" at bounding box center [252, 156] width 258 height 10
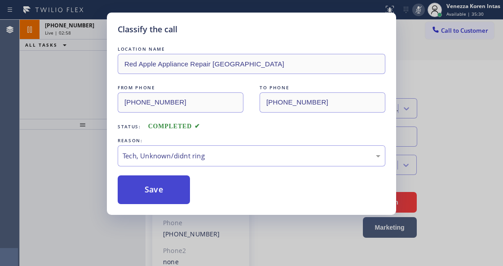
click at [169, 179] on button "Save" at bounding box center [154, 190] width 72 height 29
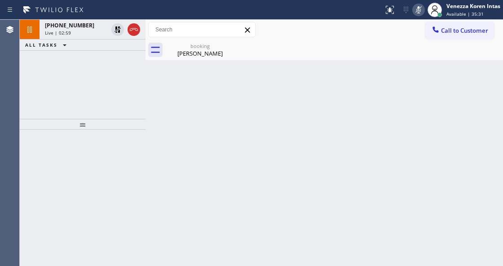
click at [419, 10] on icon at bounding box center [418, 9] width 11 height 11
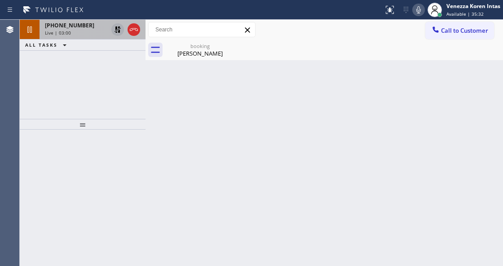
click at [120, 30] on icon at bounding box center [117, 29] width 11 height 11
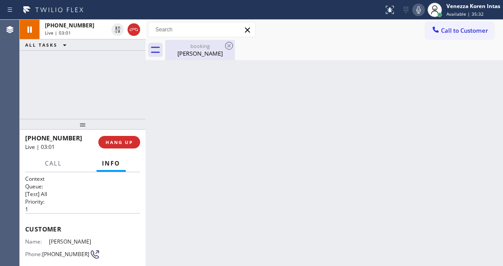
click at [193, 58] on div "booking [PERSON_NAME]" at bounding box center [200, 50] width 68 height 20
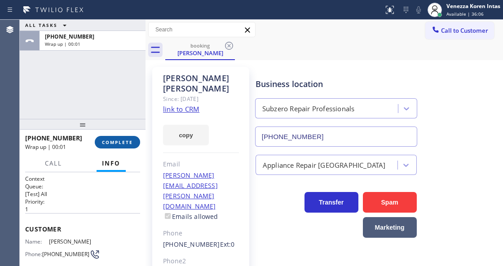
click at [132, 139] on button "COMPLETE" at bounding box center [117, 142] width 45 height 13
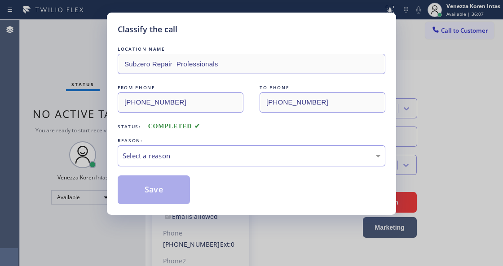
click at [235, 156] on div "Select a reason" at bounding box center [252, 156] width 258 height 10
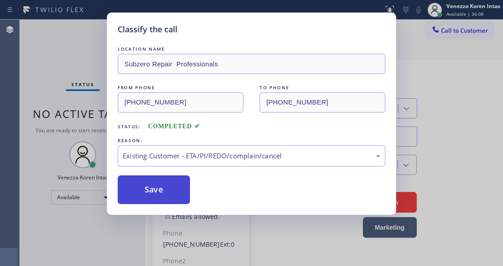
drag, startPoint x: 221, startPoint y: 202, endPoint x: 185, endPoint y: 195, distance: 36.6
click at [173, 189] on button "Save" at bounding box center [154, 190] width 72 height 29
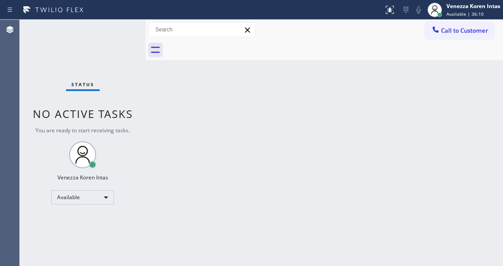
click at [120, 31] on div "Status No active tasks You are ready to start receiving tasks. Venezza Koren In…" at bounding box center [83, 143] width 126 height 247
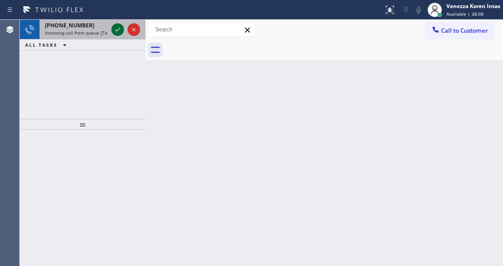
click at [120, 31] on icon at bounding box center [117, 29] width 11 height 11
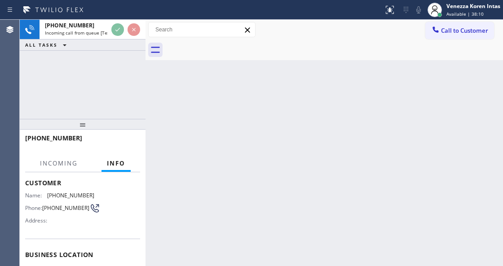
scroll to position [90, 0]
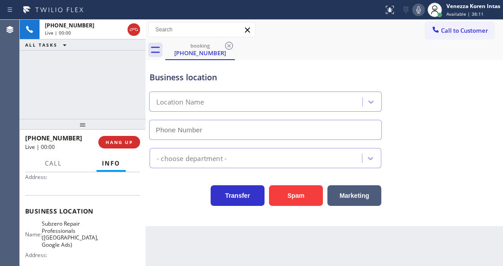
type input "[PHONE_NUMBER]"
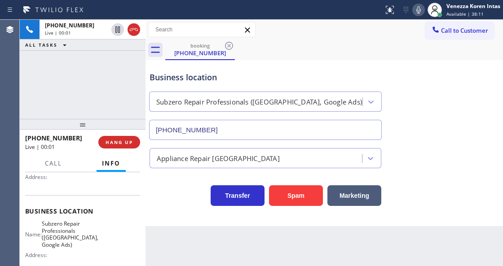
click at [128, 112] on div "[PHONE_NUMBER] Live | 00:01 ALL TASKS ALL TASKS ACTIVE TASKS TASKS IN WRAP UP" at bounding box center [83, 69] width 126 height 99
drag, startPoint x: 49, startPoint y: 223, endPoint x: 69, endPoint y: 246, distance: 30.8
click at [69, 246] on span "Subzero Repair Professionals ([GEOGRAPHIC_DATA], Google Ads)" at bounding box center [70, 235] width 57 height 28
copy span "Subzero Repair Professionals ([GEOGRAPHIC_DATA], Google Ads)"
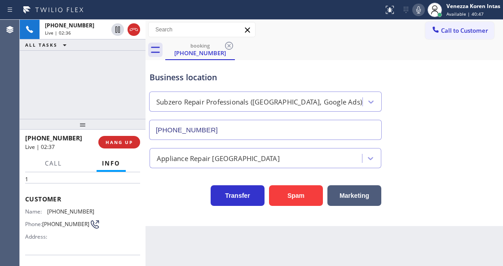
scroll to position [30, 0]
drag, startPoint x: 100, startPoint y: 209, endPoint x: 47, endPoint y: 209, distance: 53.0
click at [47, 209] on div "Name: [PHONE_NUMBER] Phone: [PHONE_NUMBER] Address:" at bounding box center [82, 226] width 115 height 35
copy div "[PHONE_NUMBER]"
click at [309, 68] on div "Business location Subzero Repair Professionals ([GEOGRAPHIC_DATA], Google Ads) …" at bounding box center [265, 101] width 235 height 78
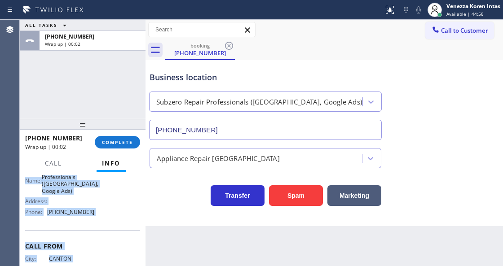
scroll to position [178, 0]
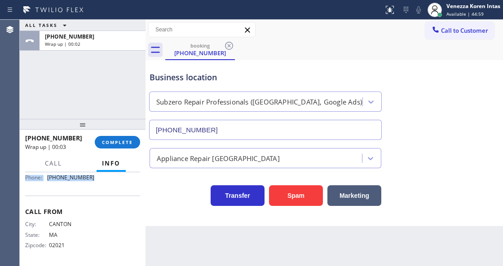
drag, startPoint x: 22, startPoint y: 225, endPoint x: 89, endPoint y: 190, distance: 75.7
click at [89, 190] on div "Context Queue: [Test] All Priority: 1 Customer Name: [PHONE_NUMBER] Phone: [PHO…" at bounding box center [83, 218] width 126 height 93
copy div "Customer Name: [PHONE_NUMBER] Phone: [PHONE_NUMBER] Address: Business location …"
click at [123, 143] on span "COMPLETE" at bounding box center [117, 142] width 31 height 6
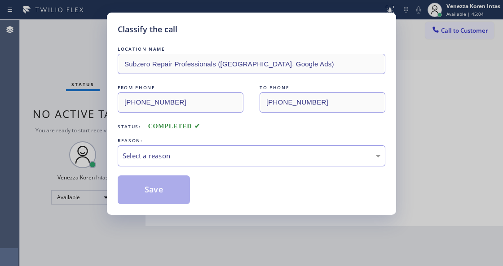
click at [219, 162] on div "Select a reason" at bounding box center [252, 156] width 268 height 21
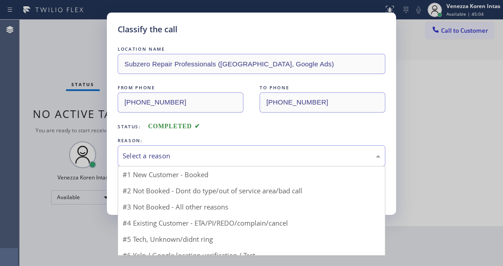
drag, startPoint x: 213, startPoint y: 194, endPoint x: 207, endPoint y: 194, distance: 6.3
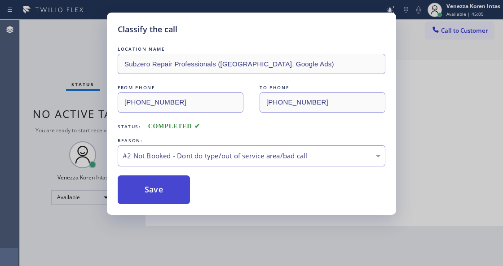
click at [182, 190] on button "Save" at bounding box center [154, 190] width 72 height 29
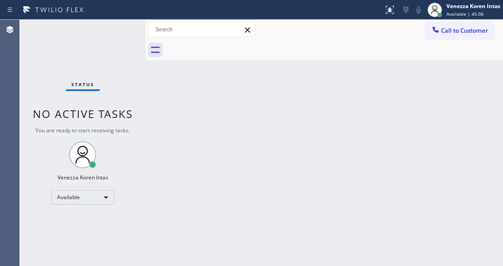
drag, startPoint x: 480, startPoint y: 10, endPoint x: 475, endPoint y: 34, distance: 24.2
click at [480, 11] on div "Venezza Koren Intas Available | 45:06" at bounding box center [474, 10] width 58 height 16
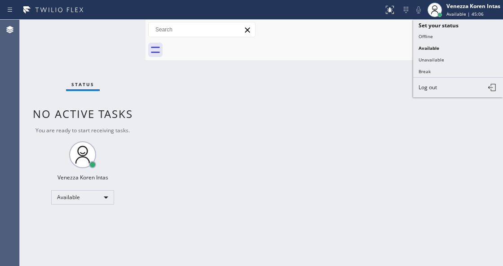
click at [461, 56] on button "Unavailable" at bounding box center [458, 60] width 90 height 12
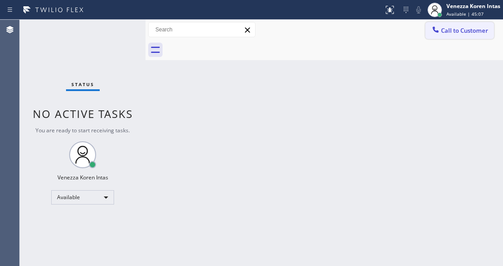
click at [462, 35] on button "Call to Customer" at bounding box center [459, 30] width 69 height 17
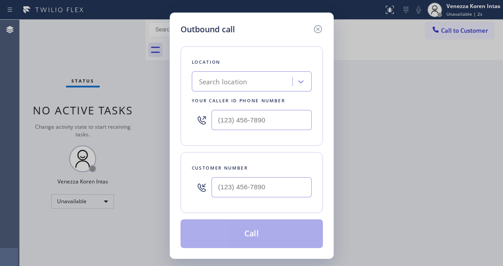
click at [228, 122] on input "text" at bounding box center [262, 120] width 100 height 20
paste input "857) 219-2462"
type input "[PHONE_NUMBER]"
click at [236, 191] on input "(___) ___-____" at bounding box center [262, 187] width 100 height 20
paste input "781) 571-9962"
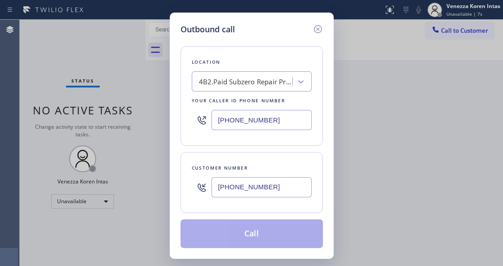
type input "[PHONE_NUMBER]"
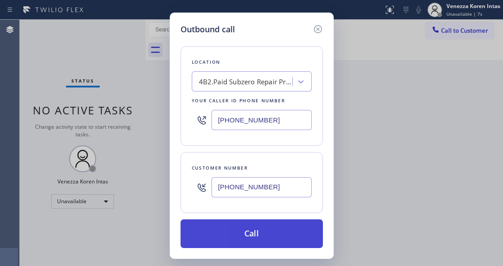
click at [245, 229] on button "Call" at bounding box center [252, 234] width 142 height 29
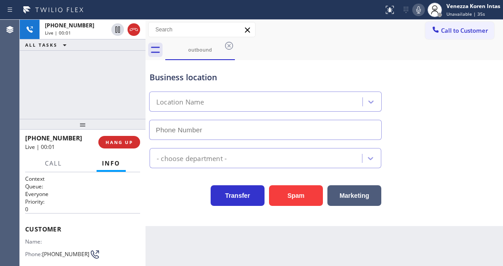
type input "[PHONE_NUMBER]"
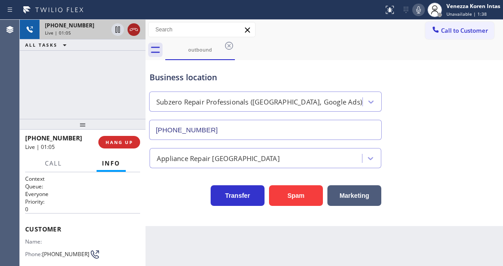
click at [133, 27] on icon at bounding box center [133, 29] width 11 height 11
drag, startPoint x: 127, startPoint y: 137, endPoint x: 158, endPoint y: 150, distance: 33.6
click at [131, 139] on button "HANG UP" at bounding box center [119, 142] width 42 height 13
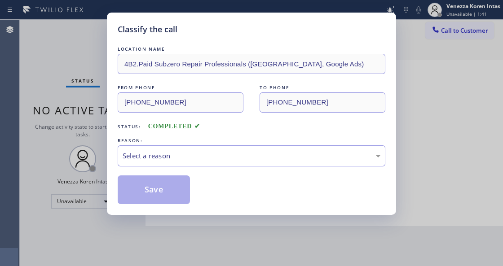
click at [204, 152] on div "Select a reason" at bounding box center [252, 156] width 258 height 10
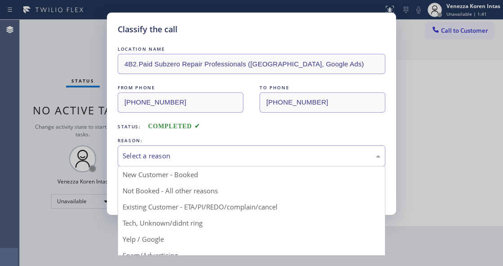
drag, startPoint x: 214, startPoint y: 208, endPoint x: 173, endPoint y: 198, distance: 42.3
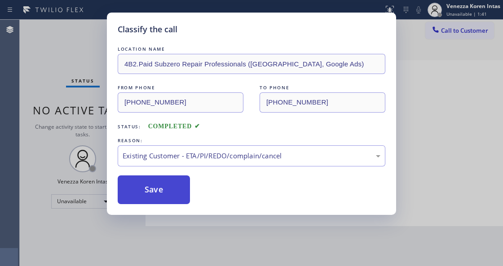
click at [173, 198] on button "Save" at bounding box center [154, 190] width 72 height 29
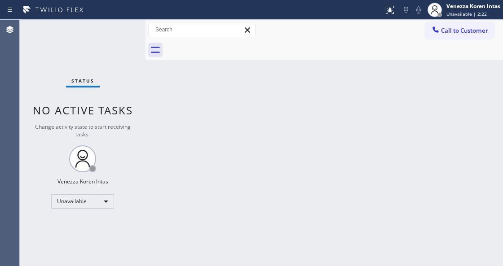
click at [108, 192] on div "Status No active tasks Change activity state to start receiving tasks. Venezza …" at bounding box center [83, 143] width 126 height 247
click at [107, 197] on div "Unavailable" at bounding box center [82, 201] width 63 height 14
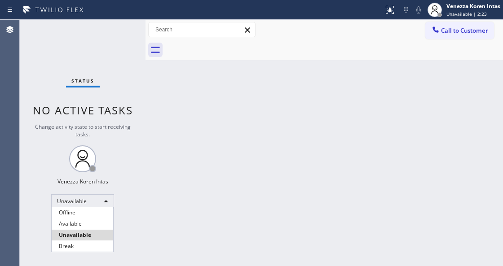
click at [199, 163] on div at bounding box center [251, 133] width 503 height 266
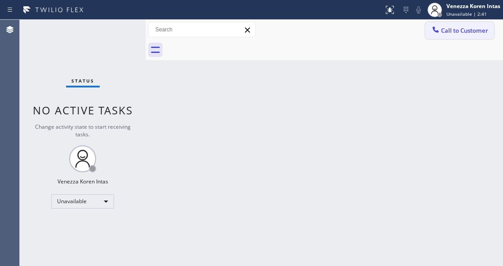
click at [448, 35] on button "Call to Customer" at bounding box center [459, 30] width 69 height 17
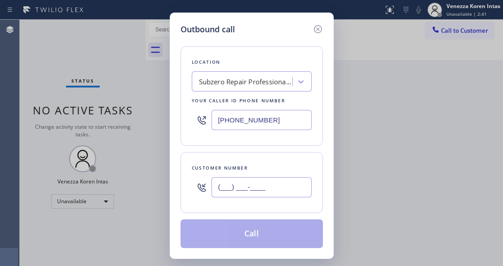
click at [269, 181] on input "(___) ___-____" at bounding box center [262, 187] width 100 height 20
paste input "781) 571-9962"
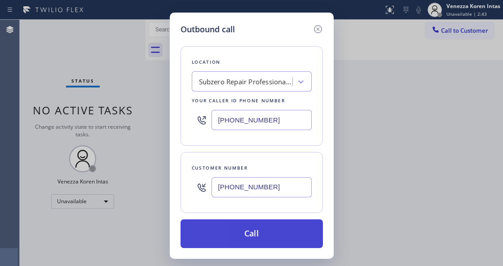
type input "[PHONE_NUMBER]"
click at [247, 237] on button "Call" at bounding box center [252, 234] width 142 height 29
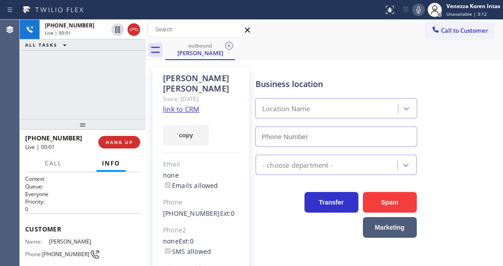
type input "[PHONE_NUMBER]"
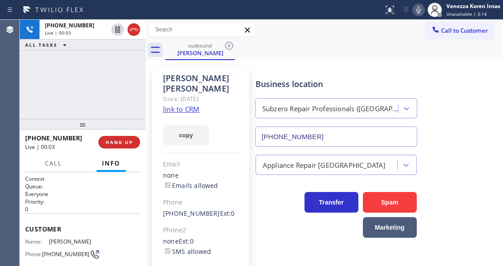
click at [183, 94] on div "Since: [DATE]" at bounding box center [201, 99] width 76 height 10
click at [264, 105] on div "Subzero Repair Professionals ([GEOGRAPHIC_DATA], Google Ads)" at bounding box center [330, 109] width 137 height 10
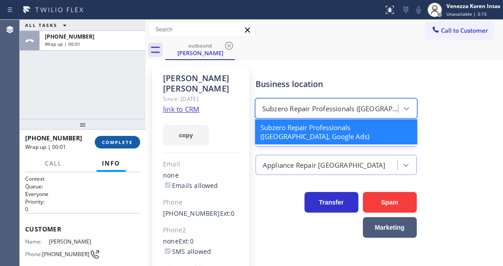
click at [123, 141] on span "COMPLETE" at bounding box center [117, 142] width 31 height 6
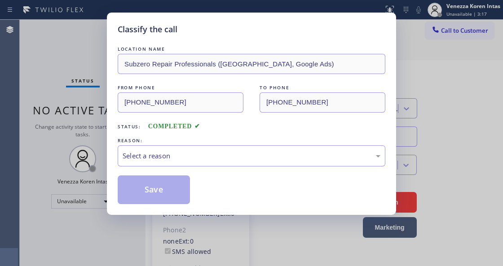
click at [200, 163] on div "Select a reason" at bounding box center [252, 156] width 268 height 21
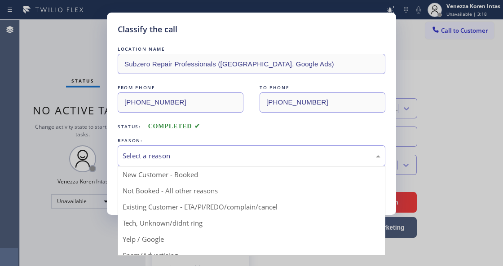
drag, startPoint x: 233, startPoint y: 209, endPoint x: 159, endPoint y: 196, distance: 74.4
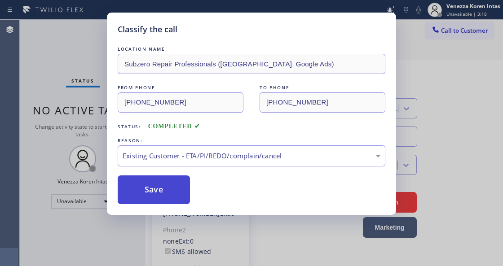
click at [155, 195] on button "Save" at bounding box center [154, 190] width 72 height 29
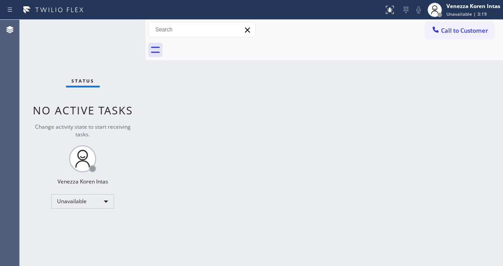
click at [458, 27] on span "Call to Customer" at bounding box center [464, 30] width 47 height 8
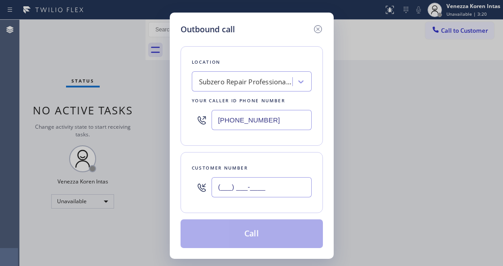
click at [227, 183] on input "(___) ___-____" at bounding box center [262, 187] width 100 height 20
paste input "781) 571-9962"
click at [253, 189] on input "[PHONE_NUMBER]" at bounding box center [262, 187] width 100 height 20
click at [240, 169] on div "Customer number" at bounding box center [252, 167] width 120 height 9
drag, startPoint x: 267, startPoint y: 187, endPoint x: 258, endPoint y: 203, distance: 18.3
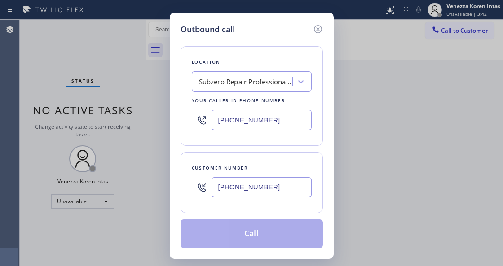
click at [205, 193] on div "[PHONE_NUMBER]" at bounding box center [252, 187] width 120 height 29
paste input "text"
type input "[PHONE_NUMBER]"
click at [260, 145] on div "Location Subzero Repair Professionals ([GEOGRAPHIC_DATA], Google Ads) Your call…" at bounding box center [252, 96] width 142 height 100
drag, startPoint x: 265, startPoint y: 170, endPoint x: 269, endPoint y: 189, distance: 18.7
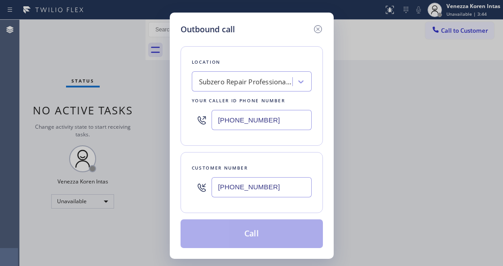
click at [266, 176] on div "Customer number [PHONE_NUMBER]" at bounding box center [252, 182] width 142 height 61
click at [269, 190] on input "[PHONE_NUMBER]" at bounding box center [262, 187] width 100 height 20
click at [269, 193] on input "[PHONE_NUMBER]" at bounding box center [262, 187] width 100 height 20
click at [272, 193] on input "[PHONE_NUMBER]" at bounding box center [262, 187] width 100 height 20
click at [282, 193] on input "[PHONE_NUMBER]" at bounding box center [262, 187] width 100 height 20
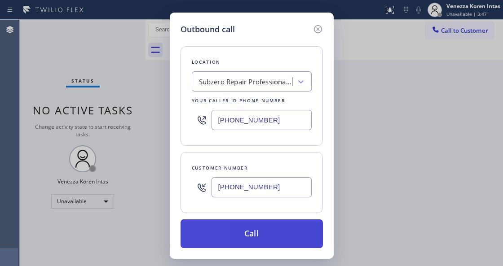
click at [241, 230] on button "Call" at bounding box center [252, 234] width 142 height 29
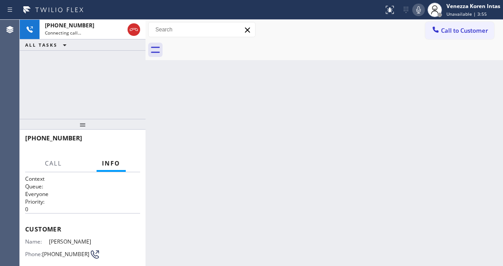
click at [191, 107] on div "Back to Dashboard Change Sender ID Customers Technicians Select a contact Outbo…" at bounding box center [324, 143] width 357 height 247
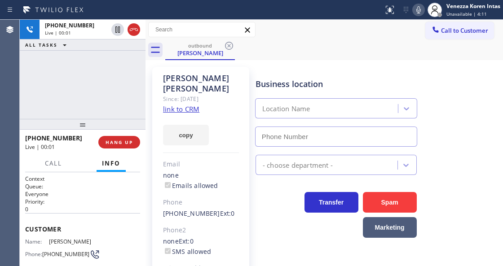
type input "[PHONE_NUMBER]"
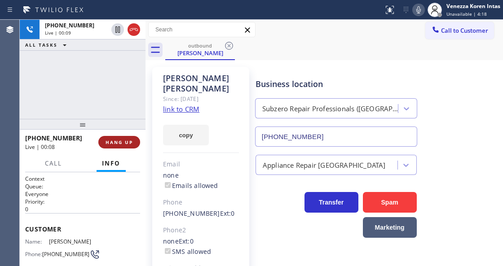
click at [112, 144] on span "HANG UP" at bounding box center [119, 142] width 27 height 6
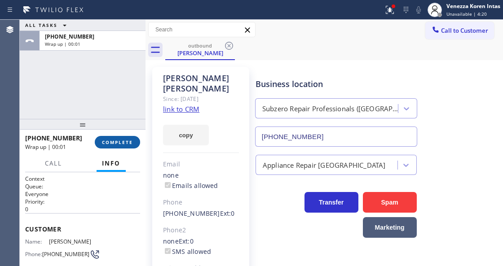
click at [119, 145] on span "COMPLETE" at bounding box center [117, 142] width 31 height 6
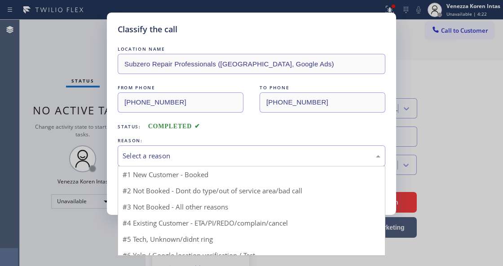
click at [220, 156] on div "Select a reason" at bounding box center [252, 156] width 258 height 10
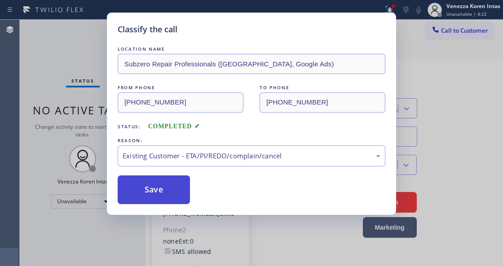
click at [149, 195] on button "Save" at bounding box center [154, 190] width 72 height 29
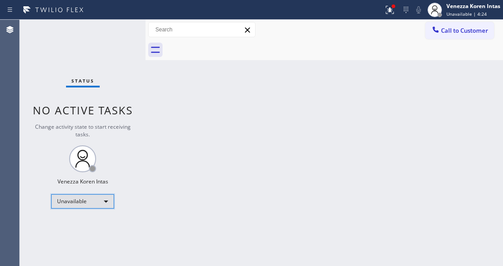
click at [106, 197] on div "Unavailable" at bounding box center [82, 201] width 63 height 14
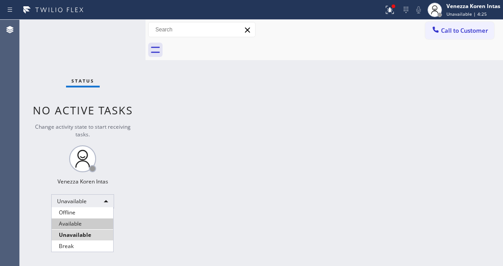
click at [101, 221] on li "Available" at bounding box center [83, 224] width 62 height 11
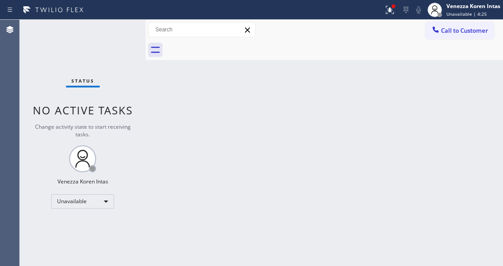
click at [188, 149] on div "Back to Dashboard Change Sender ID Customers Technicians Select a contact Outbo…" at bounding box center [324, 143] width 357 height 247
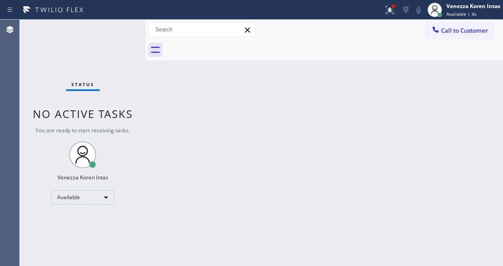
click at [163, 111] on div "Back to Dashboard Change Sender ID Customers Technicians Select a contact Outbo…" at bounding box center [324, 143] width 357 height 247
click at [115, 32] on div "Status No active tasks You are ready to start receiving tasks. Venezza Koren In…" at bounding box center [83, 143] width 126 height 247
click at [393, 11] on icon at bounding box center [389, 9] width 11 height 11
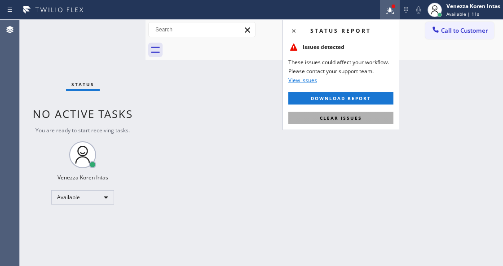
click at [379, 117] on button "Clear issues" at bounding box center [340, 118] width 105 height 13
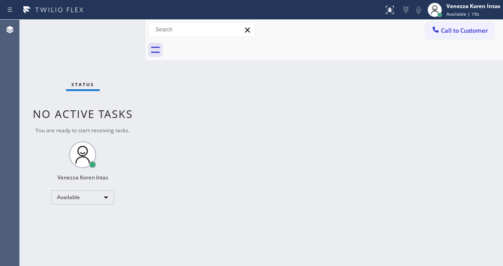
click at [225, 120] on div "Back to Dashboard Change Sender ID Customers Technicians Select a contact Outbo…" at bounding box center [324, 143] width 357 height 247
drag, startPoint x: 228, startPoint y: 140, endPoint x: 53, endPoint y: 101, distance: 179.6
click at [227, 140] on div "Back to Dashboard Change Sender ID Customers Technicians Select a contact Outbo…" at bounding box center [324, 143] width 357 height 247
click at [100, 43] on div "Status No active tasks You are ready to start receiving tasks. Venezza Koren In…" at bounding box center [83, 143] width 126 height 247
click at [459, 11] on span "Available | 1:16" at bounding box center [463, 14] width 35 height 6
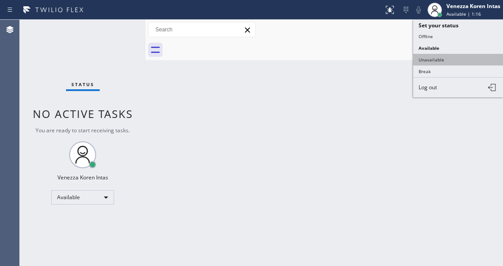
click at [450, 57] on button "Unavailable" at bounding box center [458, 60] width 90 height 12
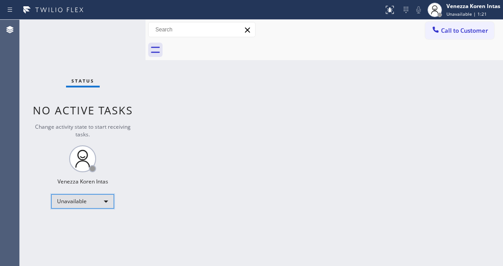
click at [89, 203] on div "Unavailable" at bounding box center [82, 201] width 63 height 14
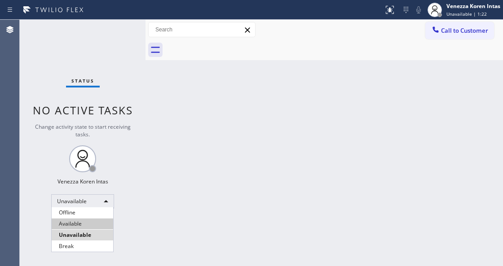
click at [92, 227] on li "Available" at bounding box center [83, 224] width 62 height 11
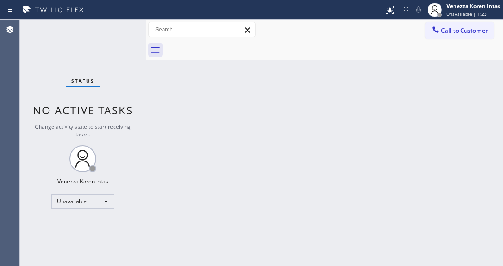
click at [137, 70] on div "Status No active tasks Change activity state to start receiving tasks. Venezza …" at bounding box center [83, 143] width 126 height 247
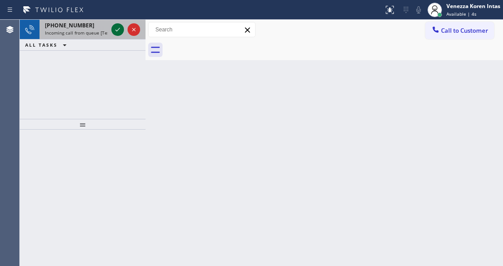
click at [116, 31] on icon at bounding box center [117, 30] width 4 height 4
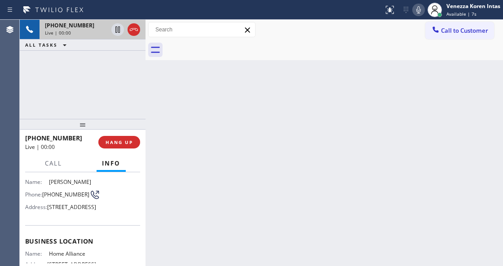
scroll to position [119, 0]
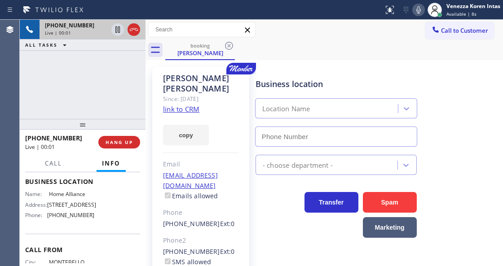
type input "[PHONE_NUMBER]"
click at [180, 105] on link "link to CRM" at bounding box center [181, 109] width 36 height 9
click at [53, 165] on span "Call" at bounding box center [53, 163] width 17 height 8
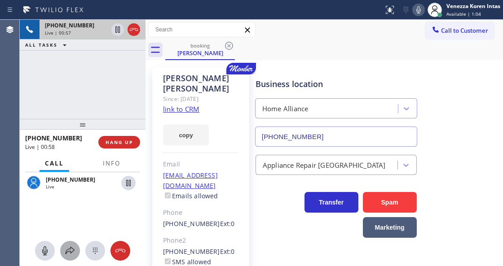
click at [71, 256] on button at bounding box center [70, 251] width 20 height 20
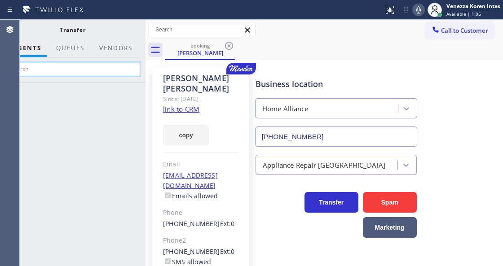
click at [117, 69] on input "text" at bounding box center [72, 69] width 135 height 14
type input "p"
click at [108, 66] on input "giova" at bounding box center [72, 69] width 135 height 14
type input "g"
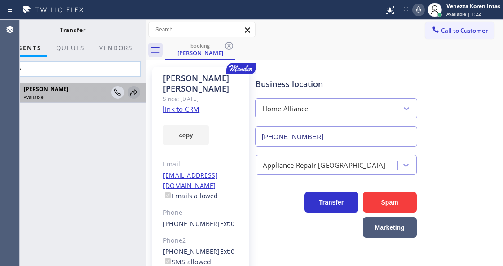
type input "giov"
click at [137, 92] on icon at bounding box center [133, 92] width 7 height 6
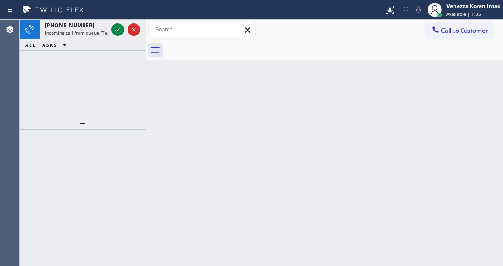
click at [115, 30] on icon at bounding box center [117, 29] width 11 height 11
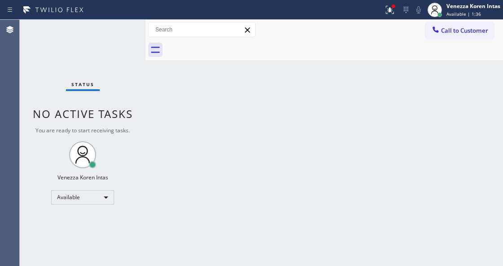
click at [123, 172] on div "Status No active tasks You are ready to start receiving tasks. Venezza Koren In…" at bounding box center [83, 143] width 126 height 247
drag, startPoint x: 393, startPoint y: 10, endPoint x: 368, endPoint y: 71, distance: 66.2
click at [392, 14] on icon at bounding box center [389, 9] width 11 height 11
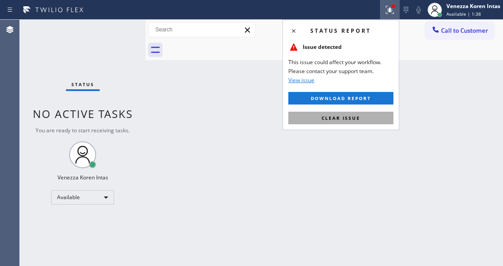
click at [369, 118] on button "Clear issue" at bounding box center [340, 118] width 105 height 13
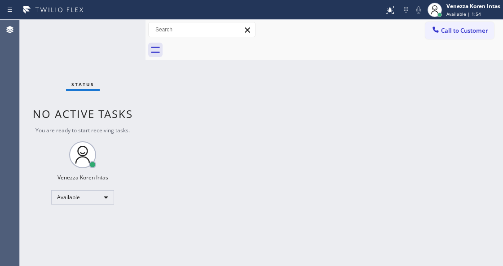
drag, startPoint x: 237, startPoint y: 93, endPoint x: 169, endPoint y: 242, distance: 163.2
click at [237, 94] on div "Back to Dashboard Change Sender ID Customers Technicians Select a contact Outbo…" at bounding box center [324, 143] width 357 height 247
click at [89, 40] on div "Status No active tasks You are ready to start receiving tasks. Venezza Koren In…" at bounding box center [83, 143] width 126 height 247
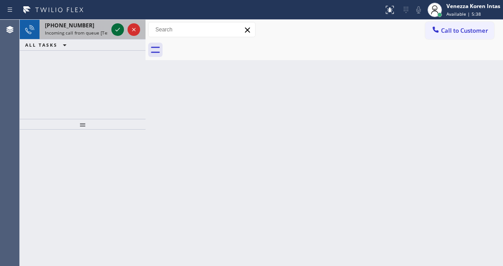
click at [113, 28] on div at bounding box center [117, 29] width 13 height 11
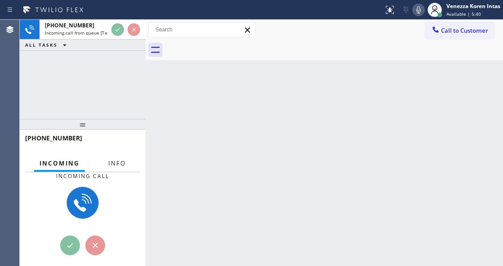
click at [118, 166] on span "Info" at bounding box center [117, 163] width 18 height 8
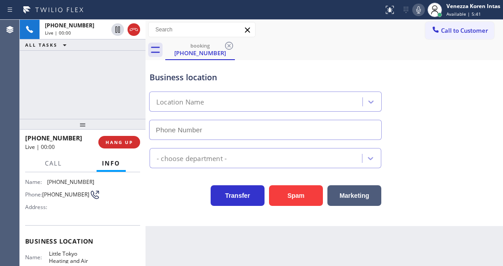
type input "[PHONE_NUMBER]"
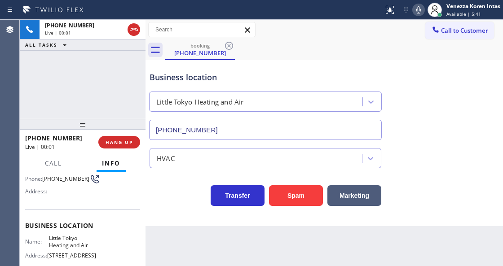
scroll to position [90, 0]
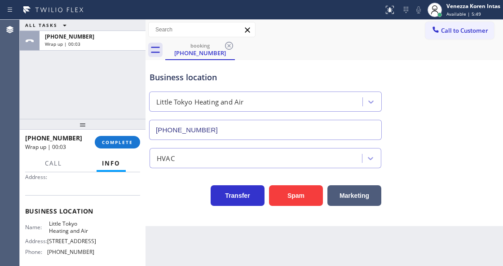
click at [125, 84] on div "ALL TASKS ALL TASKS ACTIVE TASKS TASKS IN WRAP UP [PHONE_NUMBER] Wrap up | 00:03" at bounding box center [83, 69] width 126 height 99
click at [110, 144] on span "COMPLETE" at bounding box center [117, 142] width 31 height 6
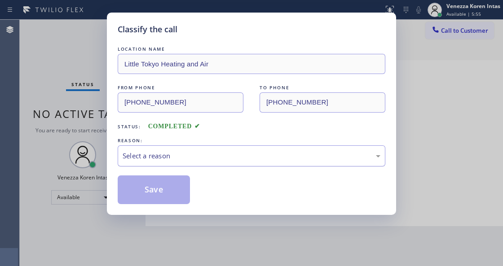
click at [225, 158] on div "Select a reason" at bounding box center [252, 156] width 258 height 10
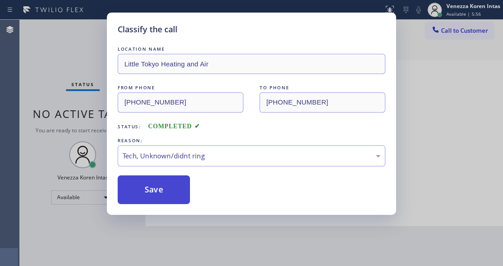
click at [163, 189] on button "Save" at bounding box center [154, 190] width 72 height 29
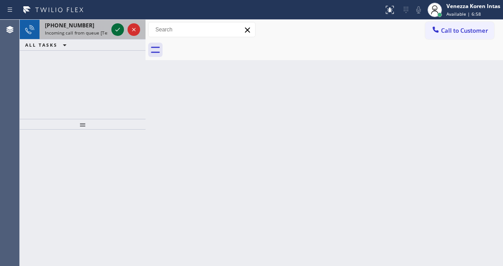
click at [118, 29] on icon at bounding box center [117, 29] width 11 height 11
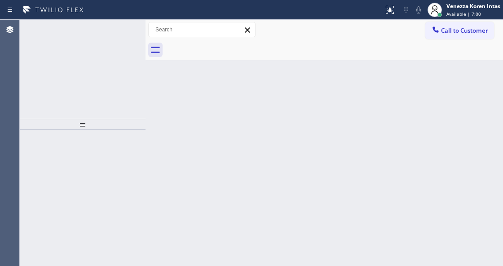
click at [118, 29] on icon at bounding box center [117, 29] width 11 height 11
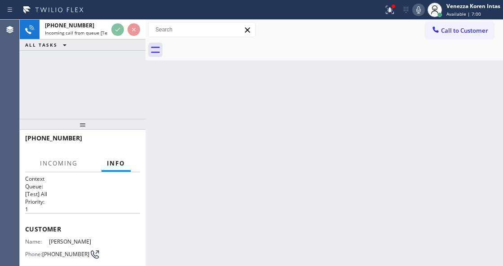
scroll to position [119, 0]
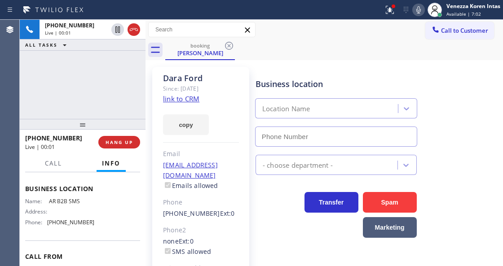
type input "[PHONE_NUMBER]"
click at [189, 98] on link "link to CRM" at bounding box center [181, 98] width 36 height 9
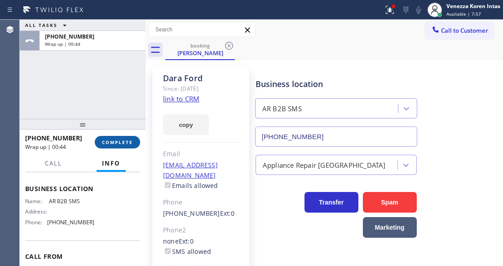
click at [126, 140] on span "COMPLETE" at bounding box center [117, 142] width 31 height 6
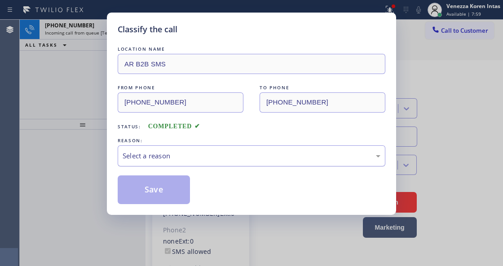
click at [193, 162] on div "Select a reason" at bounding box center [252, 156] width 268 height 21
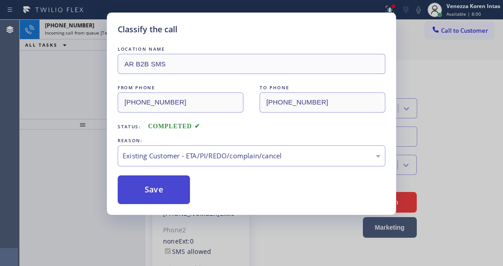
click at [175, 199] on button "Save" at bounding box center [154, 190] width 72 height 29
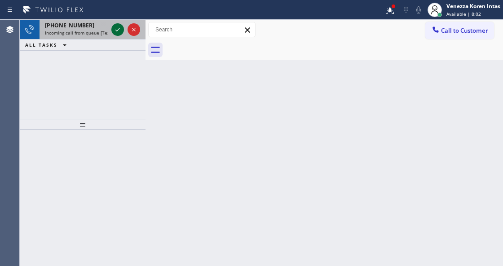
click at [118, 32] on icon at bounding box center [117, 29] width 11 height 11
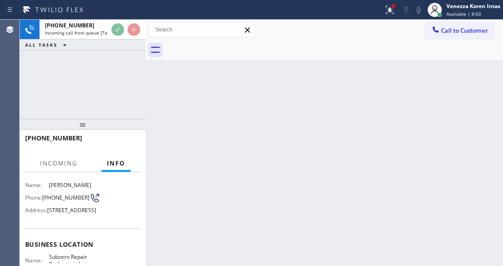
scroll to position [119, 0]
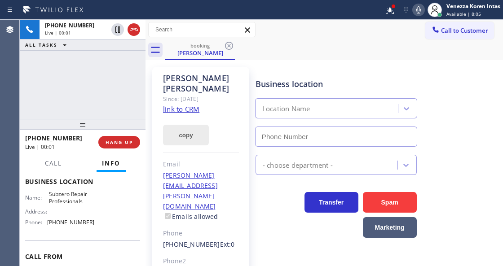
type input "[PHONE_NUMBER]"
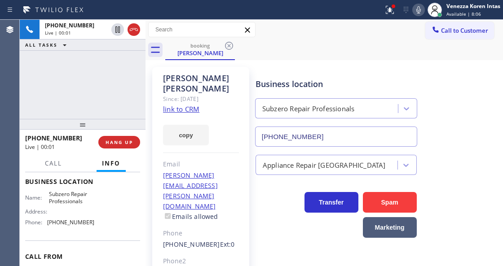
click at [137, 102] on div "[PHONE_NUMBER] Live | 00:01 ALL TASKS ALL TASKS ACTIVE TASKS TASKS IN WRAP UP" at bounding box center [83, 69] width 126 height 99
click at [177, 105] on link "link to CRM" at bounding box center [181, 109] width 36 height 9
click at [422, 5] on icon at bounding box center [418, 9] width 11 height 11
click at [382, 10] on div at bounding box center [390, 9] width 20 height 11
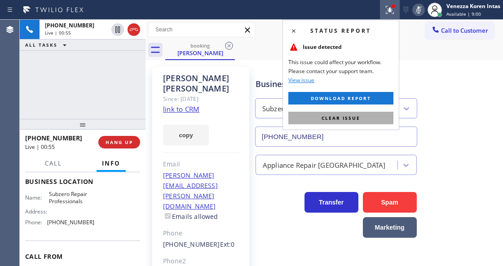
click at [367, 120] on button "Clear issue" at bounding box center [340, 118] width 105 height 13
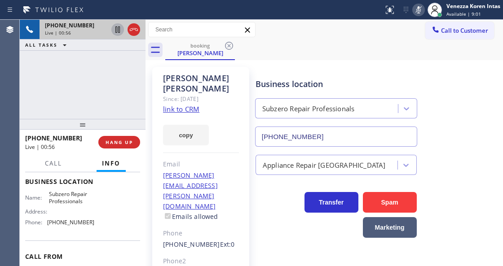
click at [118, 29] on icon at bounding box center [117, 29] width 11 height 11
click at [417, 13] on icon at bounding box center [418, 9] width 11 height 11
click at [115, 32] on icon at bounding box center [117, 29] width 11 height 11
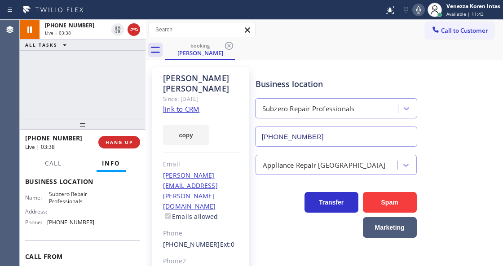
click at [74, 76] on div "[PHONE_NUMBER] Live | 03:38 ALL TASKS ALL TASKS ACTIVE TASKS TASKS IN WRAP UP" at bounding box center [83, 69] width 126 height 99
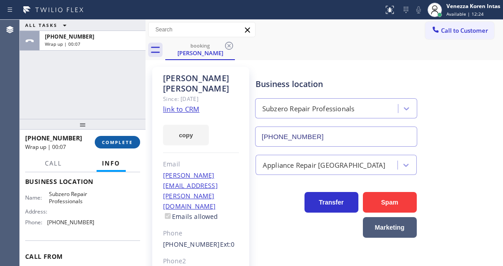
click at [119, 143] on span "COMPLETE" at bounding box center [117, 142] width 31 height 6
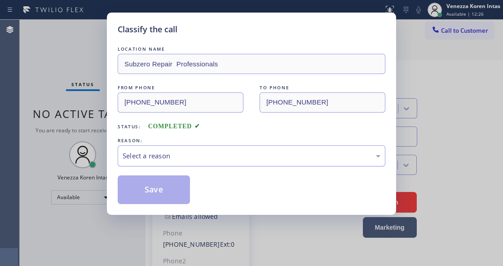
click at [237, 161] on div "Select a reason" at bounding box center [252, 156] width 258 height 10
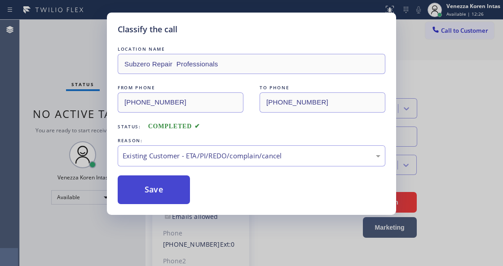
click at [166, 189] on button "Save" at bounding box center [154, 190] width 72 height 29
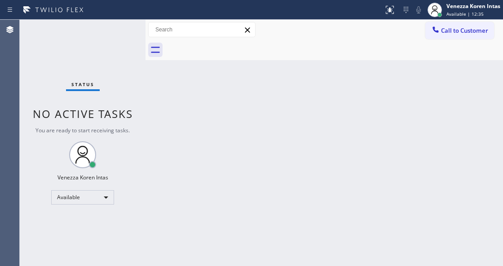
click at [158, 124] on div "Back to Dashboard Change Sender ID Customers Technicians Select a contact Outbo…" at bounding box center [324, 143] width 357 height 247
drag, startPoint x: 80, startPoint y: 73, endPoint x: 97, endPoint y: 126, distance: 55.7
click at [80, 73] on div "Status No active tasks You are ready to start receiving tasks. Venezza Koren In…" at bounding box center [83, 143] width 126 height 247
click at [137, 176] on div "Status No active tasks You are ready to start receiving tasks. Venezza Koren In…" at bounding box center [83, 143] width 126 height 247
click at [128, 40] on div "Status No active tasks You are ready to start receiving tasks. Venezza Koren In…" at bounding box center [83, 143] width 126 height 247
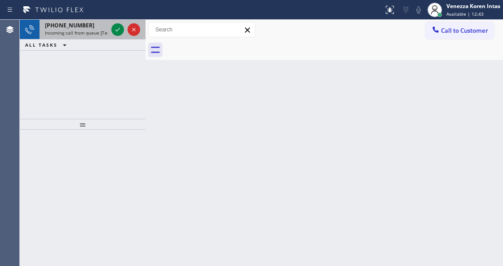
click at [110, 29] on div at bounding box center [126, 30] width 32 height 20
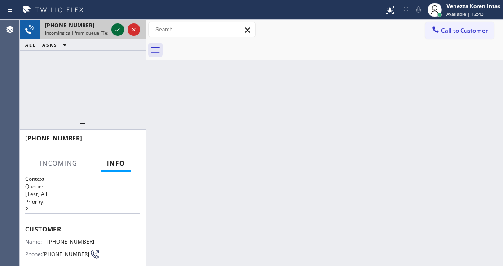
click at [116, 27] on icon at bounding box center [117, 29] width 11 height 11
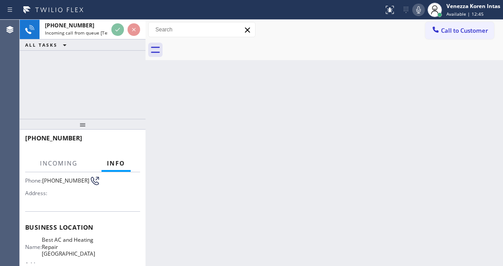
scroll to position [90, 0]
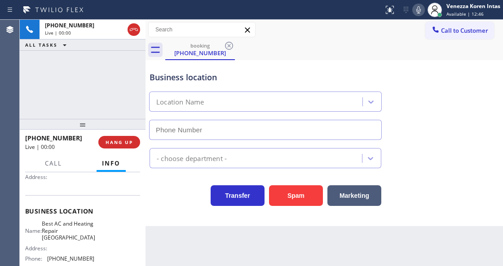
type input "[PHONE_NUMBER]"
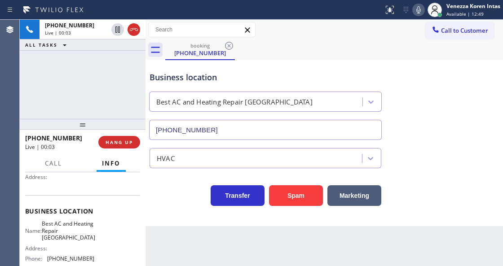
click at [64, 87] on div "[PHONE_NUMBER] Live | 00:03 ALL TASKS ALL TASKS ACTIVE TASKS TASKS IN WRAP UP" at bounding box center [83, 69] width 126 height 99
click at [123, 84] on div "[PHONE_NUMBER] Live | 00:03 ALL TASKS ALL TASKS ACTIVE TASKS TASKS IN WRAP UP" at bounding box center [83, 69] width 126 height 99
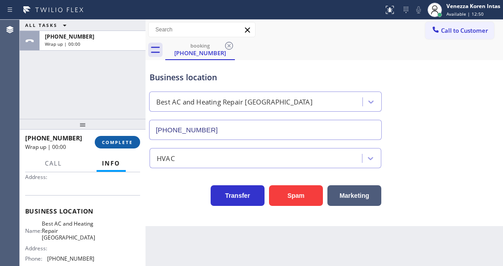
click at [122, 142] on span "COMPLETE" at bounding box center [117, 142] width 31 height 6
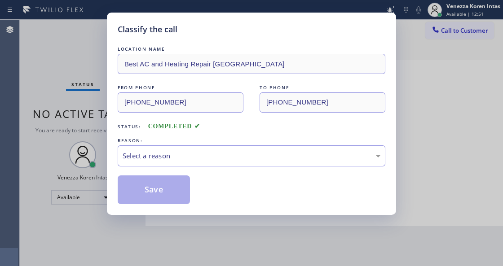
click at [219, 162] on div "Select a reason" at bounding box center [252, 156] width 268 height 21
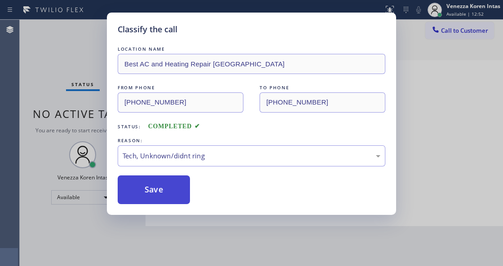
click at [165, 193] on button "Save" at bounding box center [154, 190] width 72 height 29
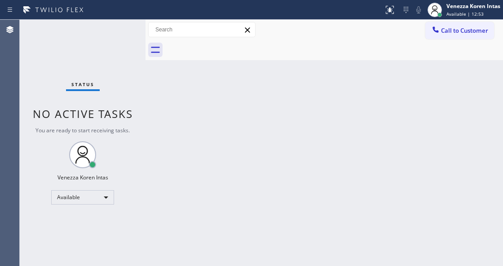
click at [117, 29] on div "Status No active tasks You are ready to start receiving tasks. Venezza Koren In…" at bounding box center [83, 143] width 126 height 247
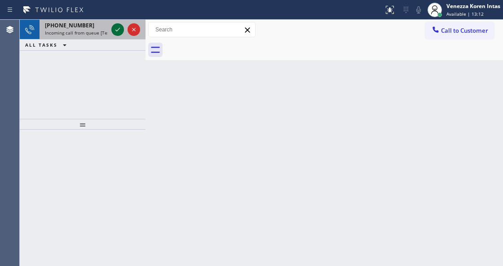
click at [117, 29] on icon at bounding box center [117, 29] width 11 height 11
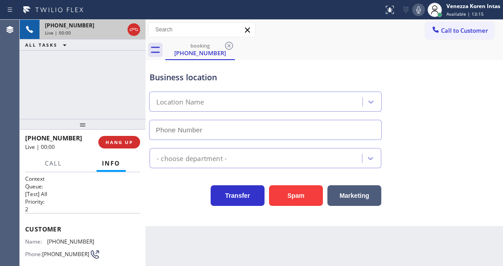
type input "[PHONE_NUMBER]"
click at [153, 86] on div "Business location Zoom Electricians Indio [PHONE_NUMBER]" at bounding box center [265, 101] width 235 height 78
click at [479, 87] on div "Business location Zoom Electricians Indio [PHONE_NUMBER]" at bounding box center [324, 99] width 353 height 81
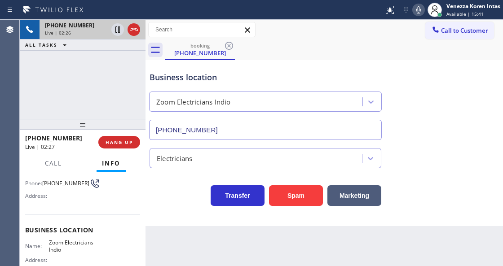
scroll to position [90, 0]
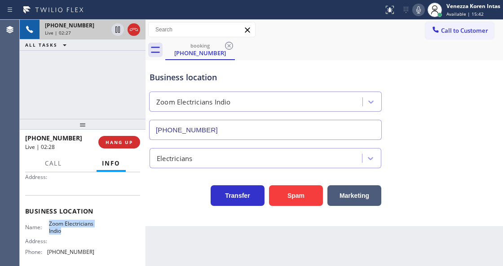
drag, startPoint x: 49, startPoint y: 221, endPoint x: 93, endPoint y: 229, distance: 45.1
click at [93, 229] on div "Name: Zoom Electricians Indio Address: Phone: [PHONE_NUMBER]" at bounding box center [82, 240] width 115 height 39
copy span "Zoom Electricians Indio"
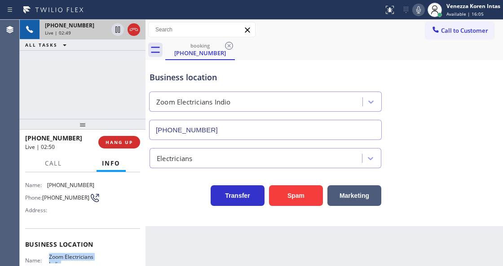
scroll to position [0, 0]
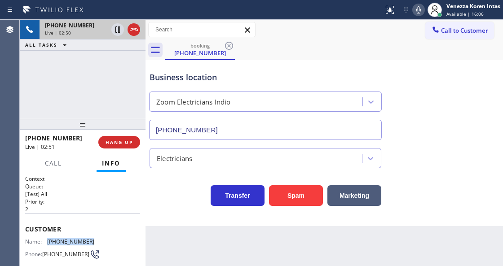
drag, startPoint x: 101, startPoint y: 240, endPoint x: 48, endPoint y: 240, distance: 52.5
click at [48, 240] on div "Name: [PHONE_NUMBER] Phone: [PHONE_NUMBER] Address:" at bounding box center [82, 255] width 115 height 35
copy span "[PHONE_NUMBER]"
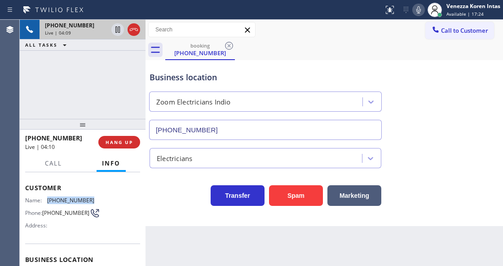
scroll to position [90, 0]
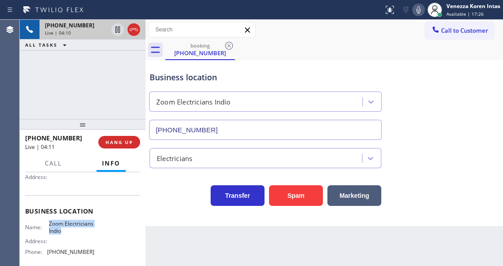
drag, startPoint x: 45, startPoint y: 224, endPoint x: 90, endPoint y: 231, distance: 45.0
click at [90, 231] on div "Name: Zoom Electricians Indio" at bounding box center [59, 228] width 69 height 14
copy div "Zoom Electricians Indio"
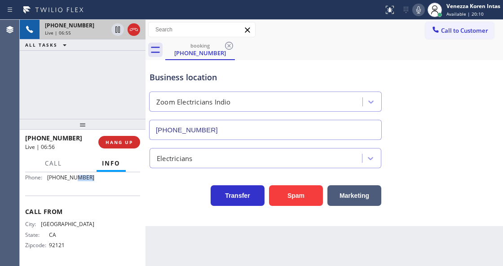
scroll to position [163, 0]
drag, startPoint x: 99, startPoint y: 181, endPoint x: 49, endPoint y: 181, distance: 49.8
click at [49, 181] on div "Name: Zoom Electricians Indio Address: Phone: [PHONE_NUMBER]" at bounding box center [82, 166] width 115 height 39
copy span "760) 279-1212"
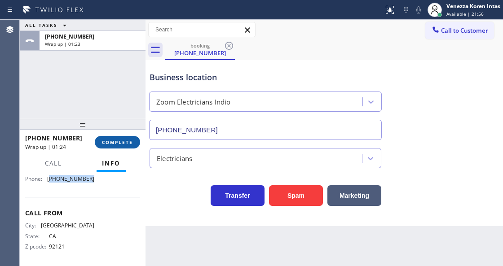
click at [113, 139] on span "COMPLETE" at bounding box center [117, 142] width 31 height 6
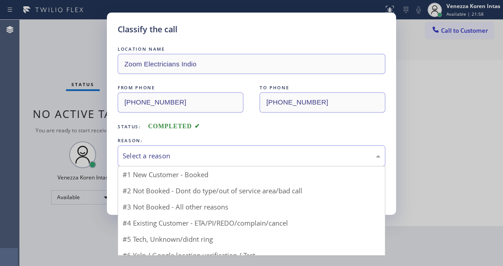
click at [206, 156] on div "Select a reason" at bounding box center [252, 156] width 258 height 10
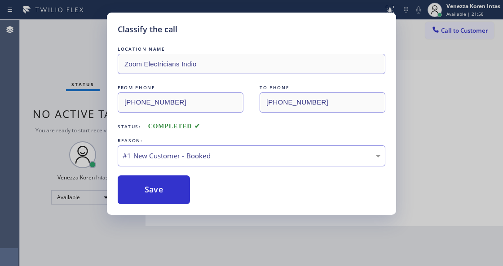
click at [168, 193] on button "Save" at bounding box center [154, 190] width 72 height 29
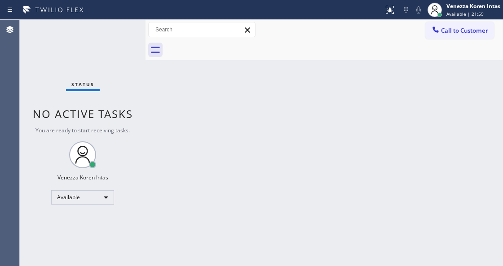
click at [458, 13] on span "Available | 21:59" at bounding box center [464, 14] width 37 height 6
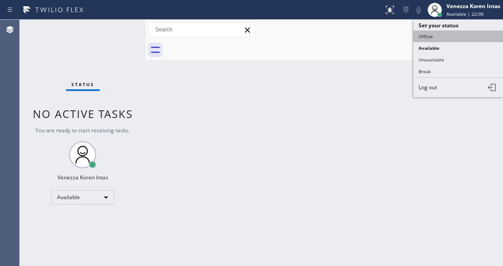
click at [445, 36] on button "Offline" at bounding box center [458, 37] width 90 height 12
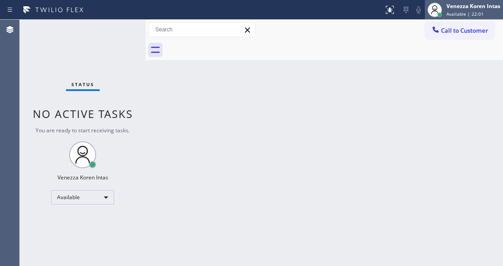
click at [474, 10] on div "Venezza Koren Intas Available | 22:01" at bounding box center [474, 10] width 58 height 16
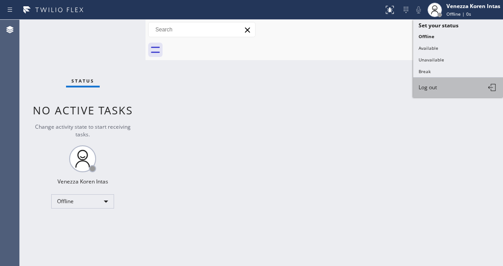
click at [448, 84] on button "Log out" at bounding box center [458, 88] width 90 height 20
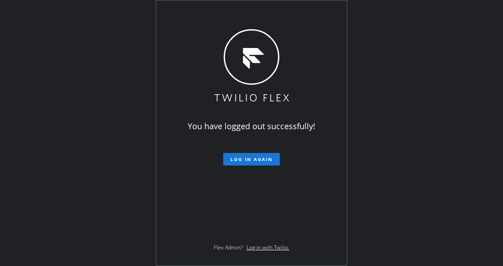
click at [106, 157] on div "You have logged out successfully! Log in again Flex Admin? Log in with Twilio." at bounding box center [251, 133] width 503 height 266
click at [182, 145] on div "You have logged out successfully! Log in again Flex Admin? Log in with Twilio." at bounding box center [251, 132] width 190 height 265
